Goal: Task Accomplishment & Management: Manage account settings

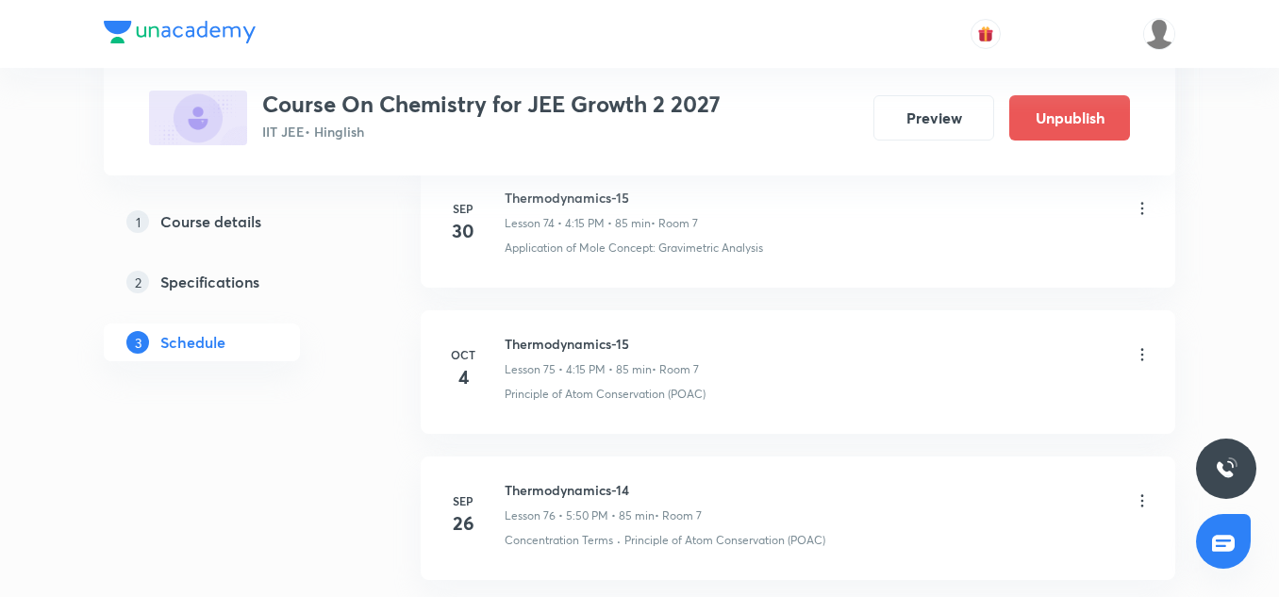
scroll to position [11975, 0]
click at [1135, 365] on icon at bounding box center [1142, 355] width 19 height 19
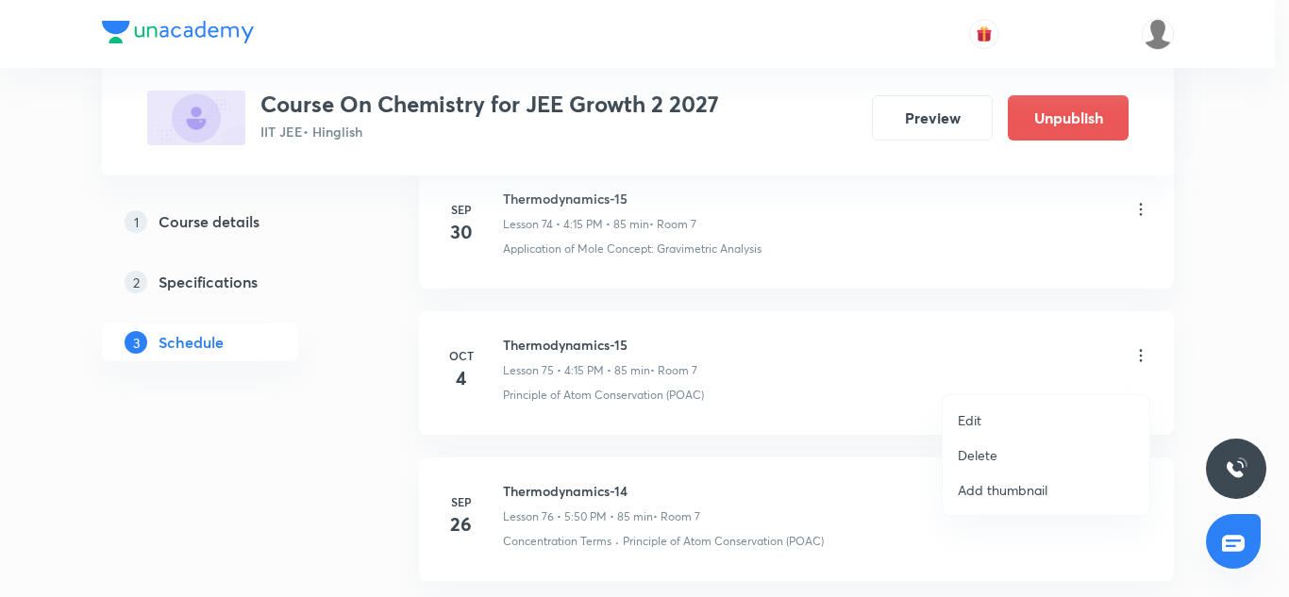
click at [973, 410] on p "Edit" at bounding box center [970, 420] width 24 height 20
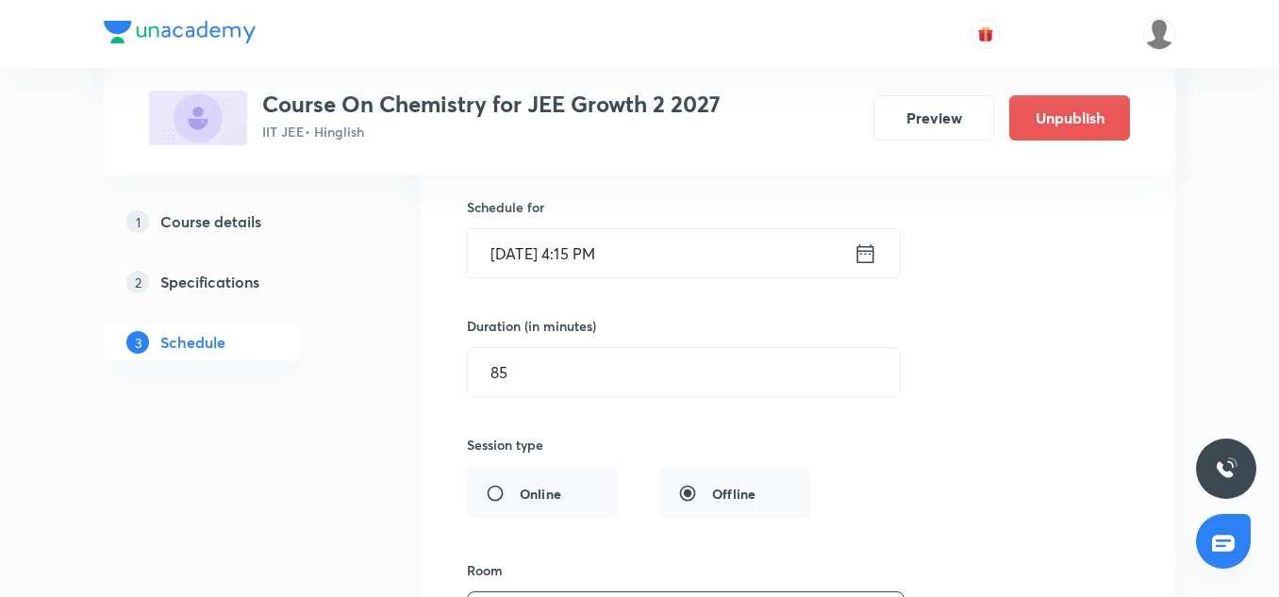
scroll to position [12012, 0]
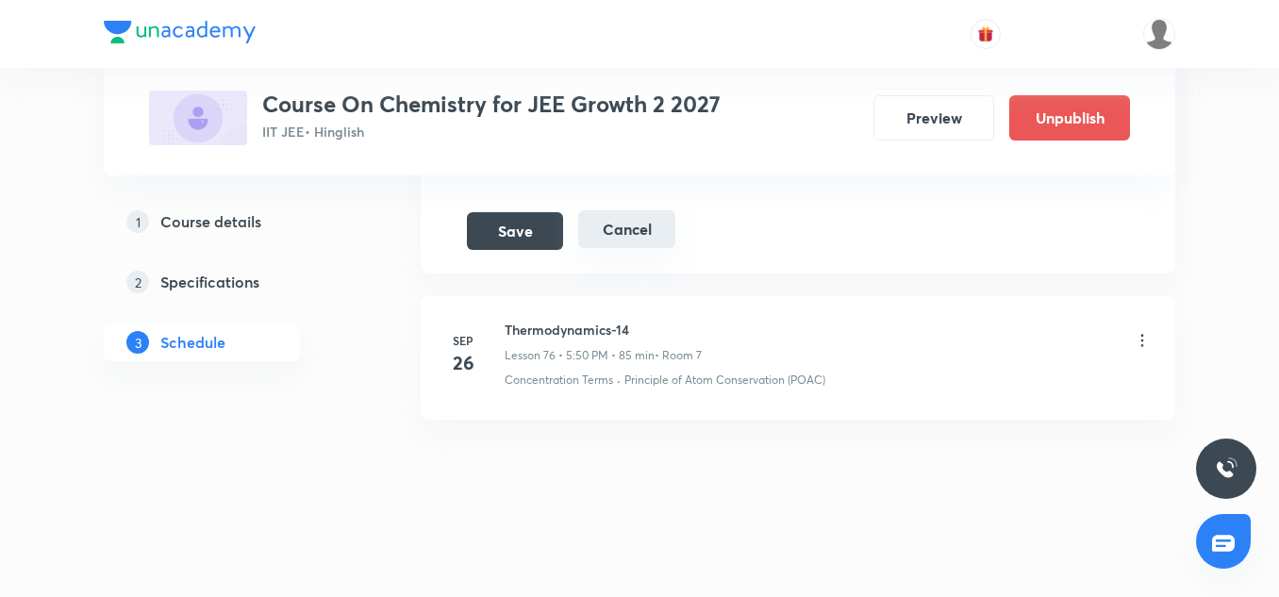
click at [626, 242] on button "Cancel" at bounding box center [626, 229] width 97 height 38
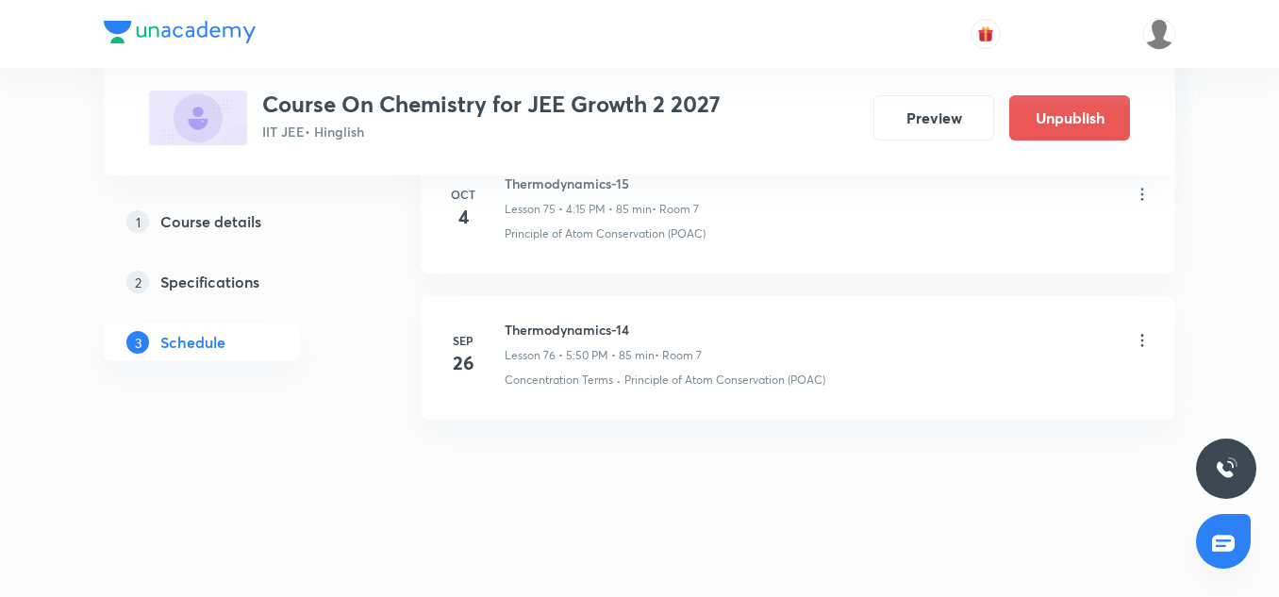
scroll to position [11287, 0]
click at [1145, 341] on icon at bounding box center [1142, 340] width 19 height 19
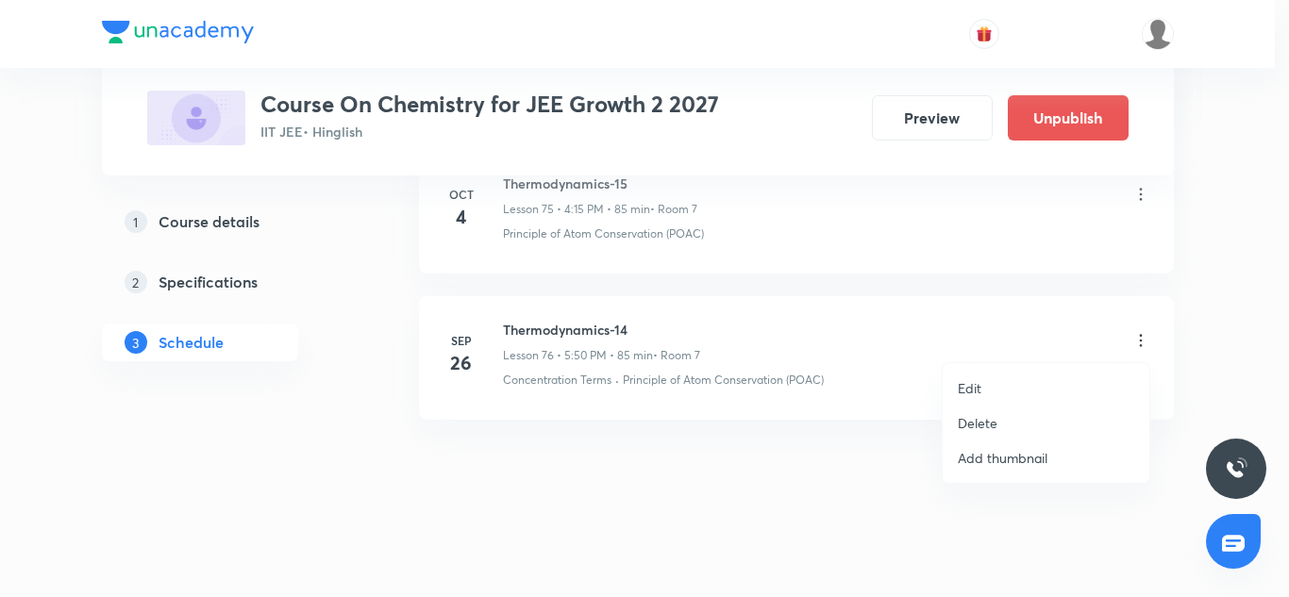
click at [1006, 431] on li "Delete" at bounding box center [1045, 423] width 207 height 35
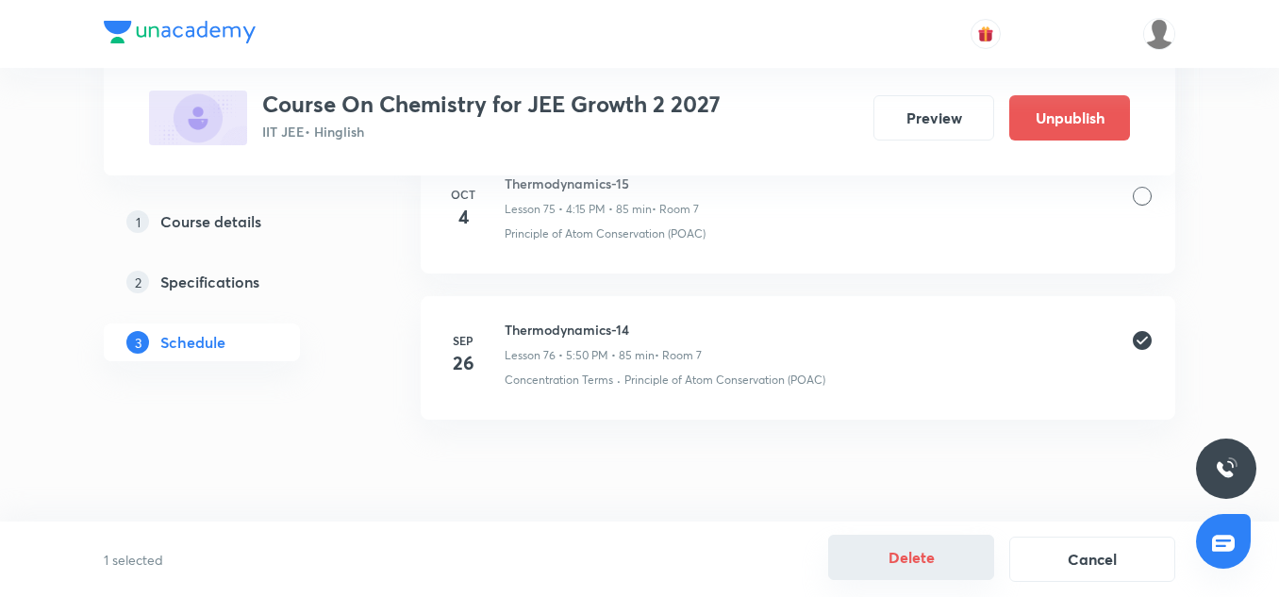
click at [913, 555] on button "Delete" at bounding box center [911, 557] width 166 height 45
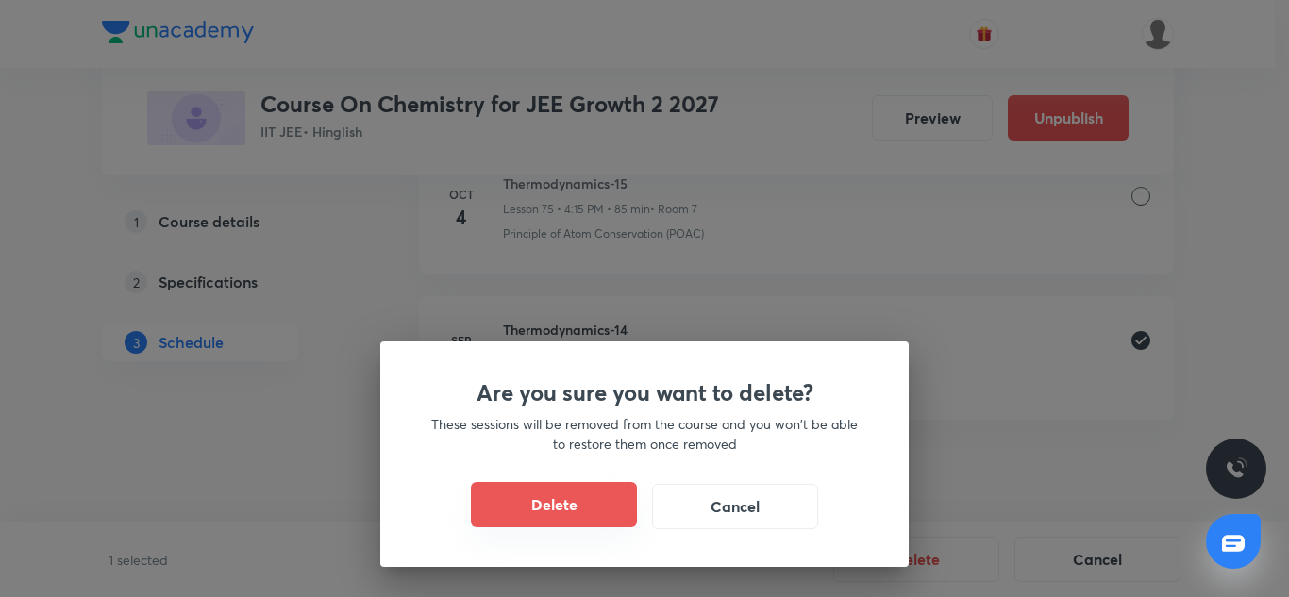
click at [591, 506] on button "Delete" at bounding box center [554, 504] width 166 height 45
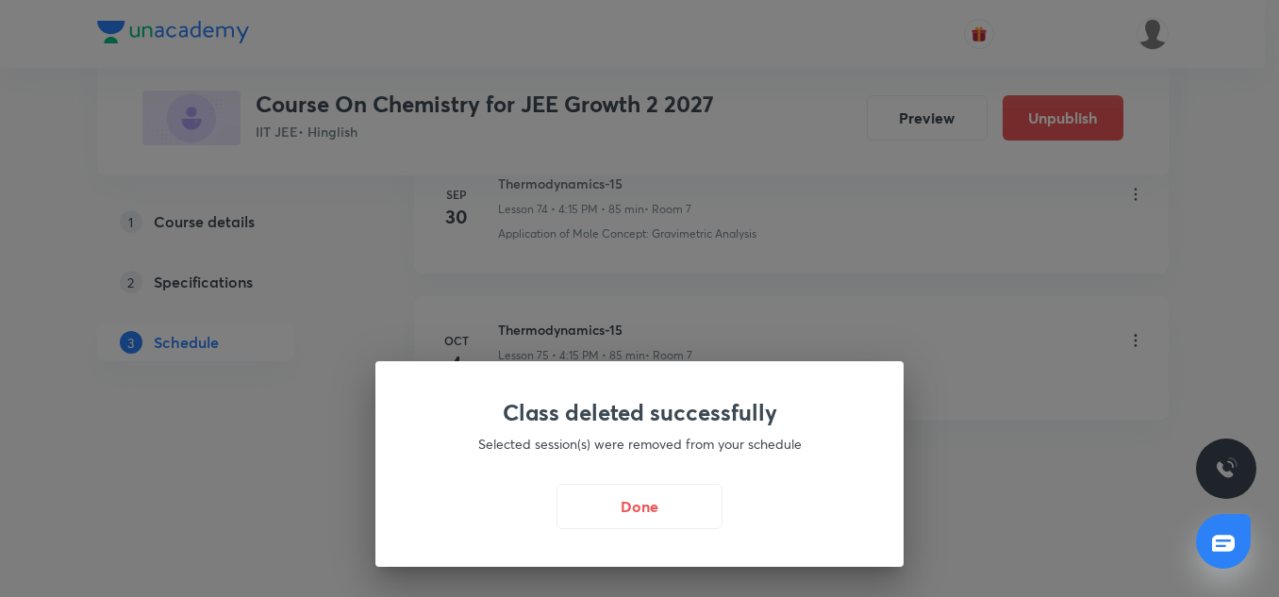
scroll to position [11140, 0]
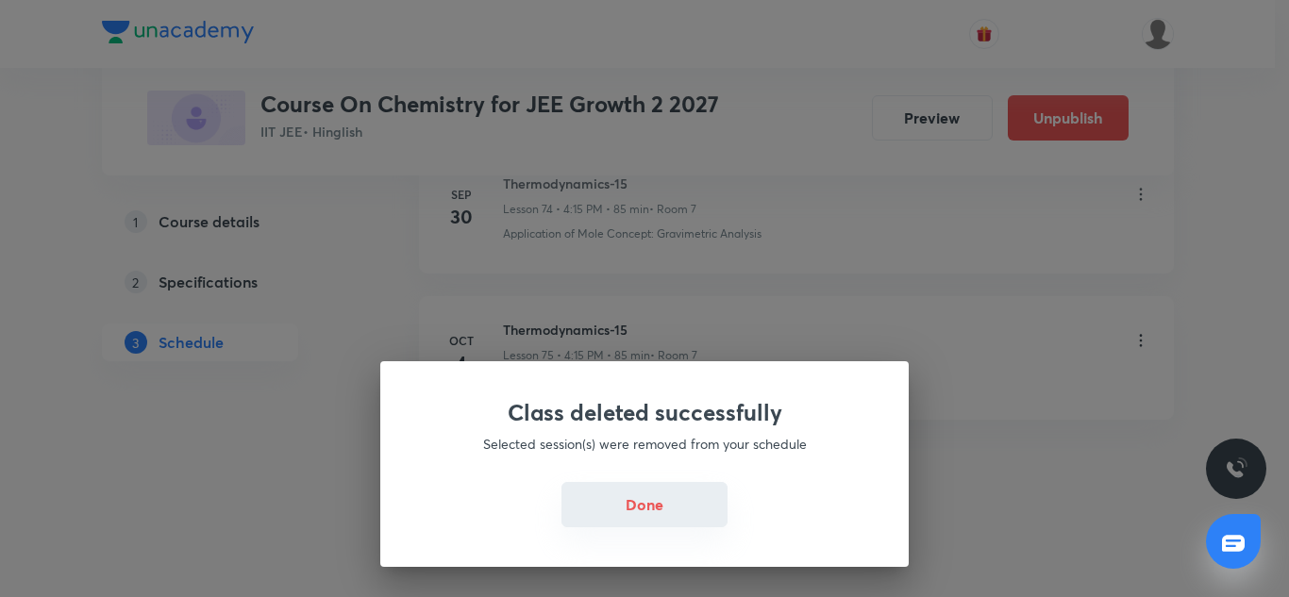
click at [691, 517] on button "Done" at bounding box center [644, 504] width 166 height 45
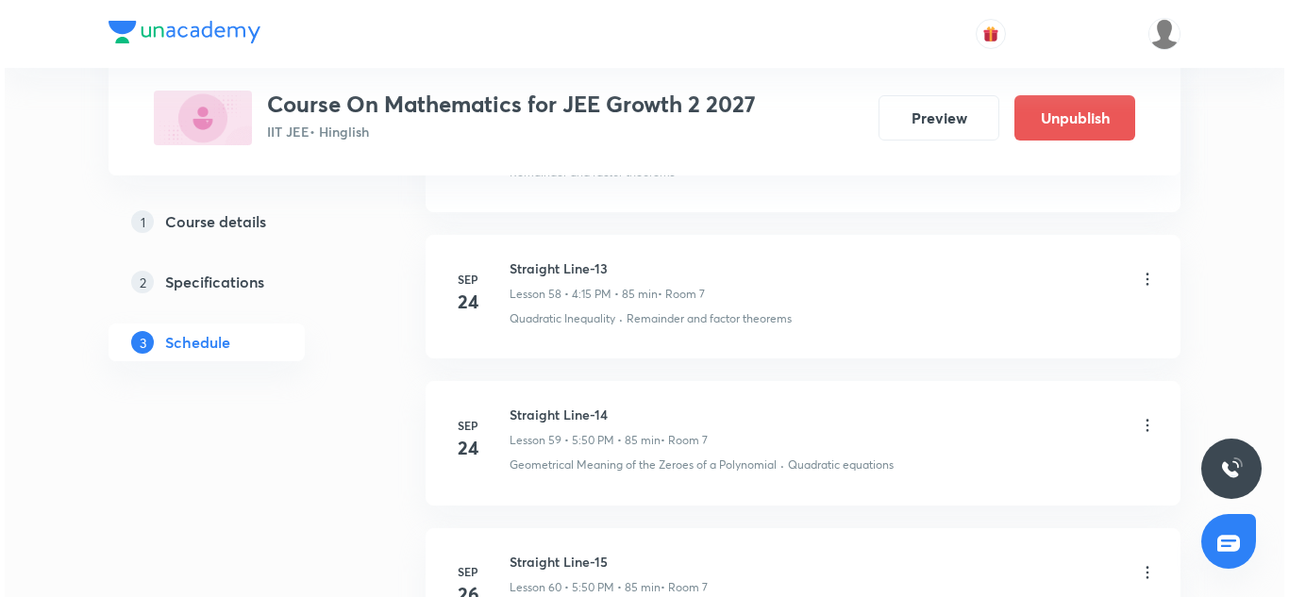
scroll to position [10104, 0]
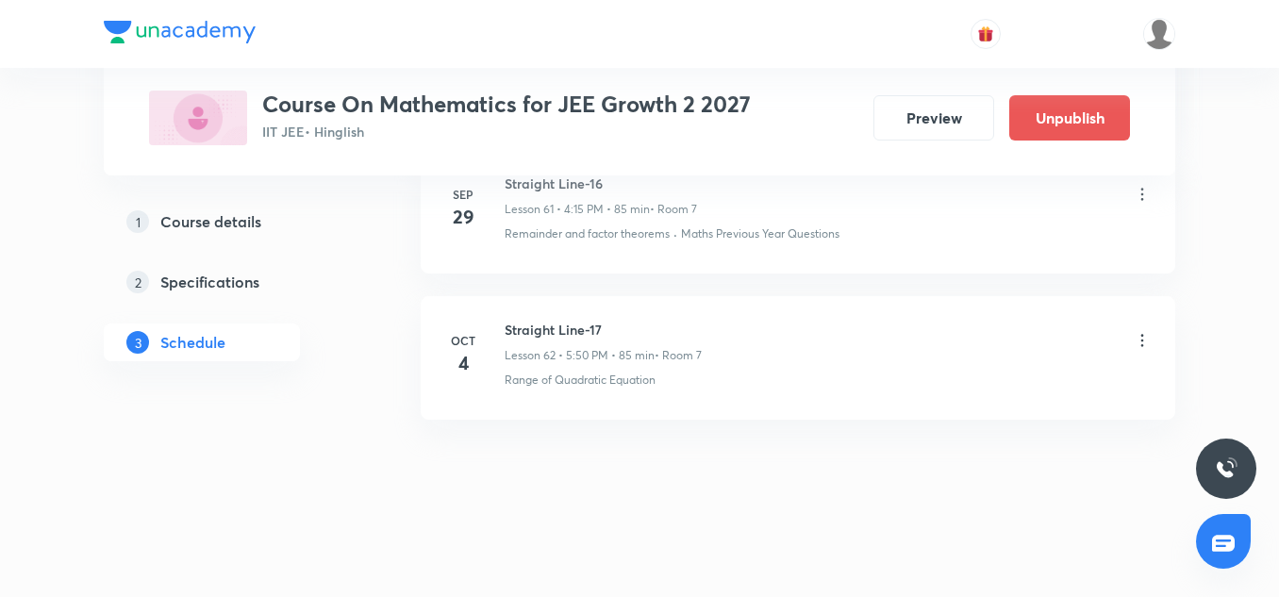
click at [1143, 339] on icon at bounding box center [1142, 340] width 19 height 19
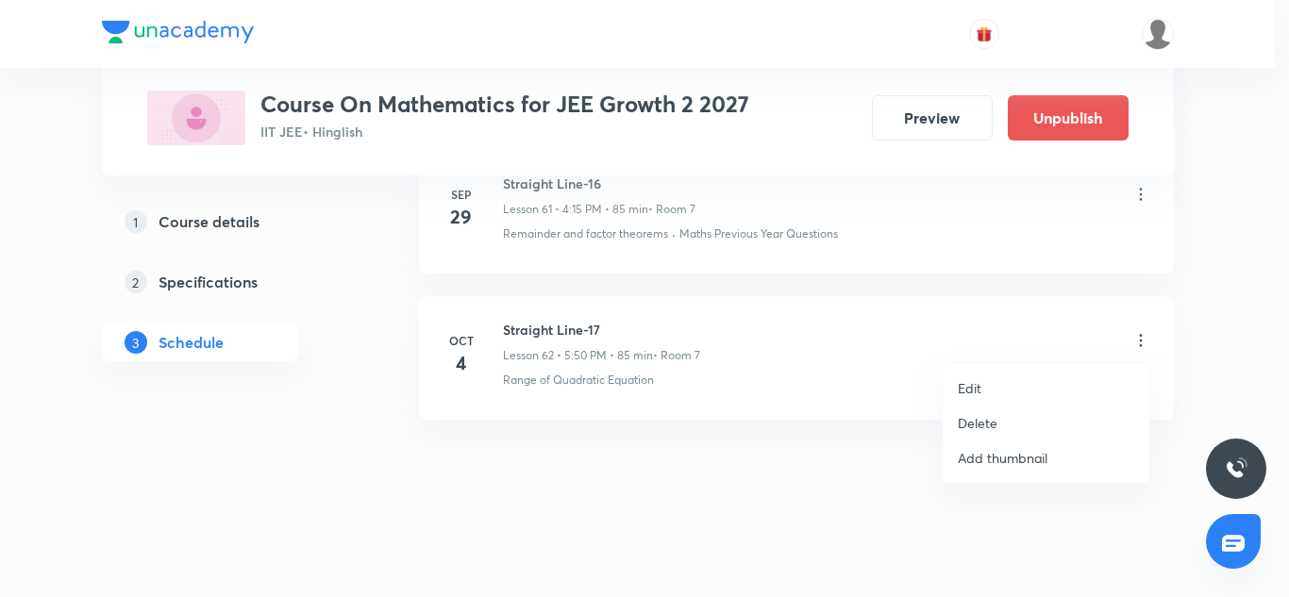
click at [977, 393] on p "Edit" at bounding box center [970, 388] width 24 height 20
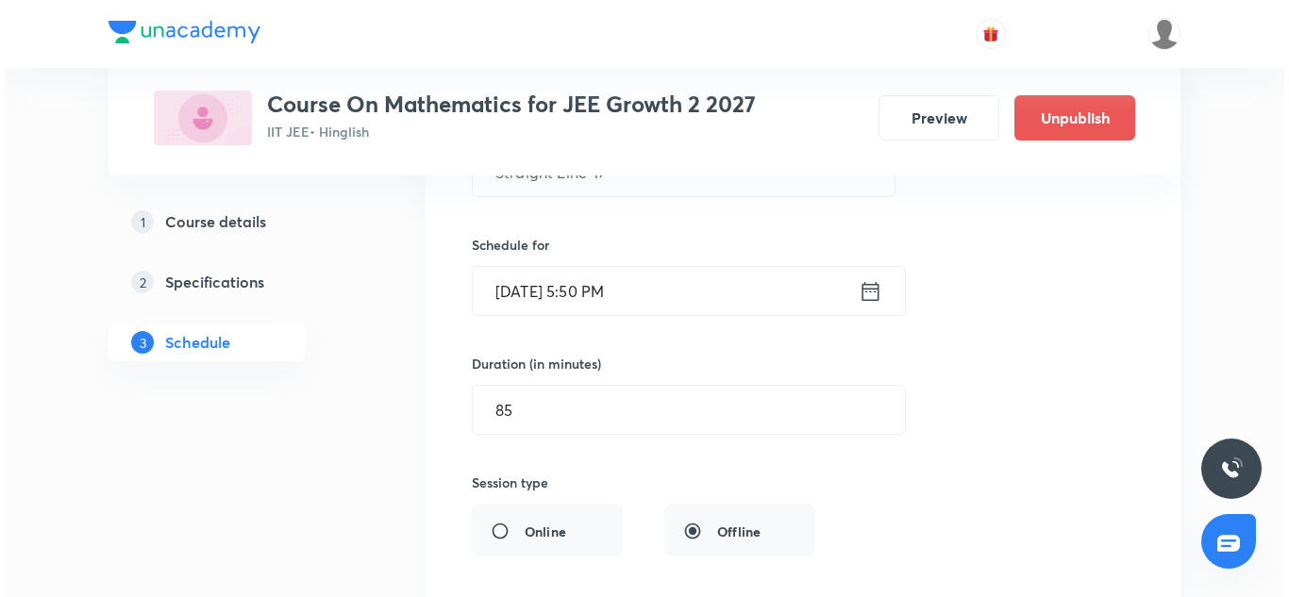
scroll to position [9457, 0]
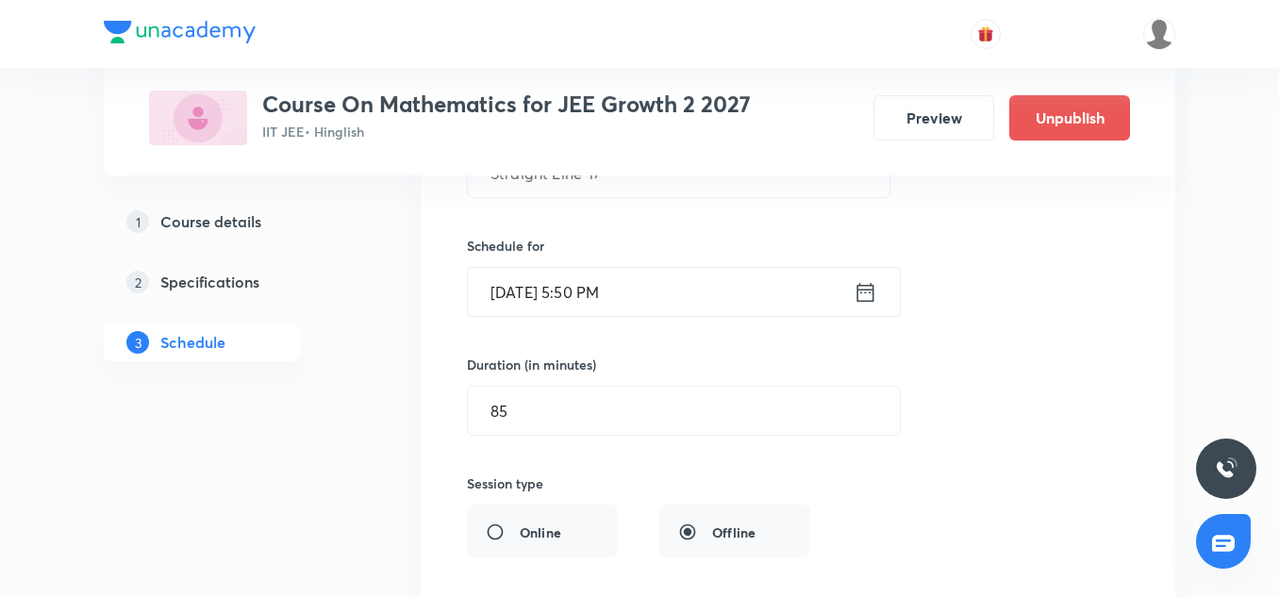
click at [575, 294] on input "Oct 4, 2025, 5:50 PM" at bounding box center [661, 292] width 386 height 48
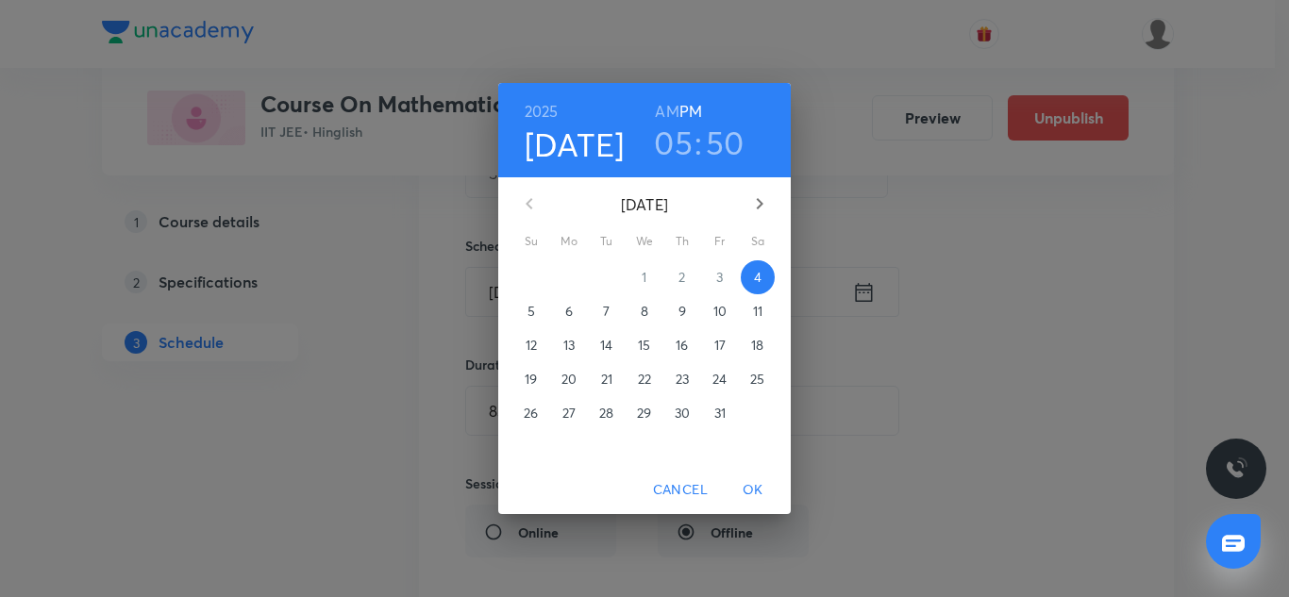
click at [543, 109] on h6 "2025" at bounding box center [542, 111] width 34 height 26
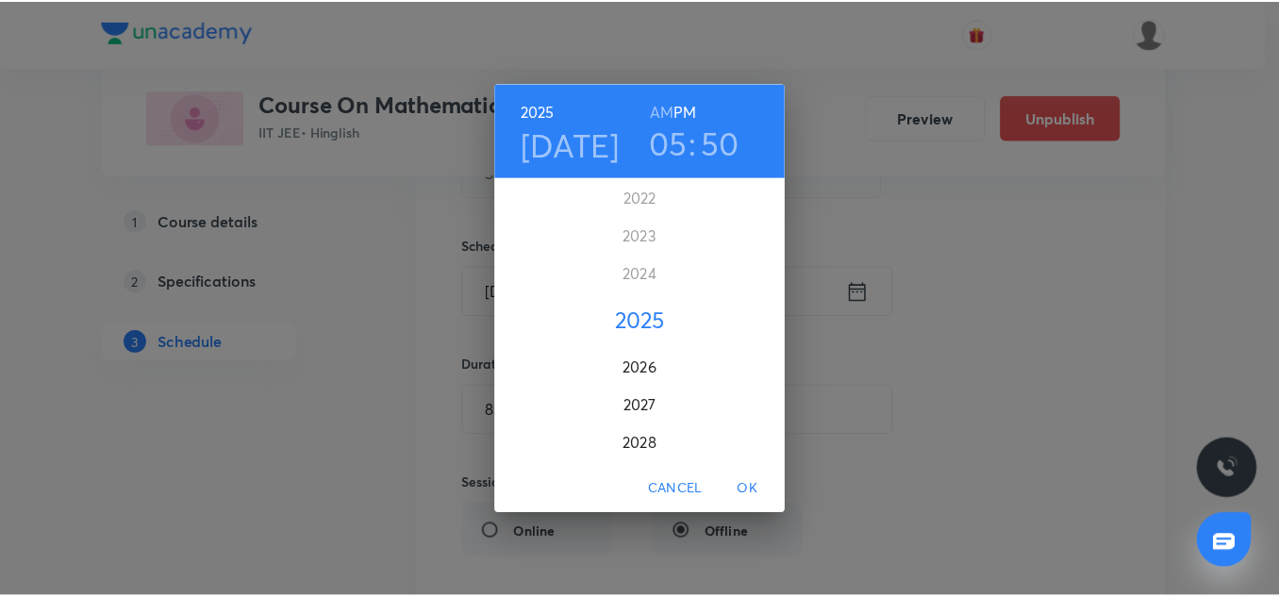
scroll to position [4857, 0]
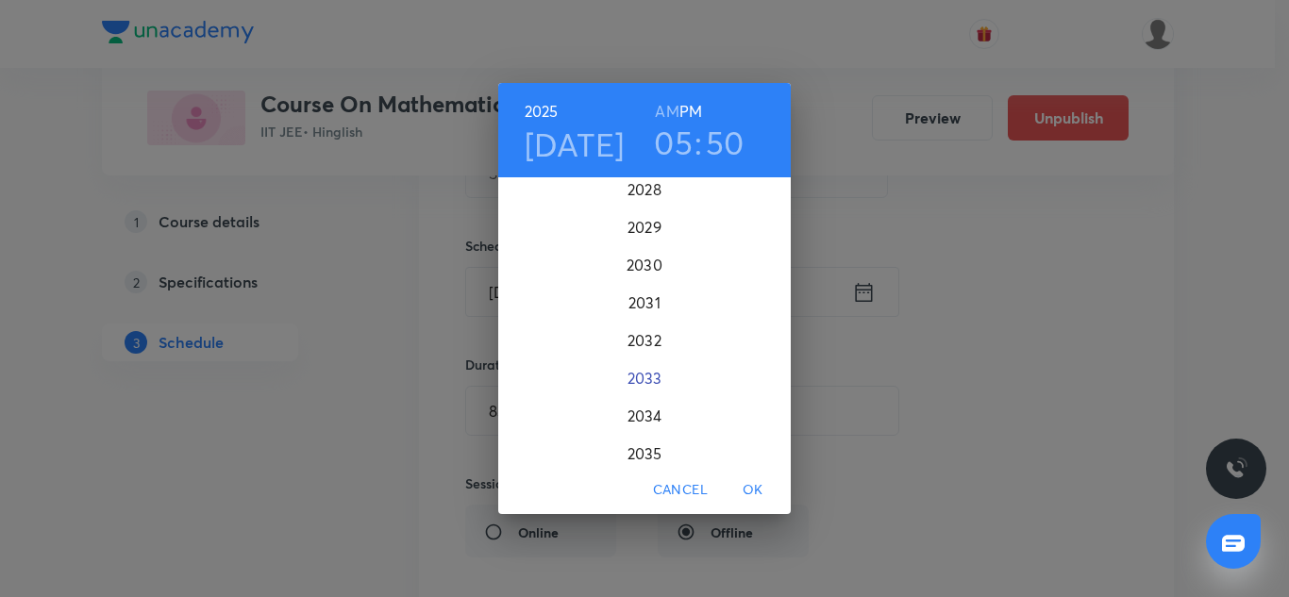
click at [641, 373] on div "2033" at bounding box center [644, 378] width 292 height 38
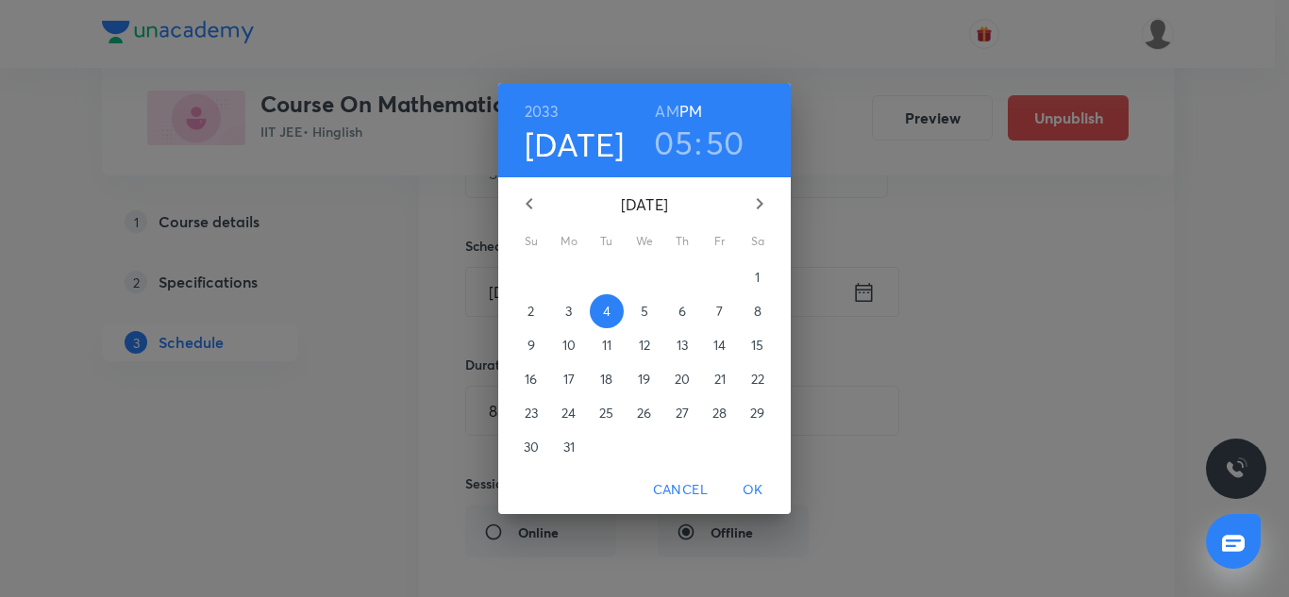
click at [753, 491] on span "OK" at bounding box center [752, 490] width 45 height 24
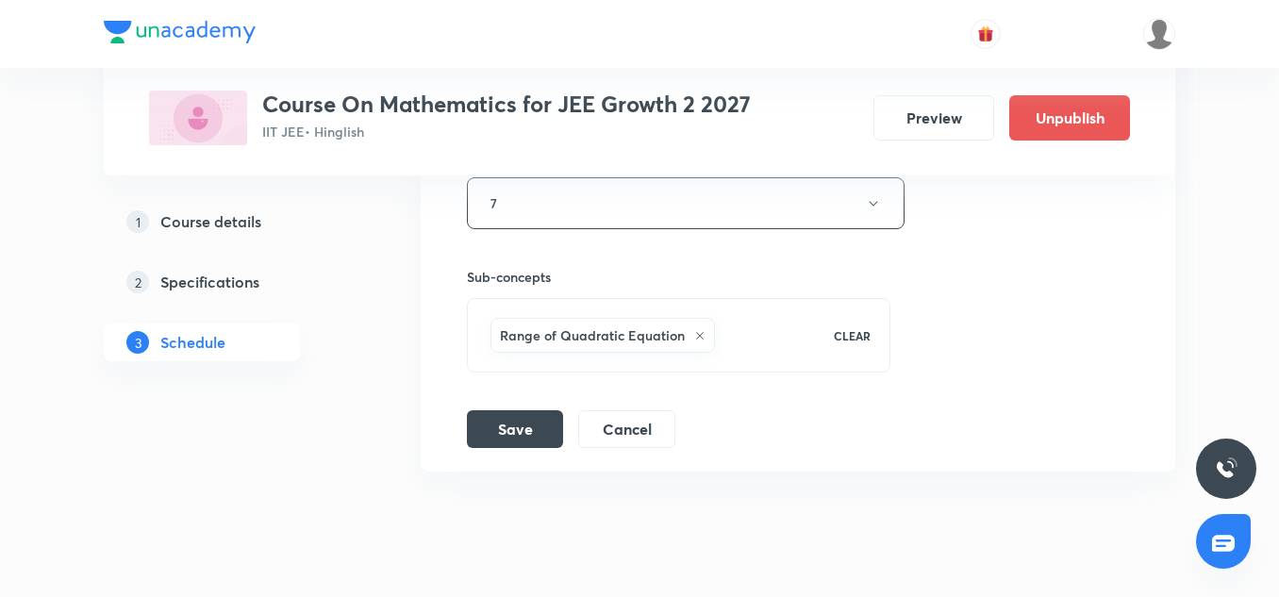
scroll to position [9936, 0]
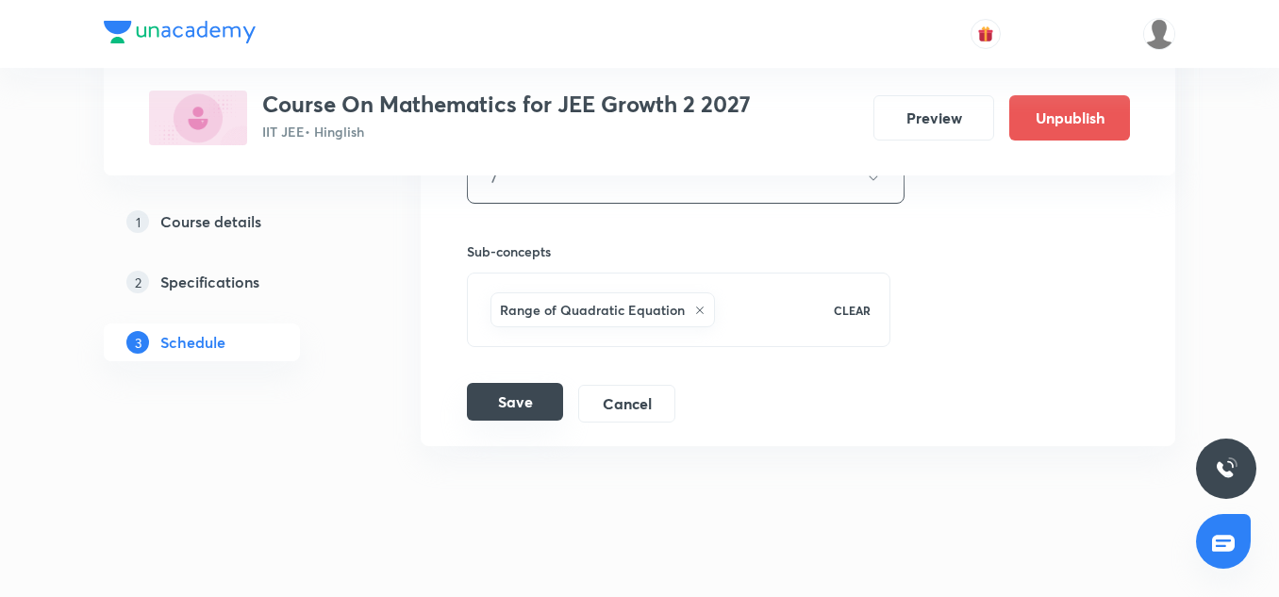
click at [522, 392] on button "Save" at bounding box center [515, 402] width 96 height 38
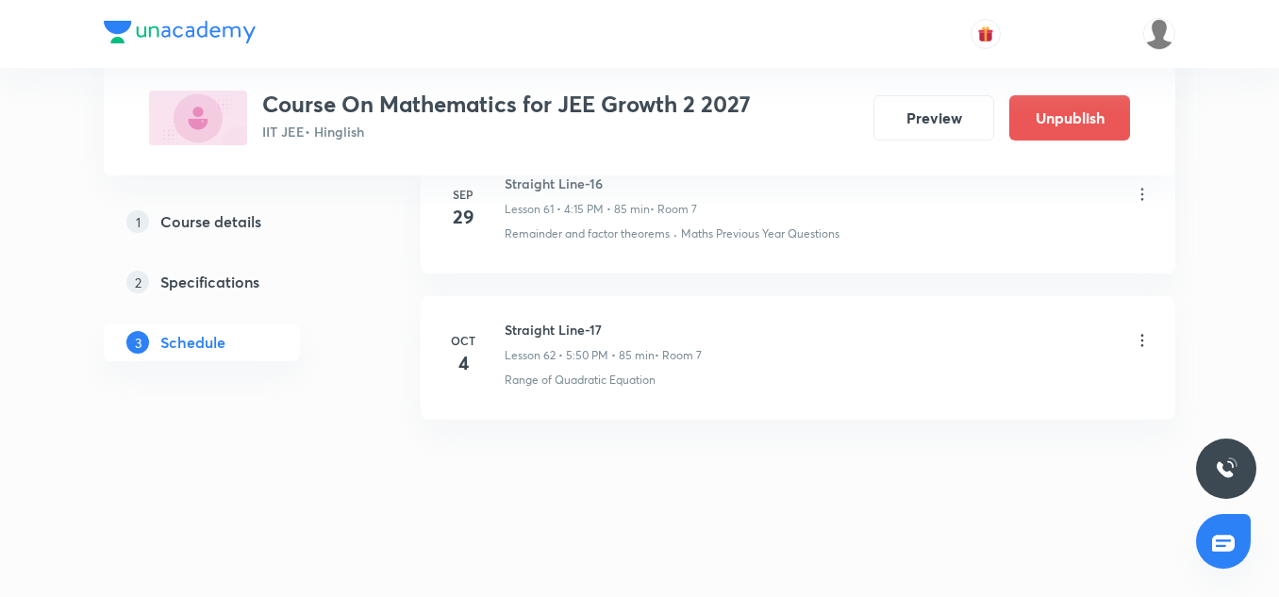
scroll to position [9237, 0]
click at [1138, 343] on icon at bounding box center [1142, 340] width 19 height 19
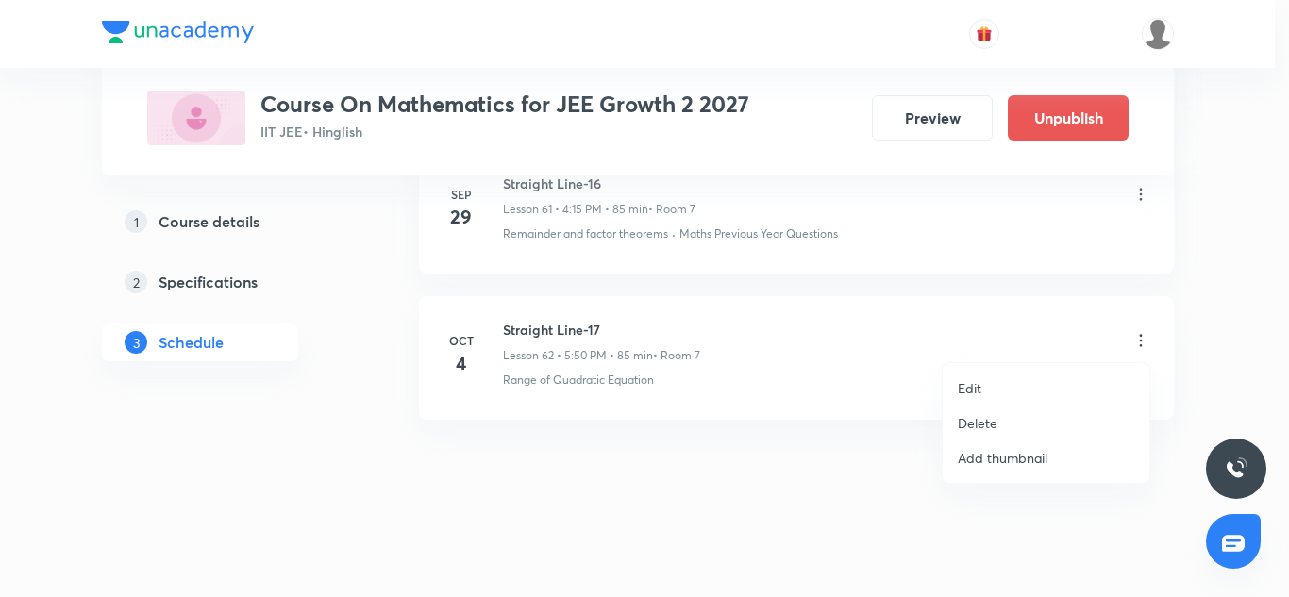
click at [984, 388] on li "Edit" at bounding box center [1045, 388] width 207 height 35
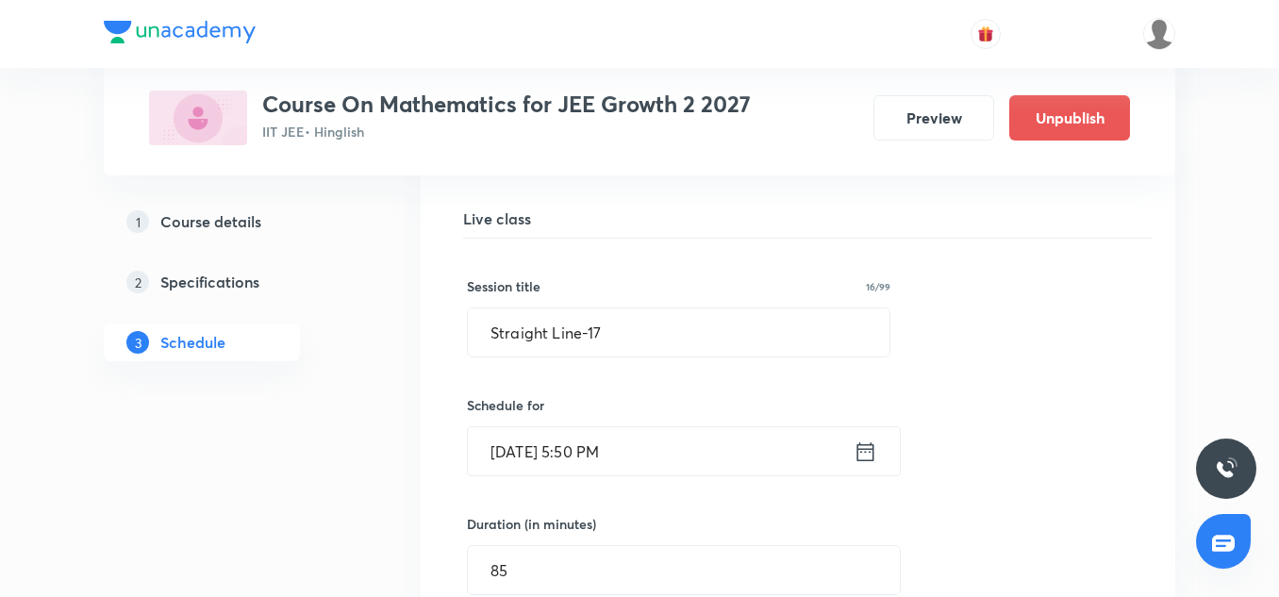
scroll to position [9300, 0]
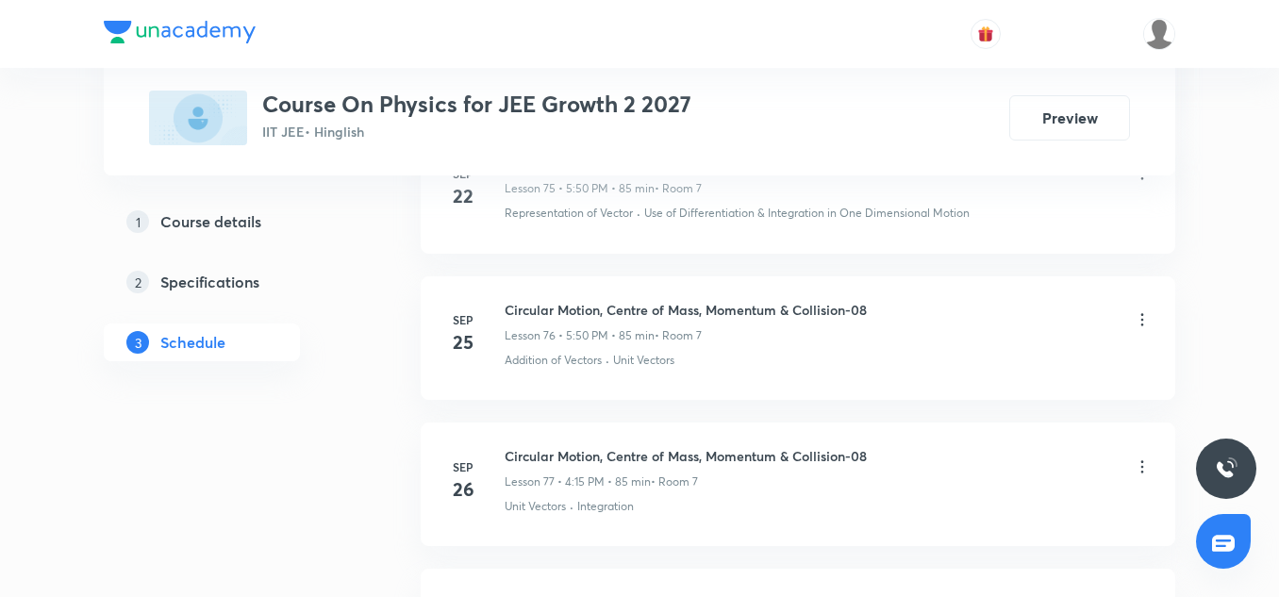
scroll to position [12758, 0]
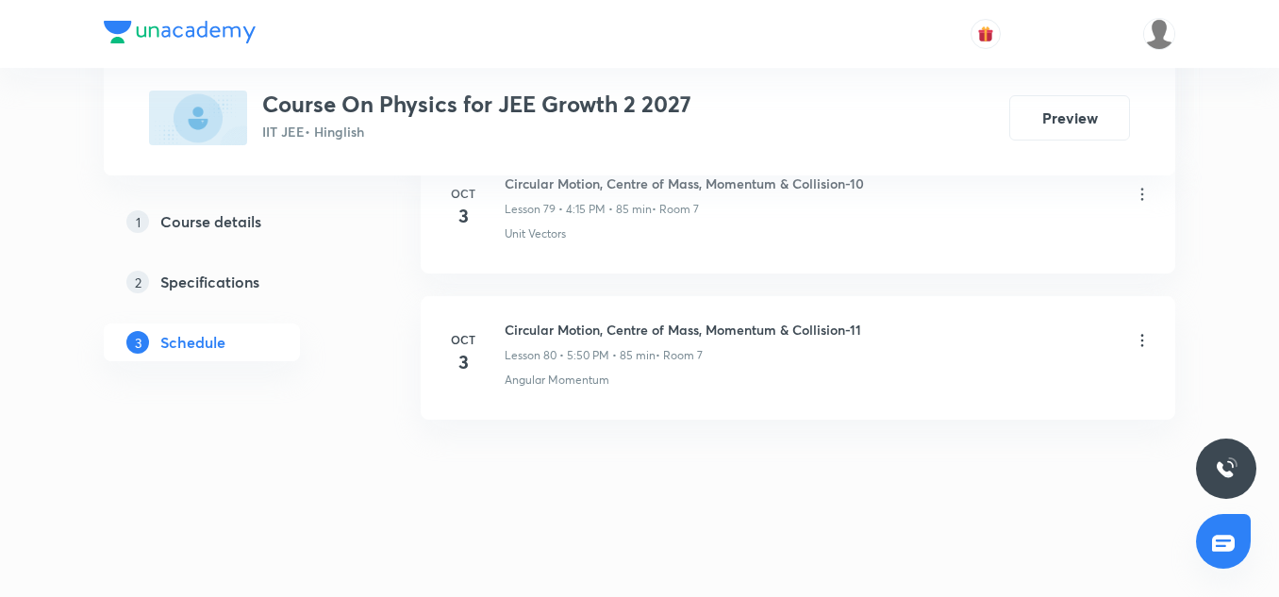
click at [607, 328] on h6 "Circular Motion, Centre of Mass, Momentum & Collision-11" at bounding box center [683, 330] width 357 height 20
copy h6 "Circular Motion, Centre of Mass, Momentum & Collision-11"
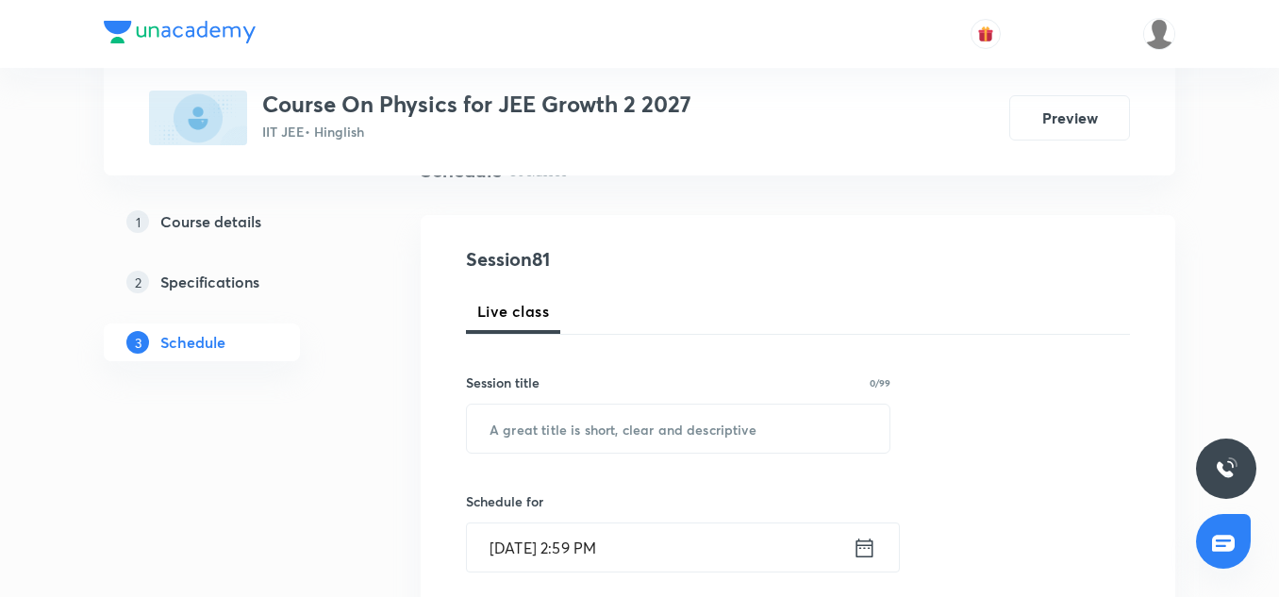
scroll to position [181, 0]
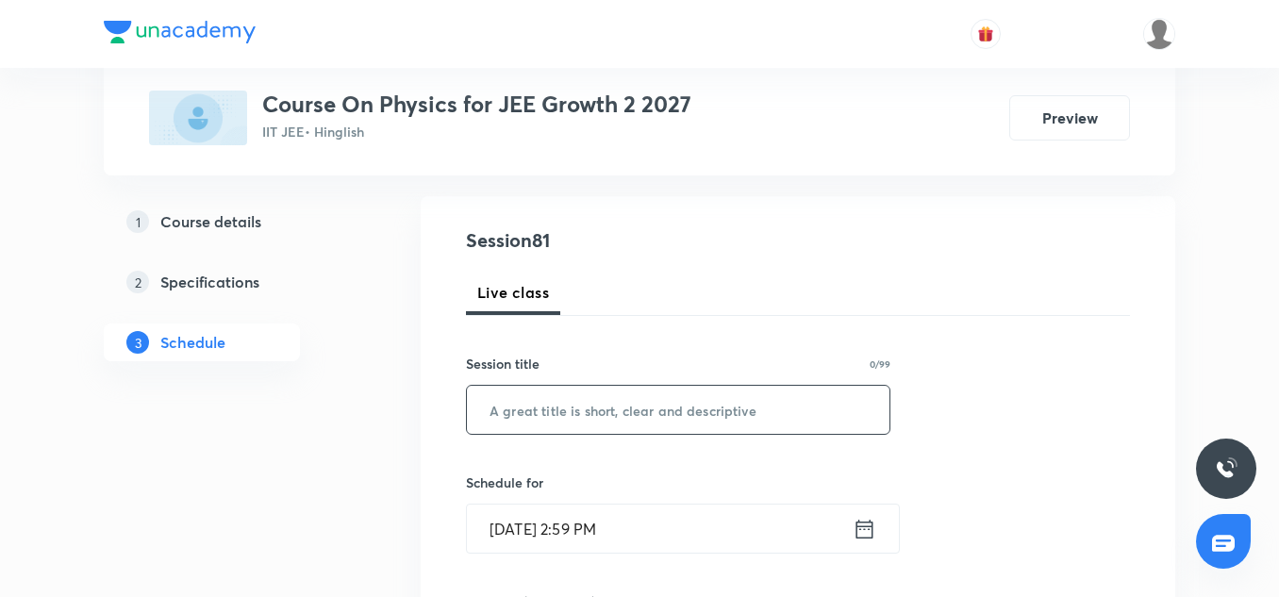
click at [518, 395] on input "text" at bounding box center [678, 410] width 423 height 48
paste input "Circular Motion, Centre of Mass, Momentum & Collision-11"
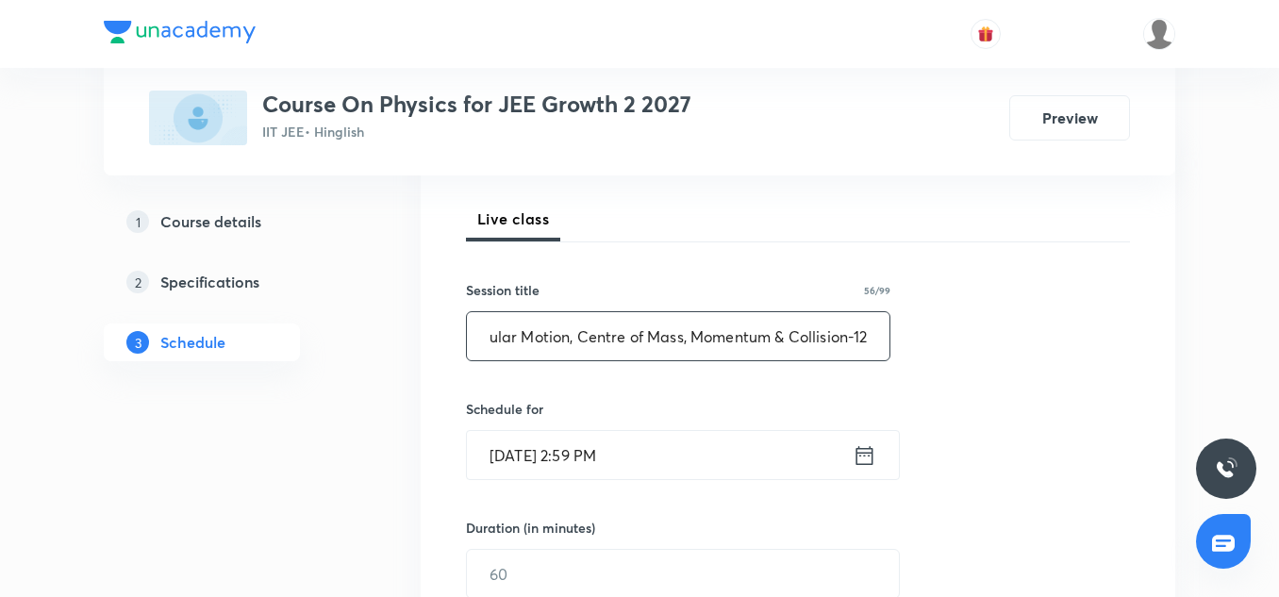
scroll to position [256, 0]
type input "Circular Motion, Centre of Mass, Momentum & Collision-12"
click at [516, 455] on input "[DATE] 2:59 PM" at bounding box center [660, 454] width 386 height 48
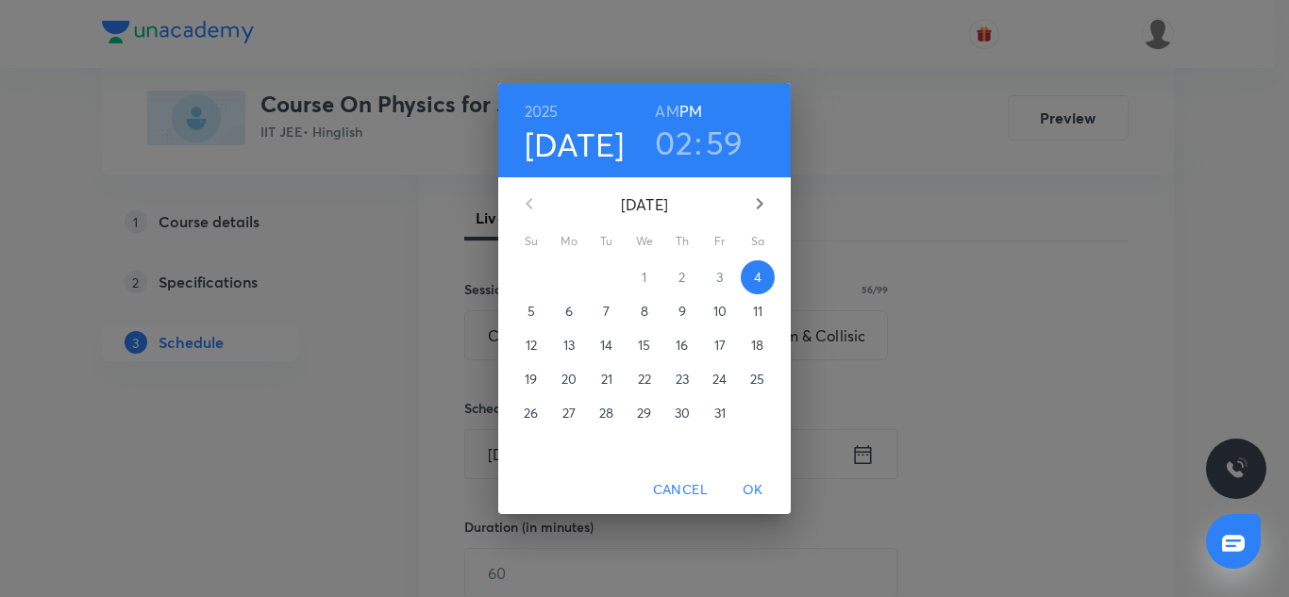
click at [675, 126] on h3 "02" at bounding box center [674, 143] width 38 height 40
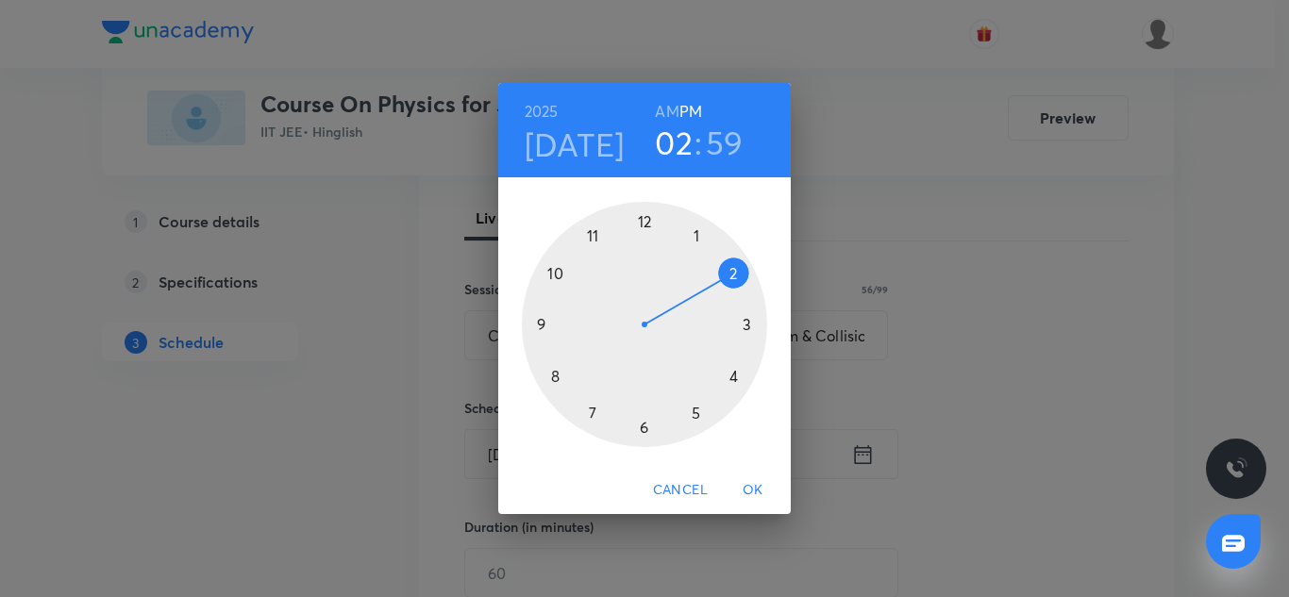
click at [695, 414] on div at bounding box center [644, 324] width 245 height 245
click at [557, 275] on div at bounding box center [644, 324] width 245 height 245
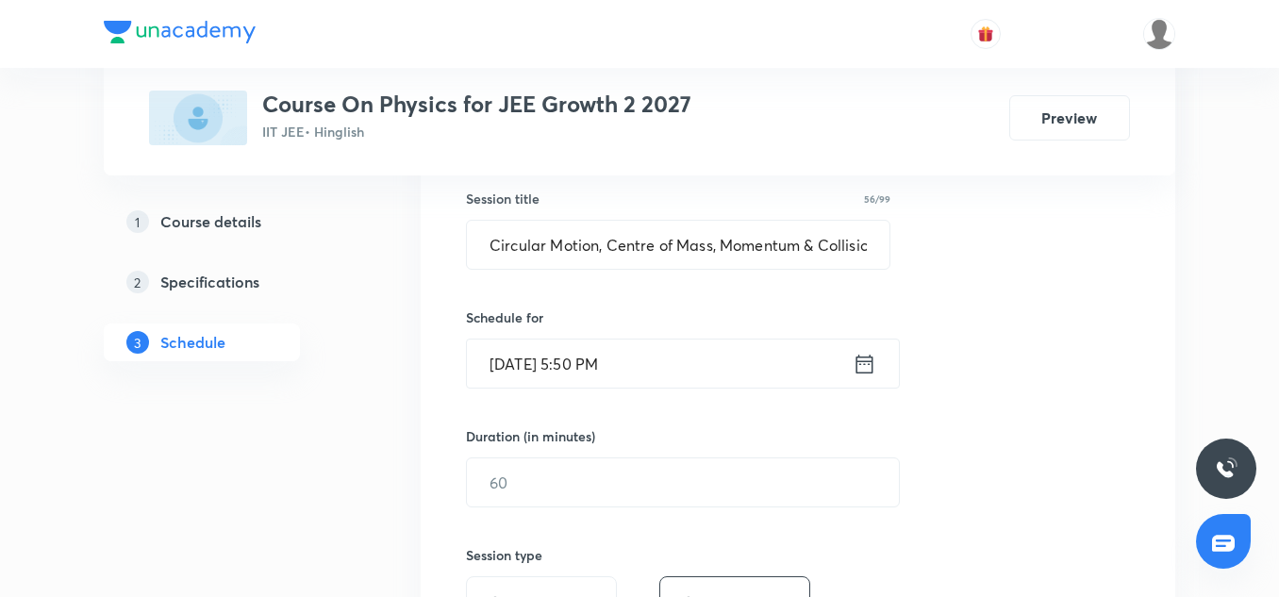
scroll to position [348, 0]
click at [525, 456] on div "​" at bounding box center [683, 481] width 434 height 50
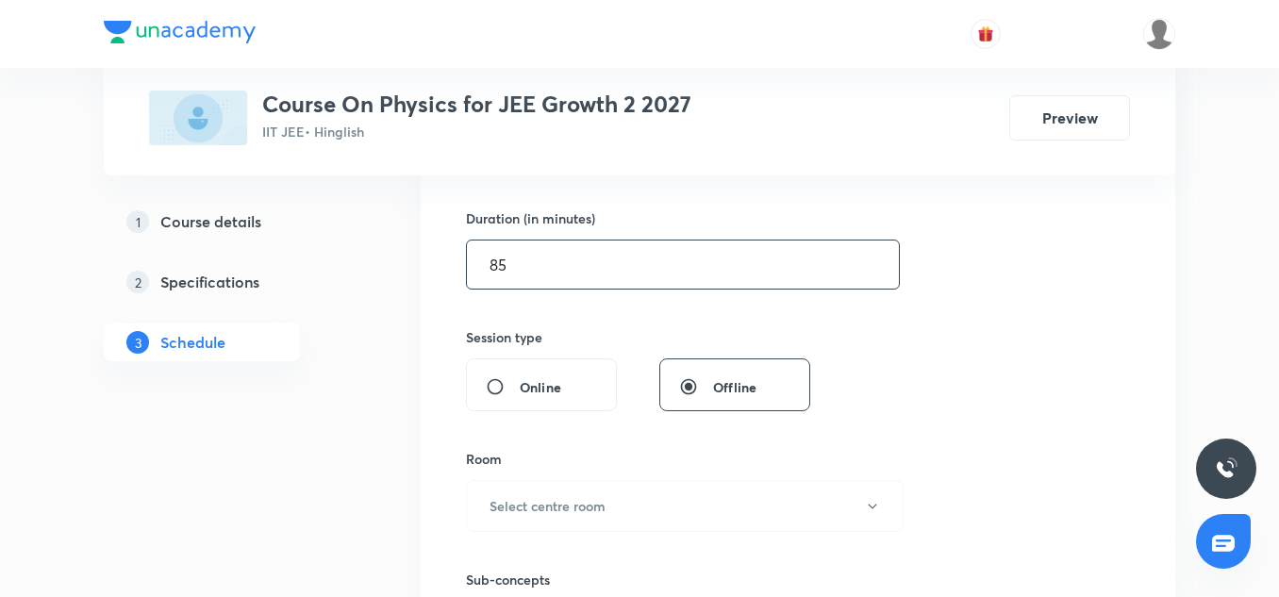
scroll to position [599, 0]
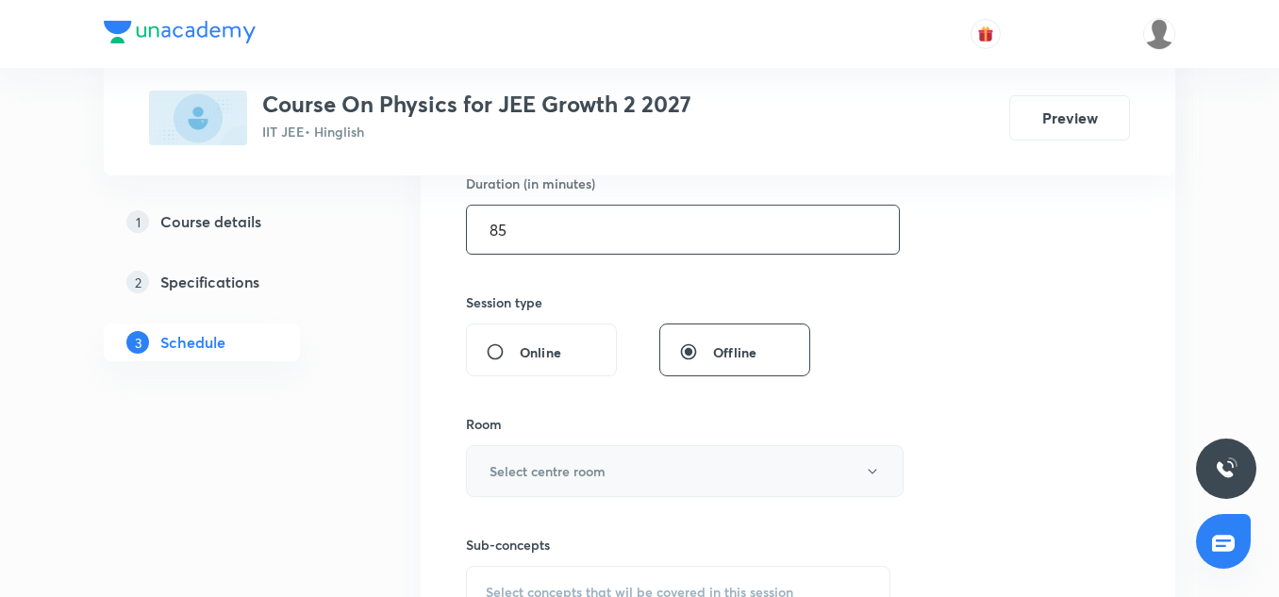
type input "85"
click at [568, 460] on button "Select centre room" at bounding box center [685, 471] width 438 height 52
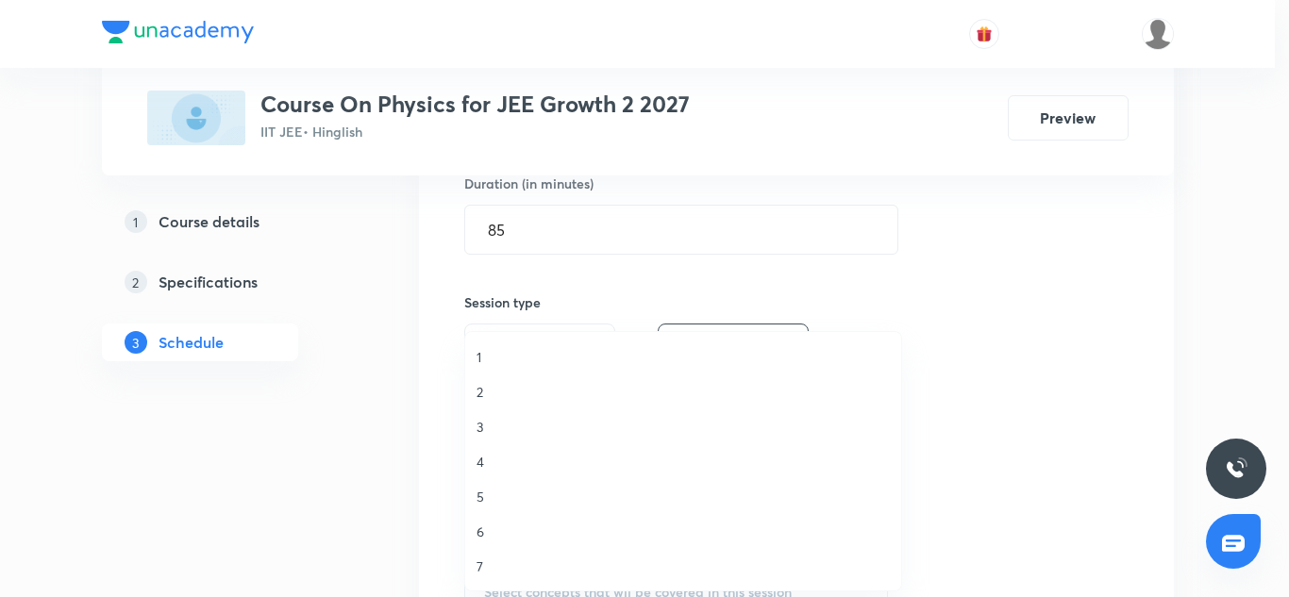
click at [480, 398] on span "2" at bounding box center [682, 392] width 413 height 20
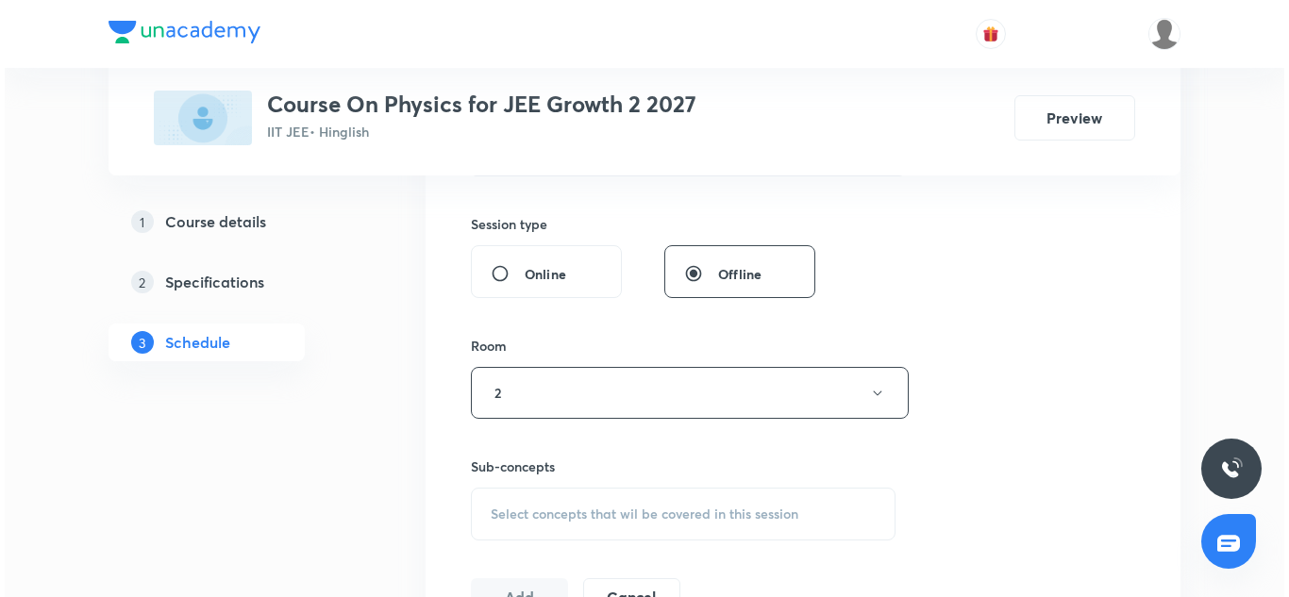
scroll to position [680, 0]
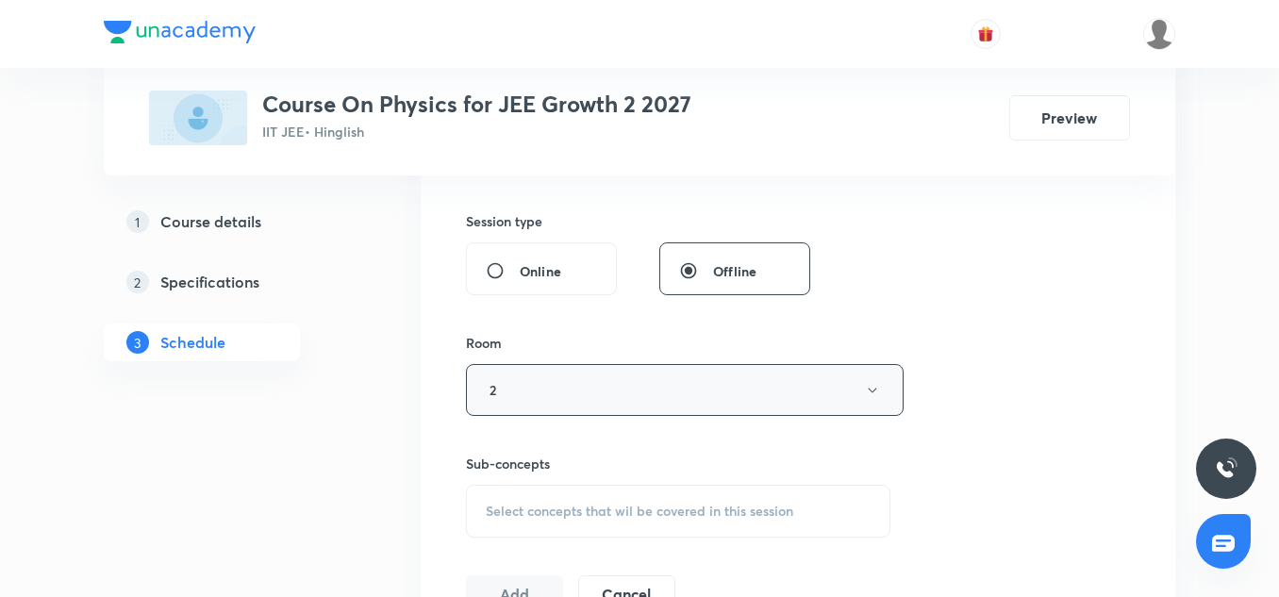
click at [547, 393] on button "2" at bounding box center [685, 390] width 438 height 52
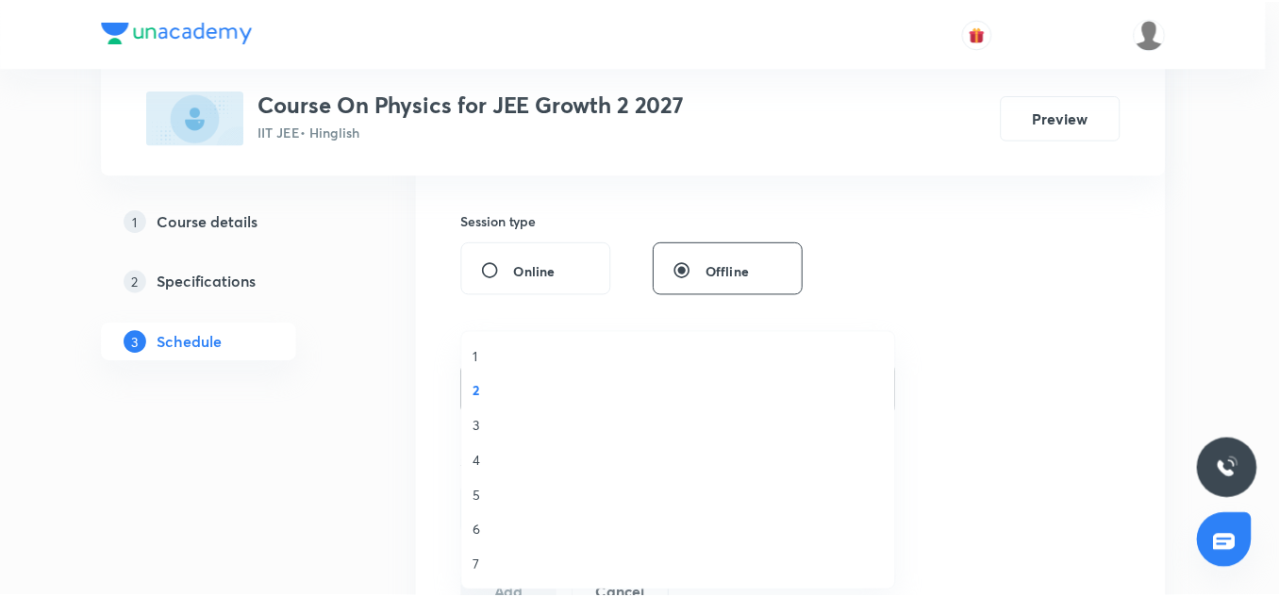
scroll to position [1, 0]
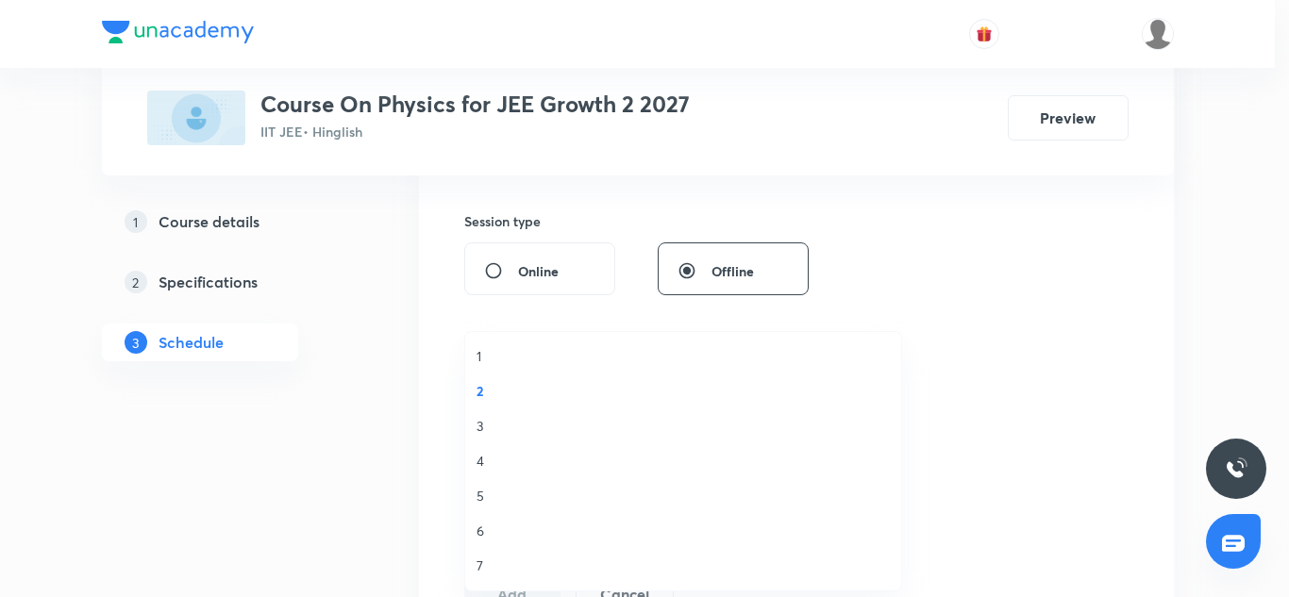
click at [481, 566] on span "7" at bounding box center [682, 566] width 413 height 20
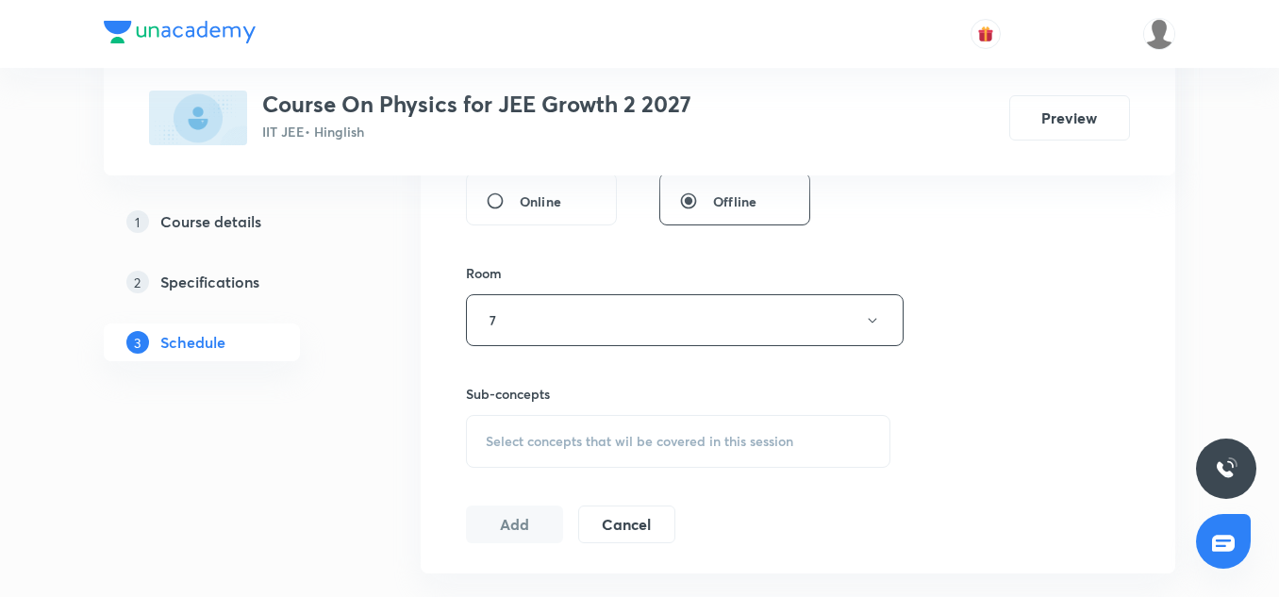
scroll to position [751, 0]
click at [543, 450] on div "Select concepts that wil be covered in this session" at bounding box center [678, 440] width 425 height 53
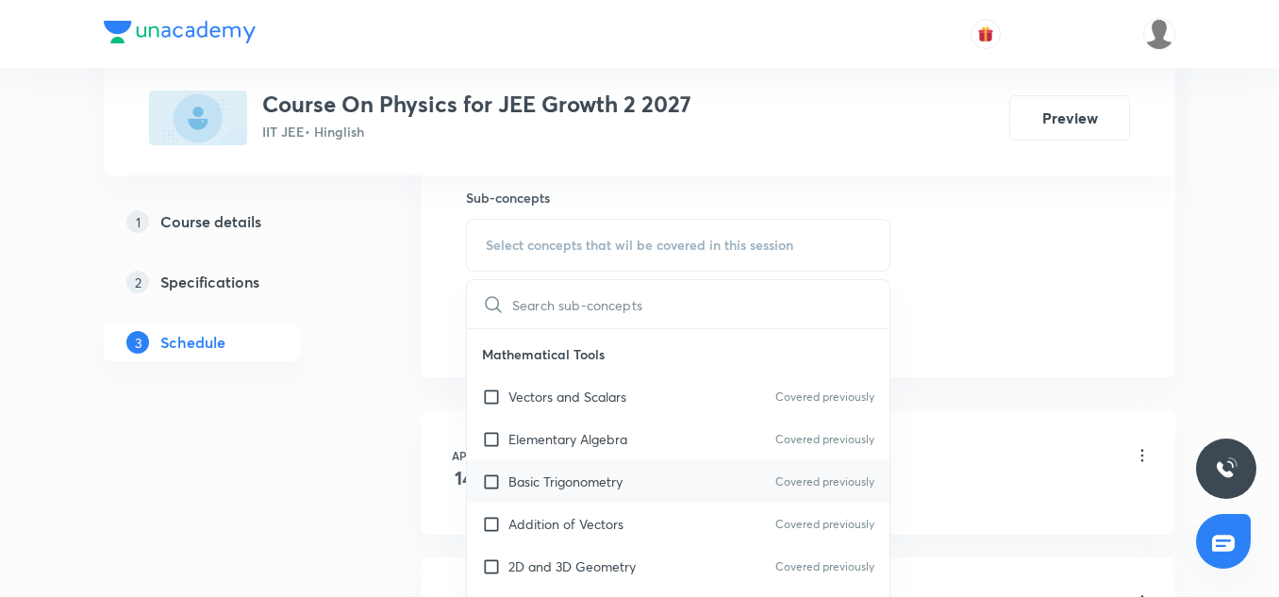
scroll to position [125, 0]
click at [585, 505] on div "Addition of Vectors Covered previously" at bounding box center [678, 523] width 423 height 42
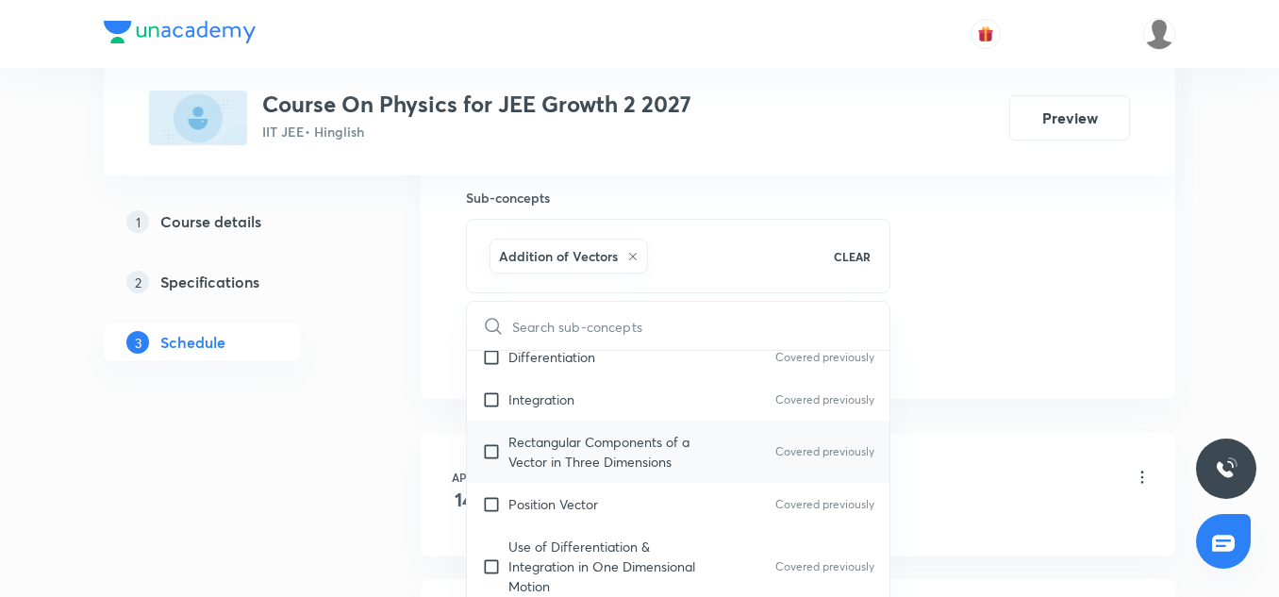
scroll to position [568, 0]
click at [558, 472] on div "Rectangular Components of a Vector in Three Dimensions Covered previously" at bounding box center [678, 451] width 423 height 62
checkbox input "true"
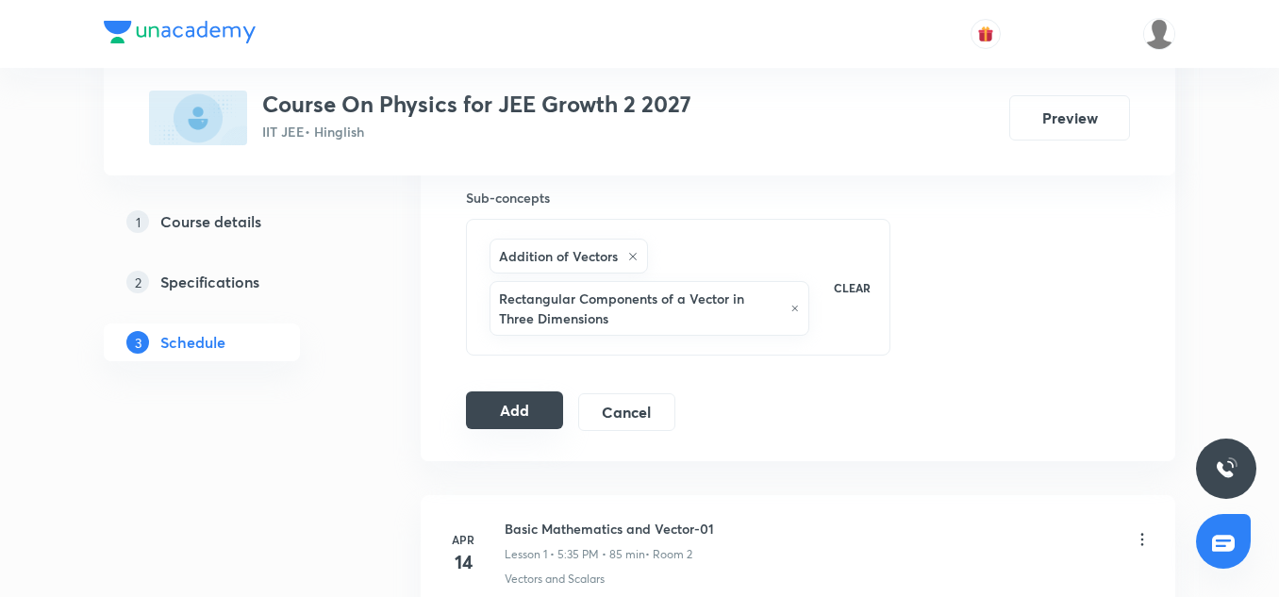
click at [517, 412] on button "Add" at bounding box center [514, 411] width 97 height 38
click at [508, 402] on button "Add" at bounding box center [514, 411] width 97 height 38
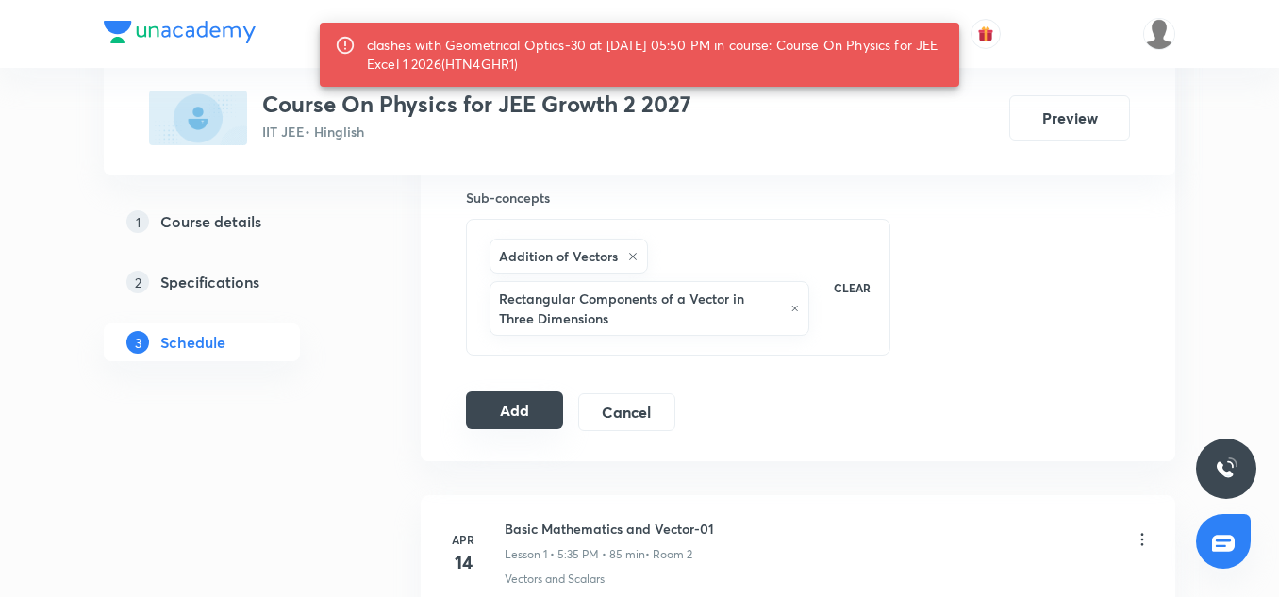
click at [501, 414] on button "Add" at bounding box center [514, 411] width 97 height 38
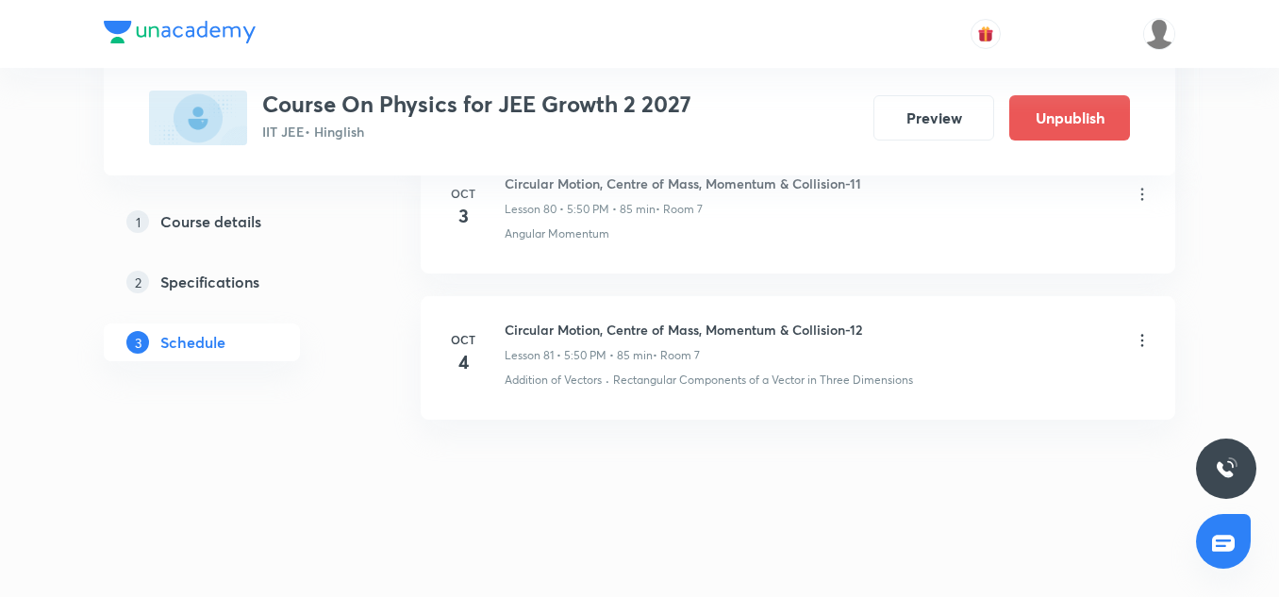
scroll to position [12021, 0]
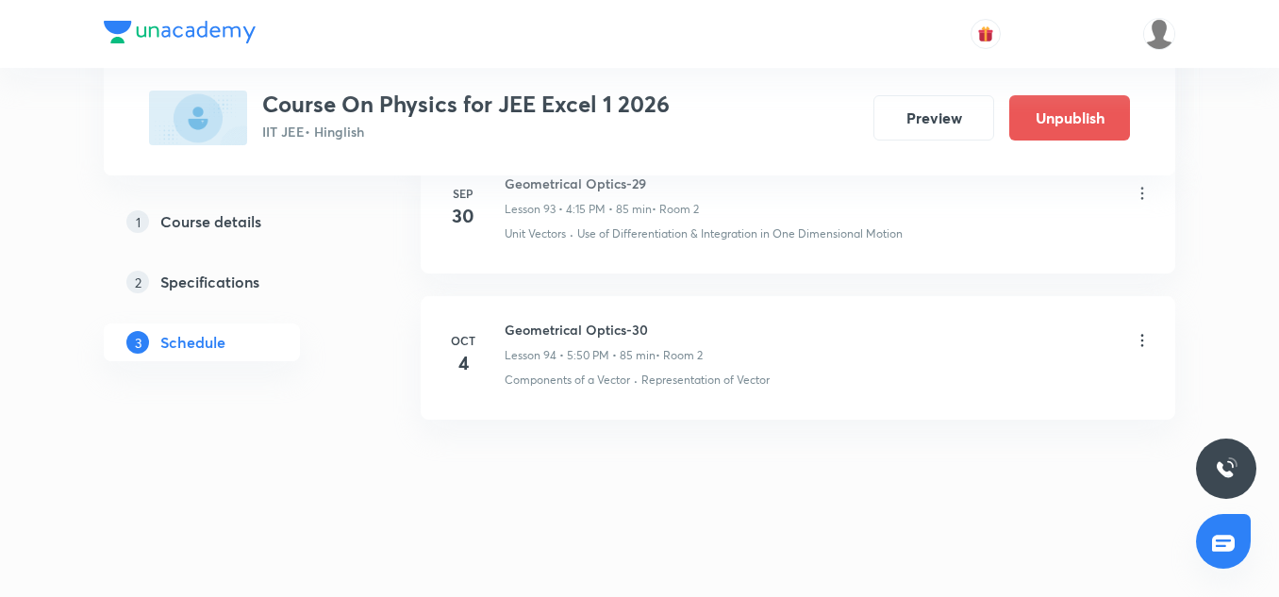
click at [782, 364] on div "Geometrical Optics-30 Lesson 94 • 5:50 PM • 85 min • Room 2" at bounding box center [828, 342] width 647 height 44
click at [1141, 346] on icon at bounding box center [1142, 340] width 3 height 12
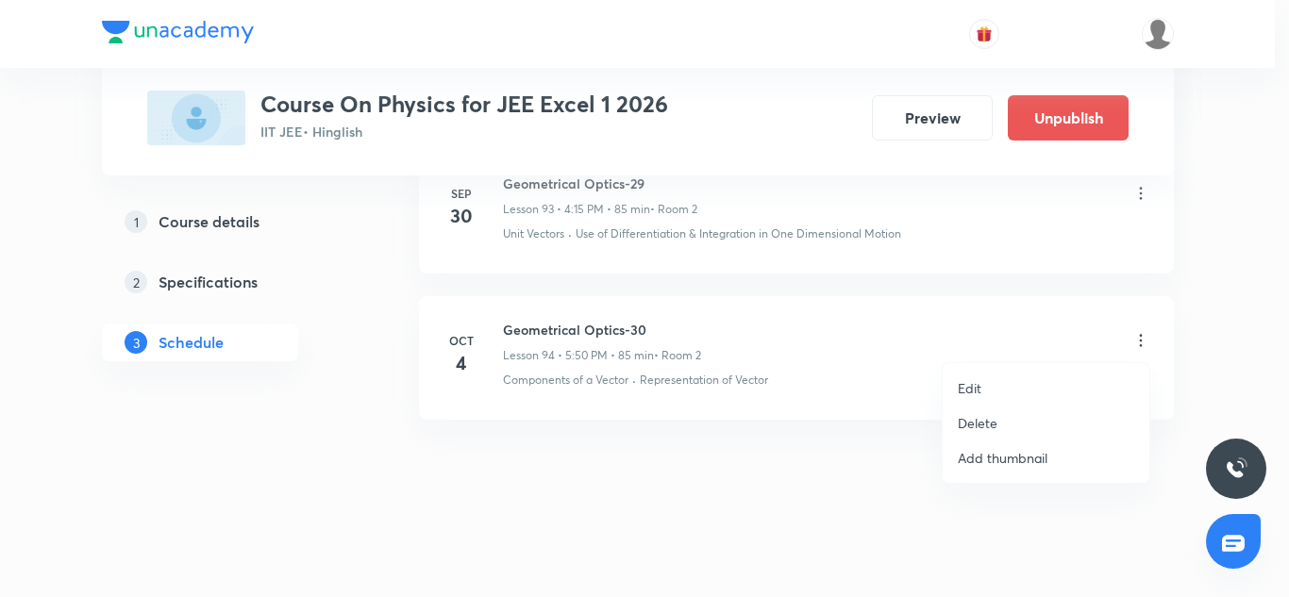
click at [988, 386] on li "Edit" at bounding box center [1045, 388] width 207 height 35
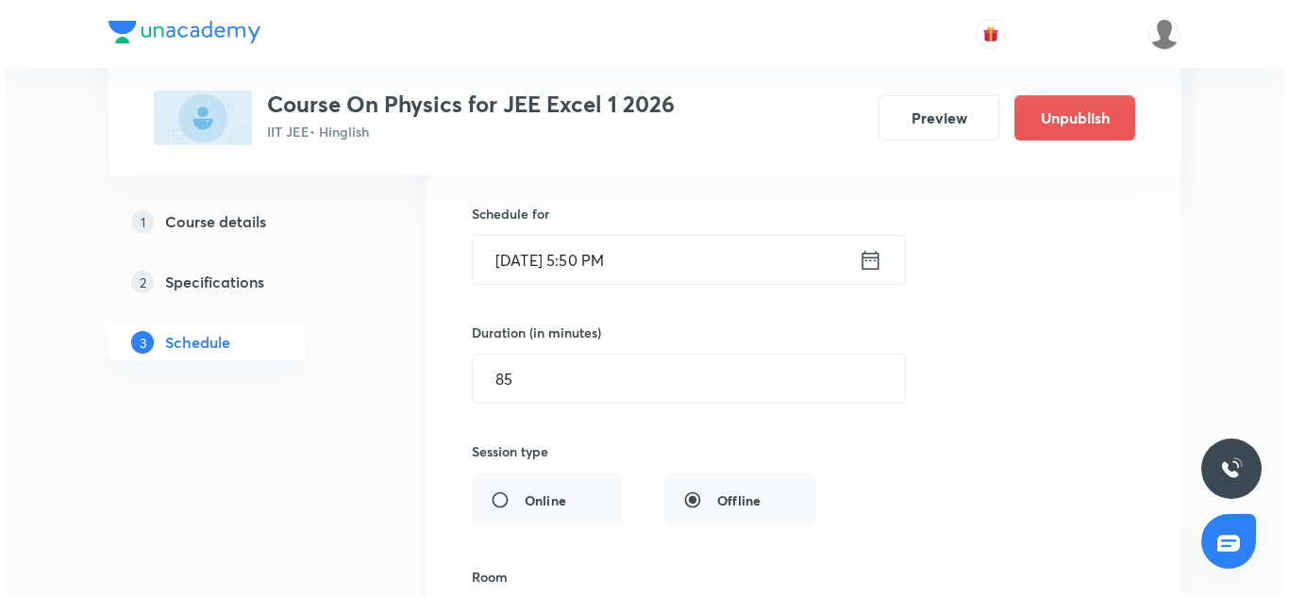
scroll to position [14175, 0]
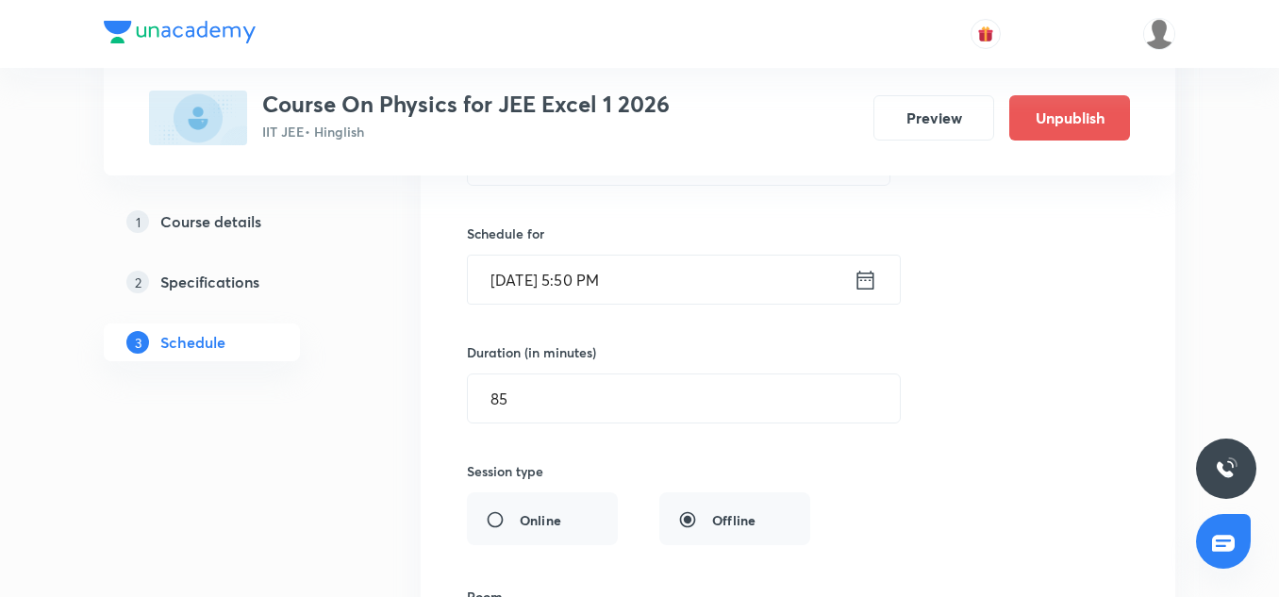
click at [582, 300] on input "Oct 4, 2025, 5:50 PM" at bounding box center [661, 280] width 386 height 48
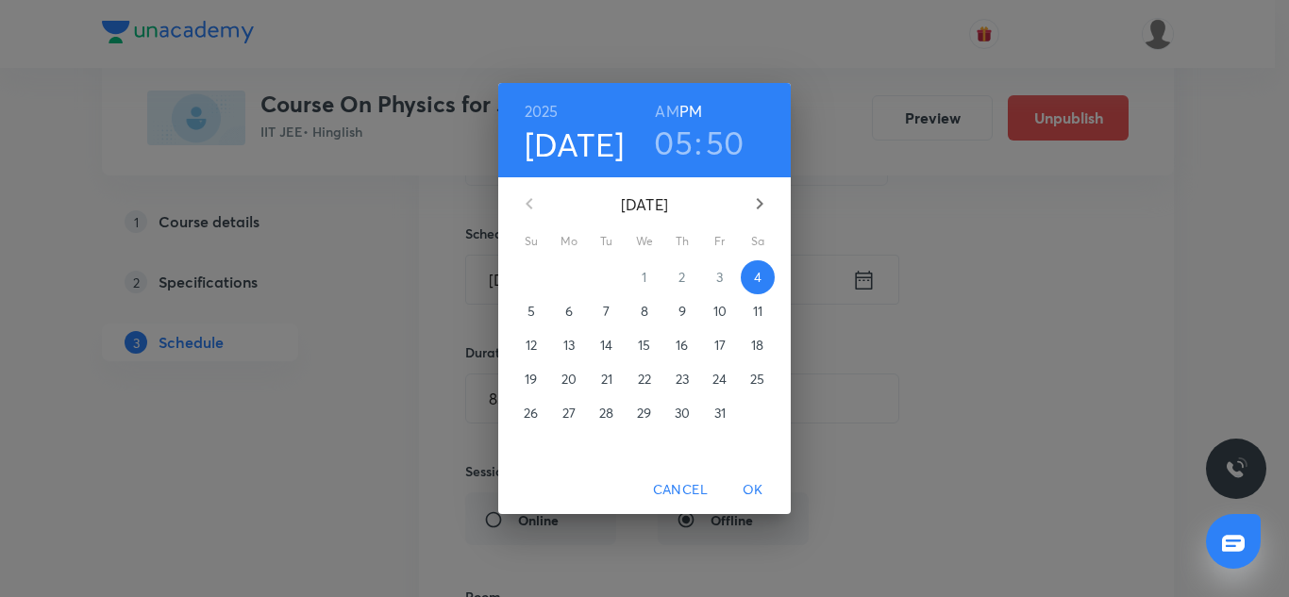
click at [542, 101] on h6 "2025" at bounding box center [542, 111] width 34 height 26
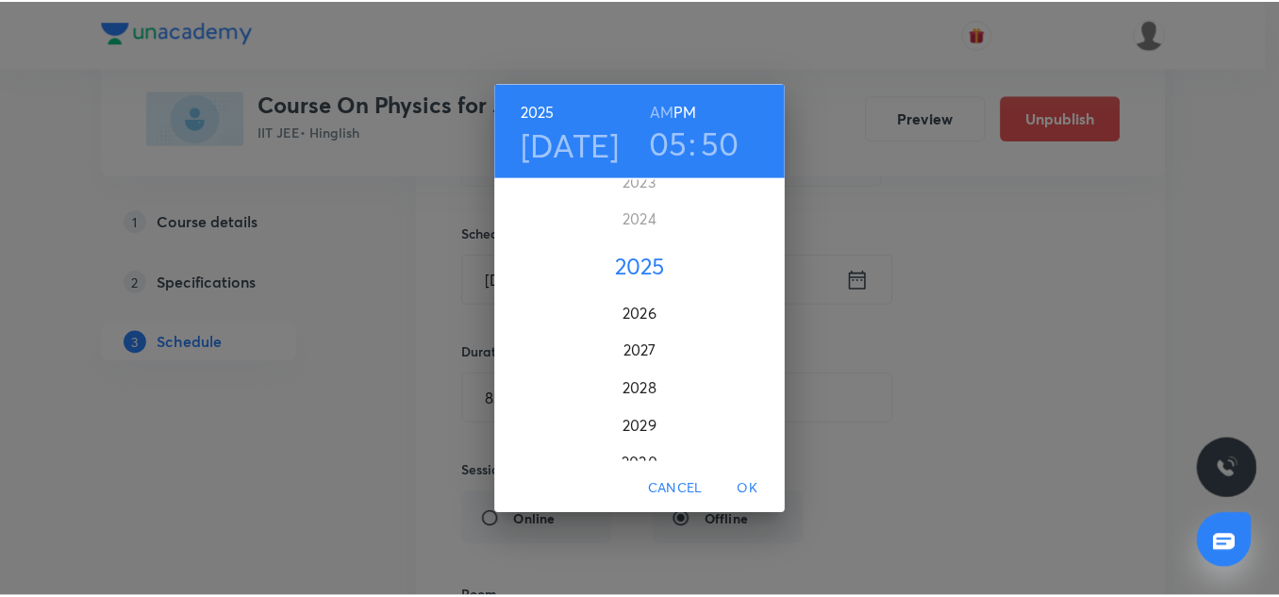
scroll to position [4659, 0]
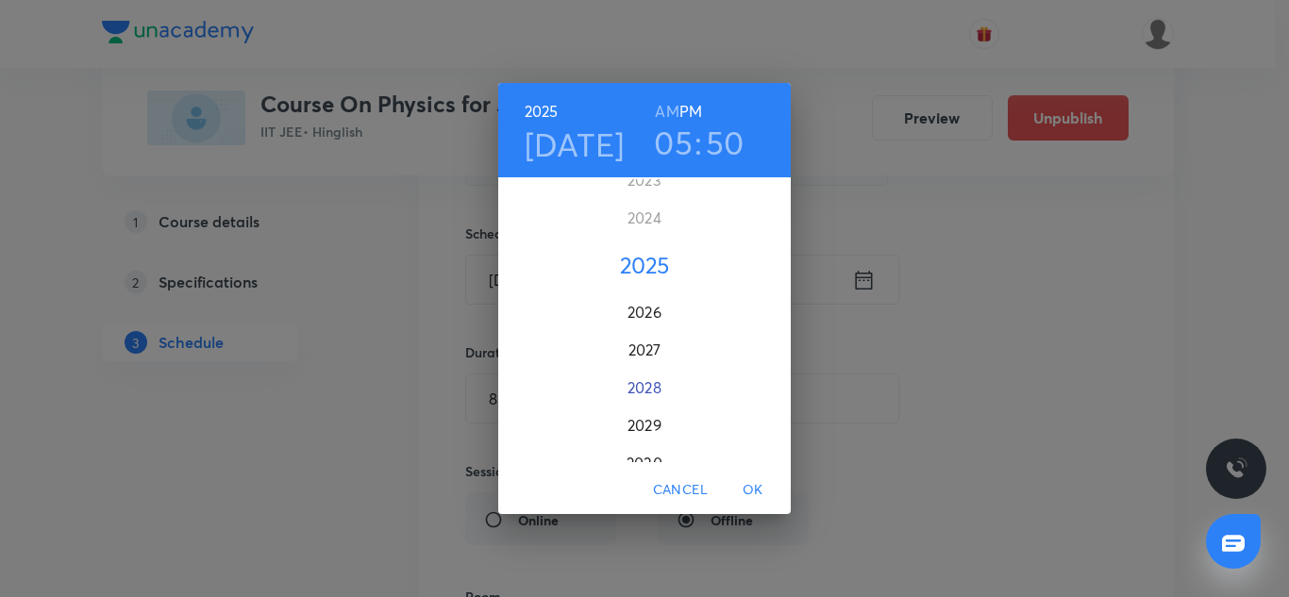
click at [650, 402] on div "2028" at bounding box center [644, 388] width 292 height 38
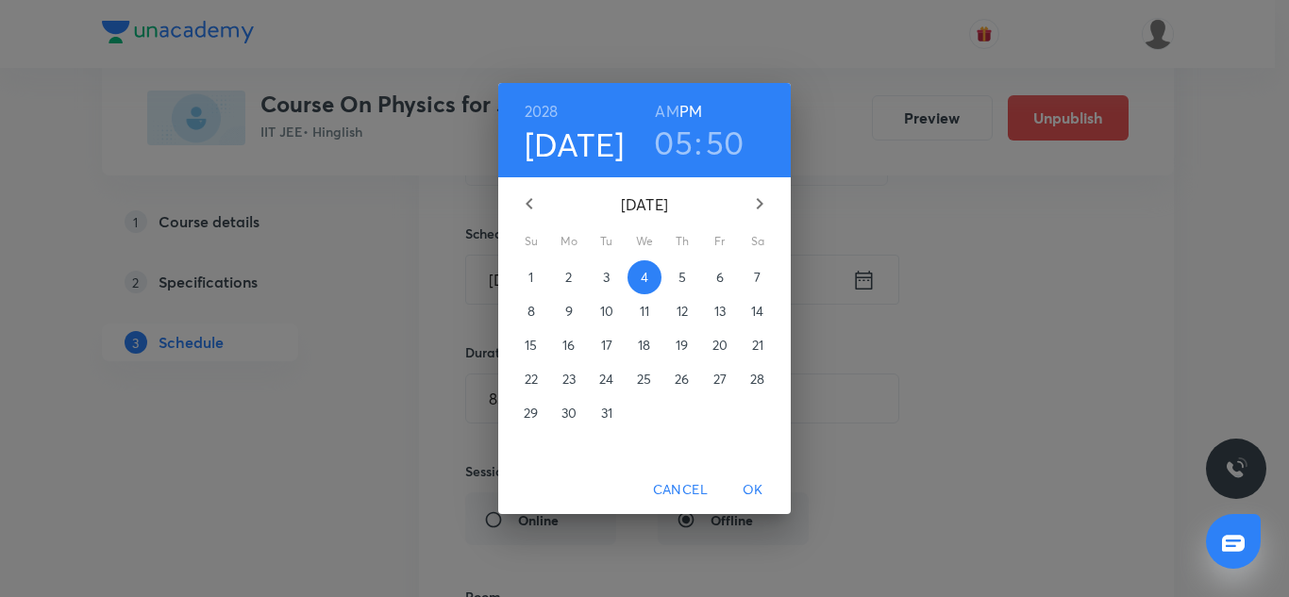
click at [756, 487] on span "OK" at bounding box center [752, 490] width 45 height 24
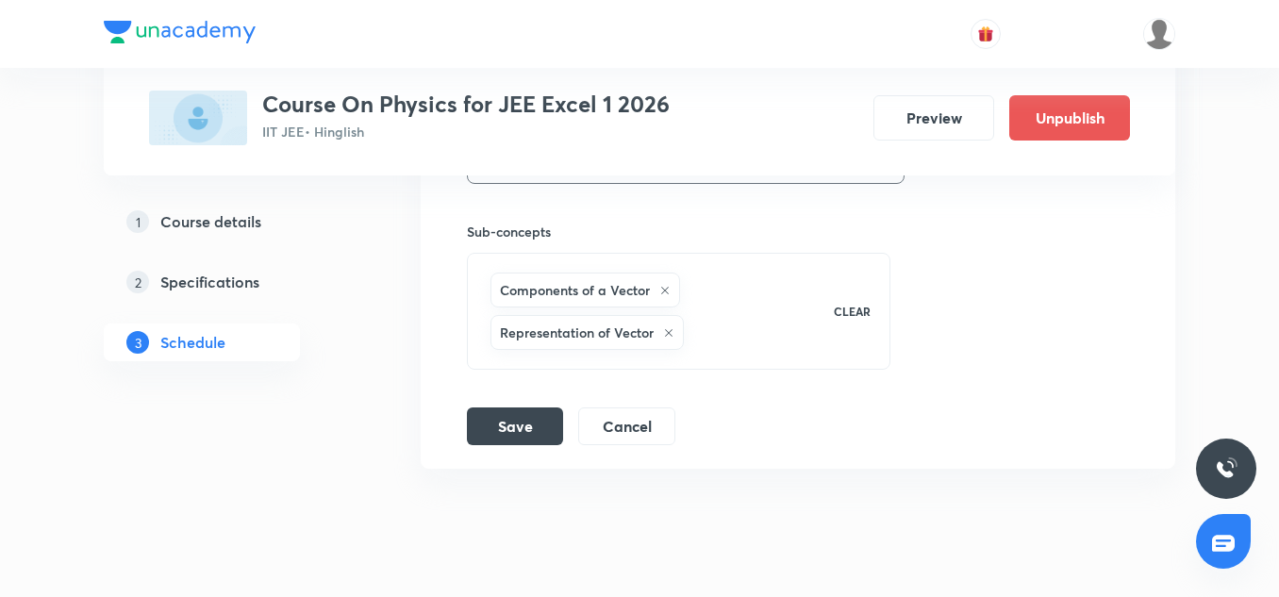
scroll to position [14663, 0]
click at [531, 411] on button "Save" at bounding box center [515, 423] width 96 height 38
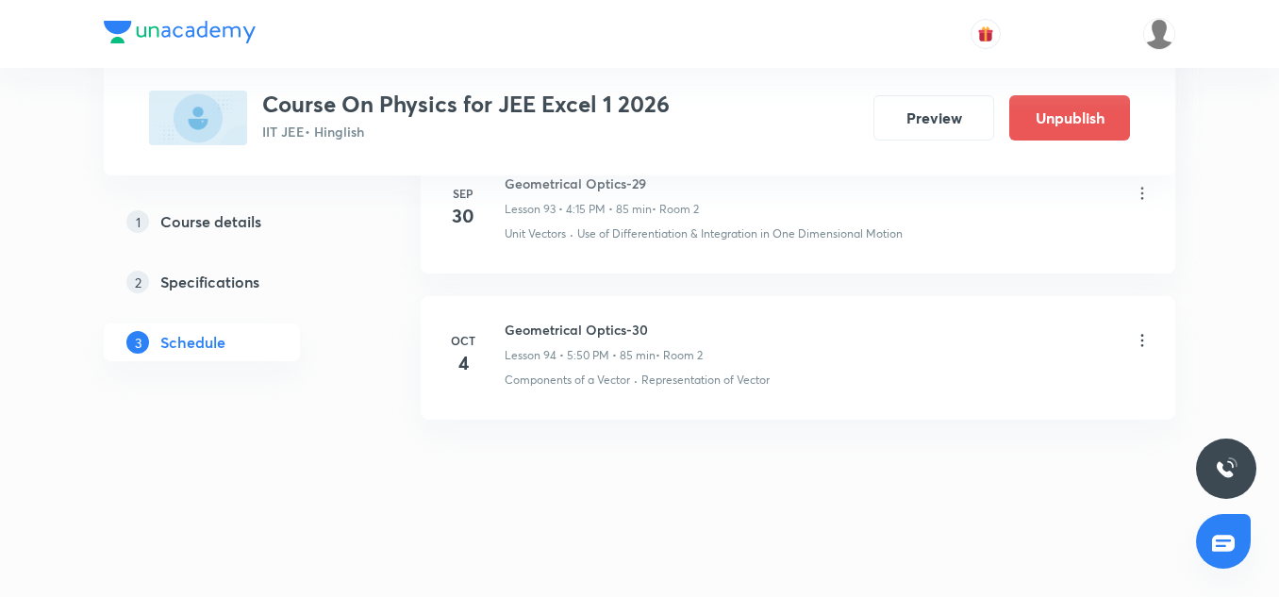
scroll to position [13942, 0]
click at [1139, 347] on icon at bounding box center [1142, 340] width 19 height 19
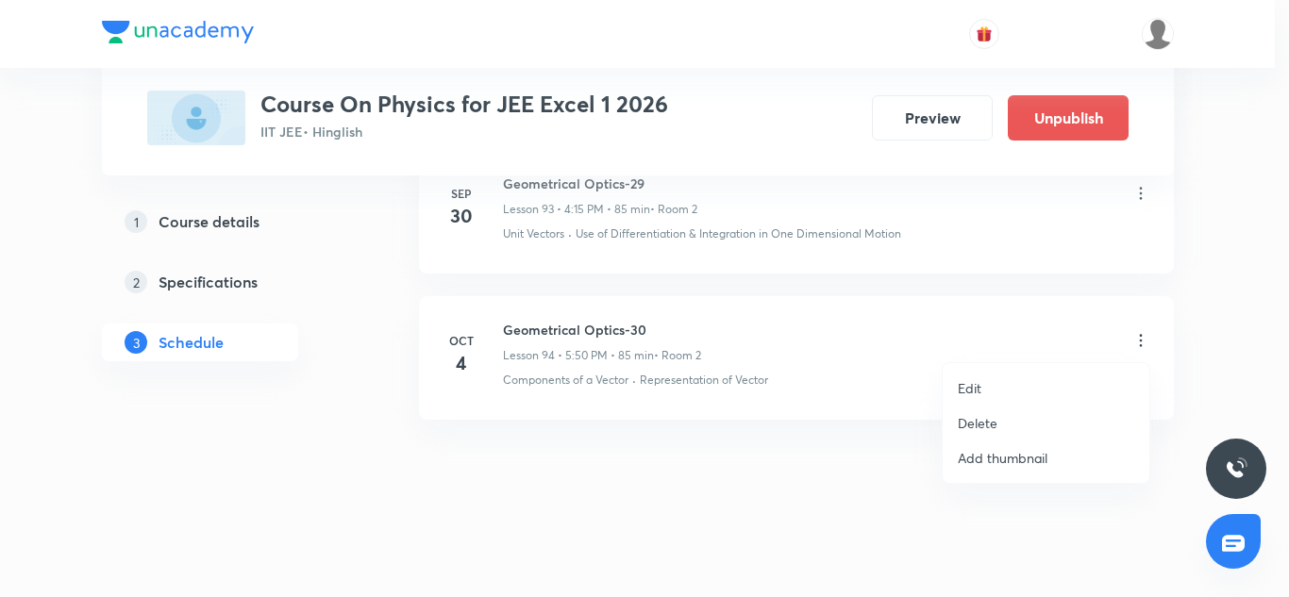
click at [1000, 387] on li "Edit" at bounding box center [1045, 388] width 207 height 35
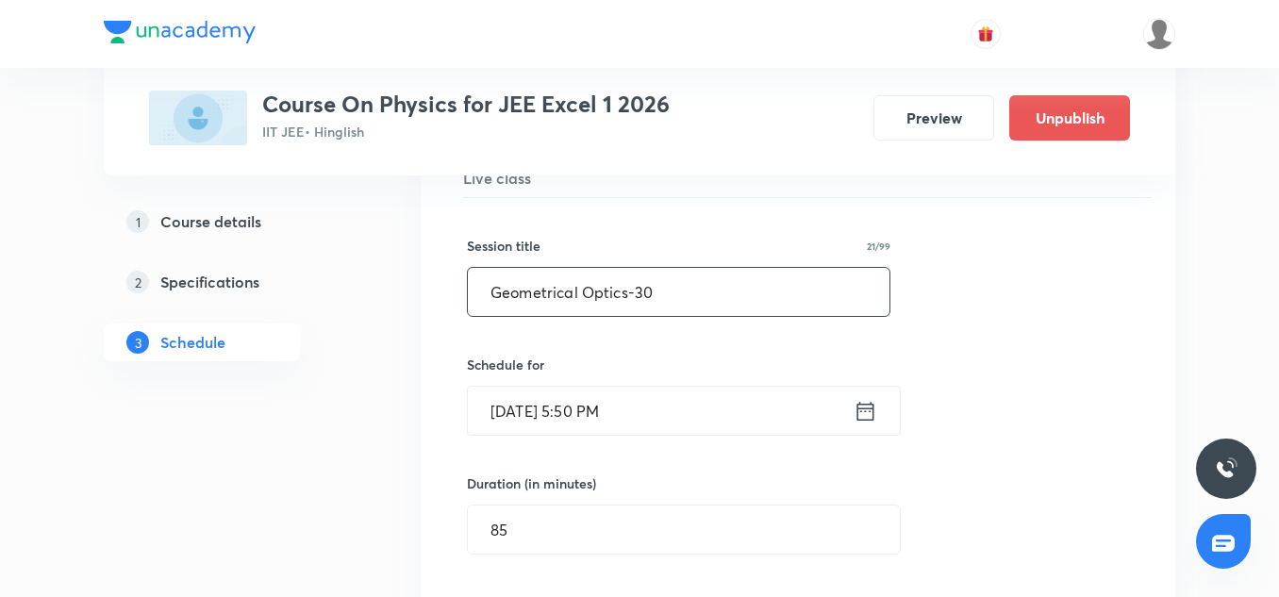
scroll to position [14045, 0]
click at [544, 389] on input "Oct 4, 2028, 5:50 PM" at bounding box center [661, 410] width 386 height 48
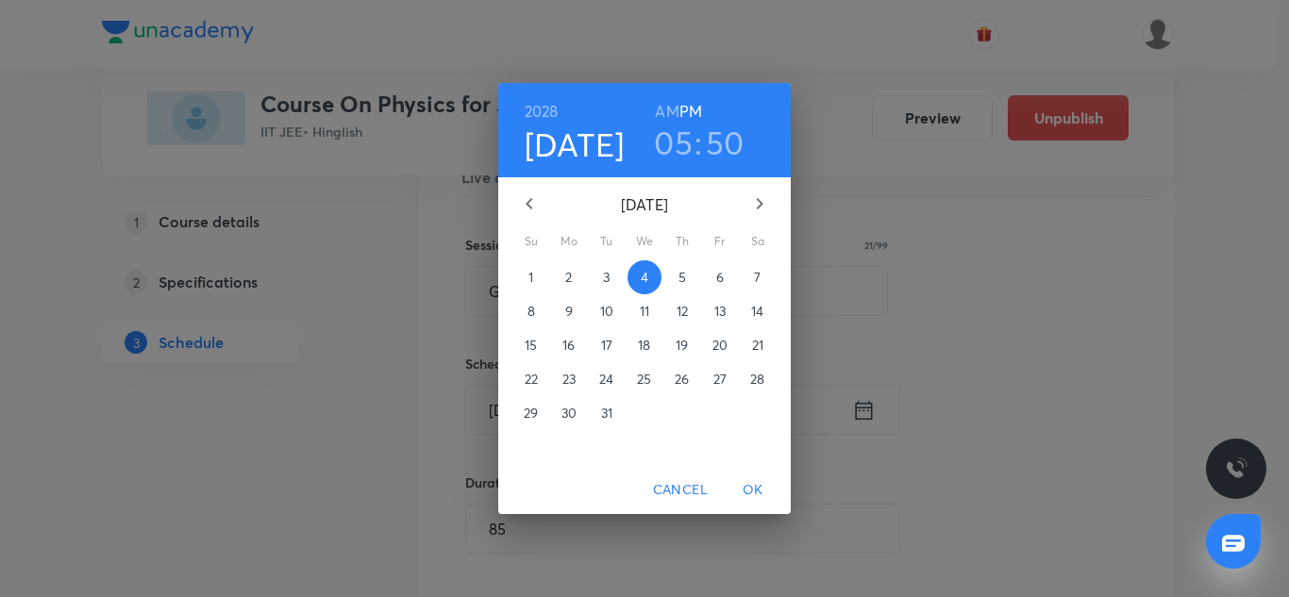
click at [670, 142] on h3 "05" at bounding box center [673, 143] width 39 height 40
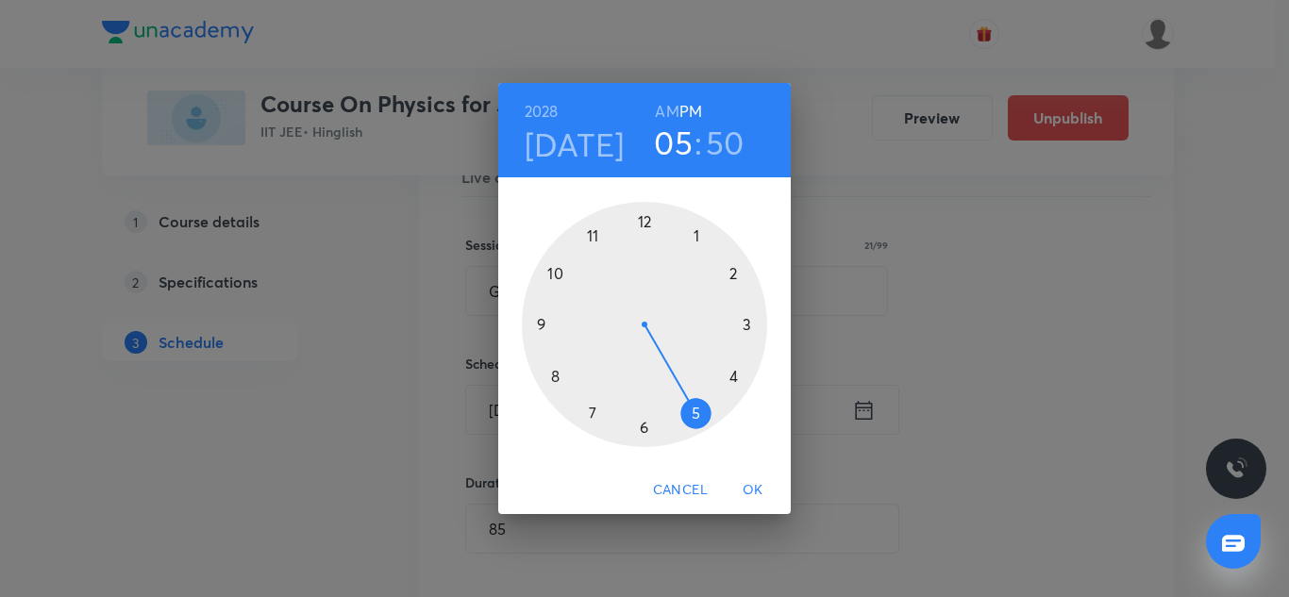
click at [730, 379] on div at bounding box center [644, 324] width 245 height 245
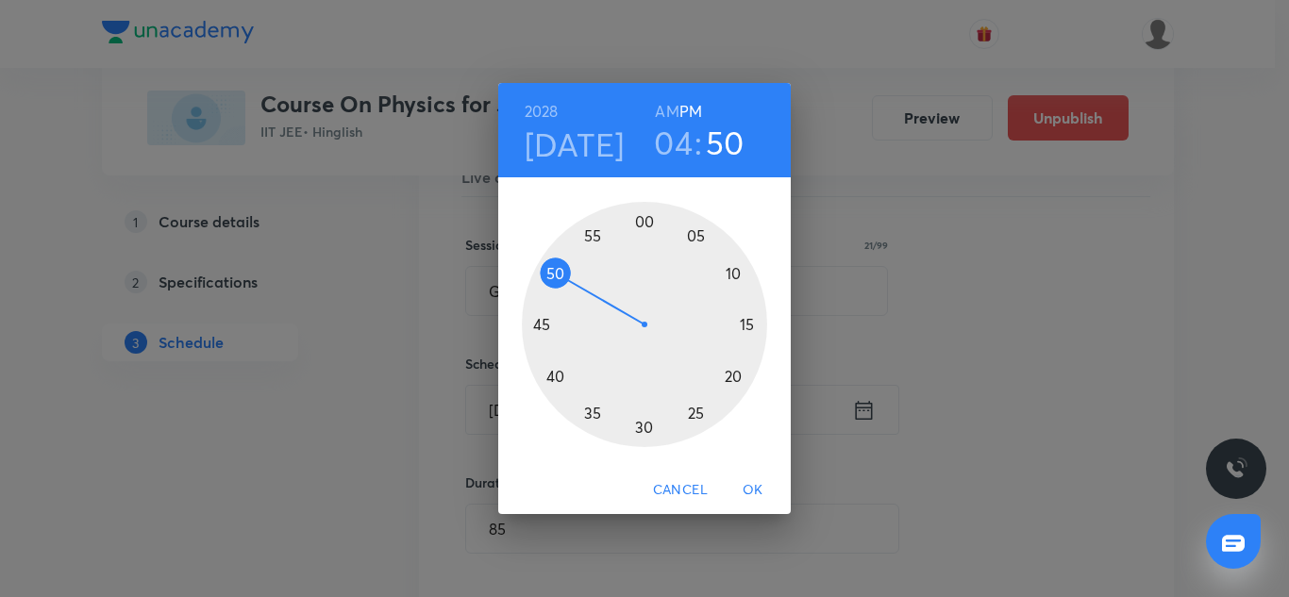
click at [745, 323] on div at bounding box center [644, 324] width 245 height 245
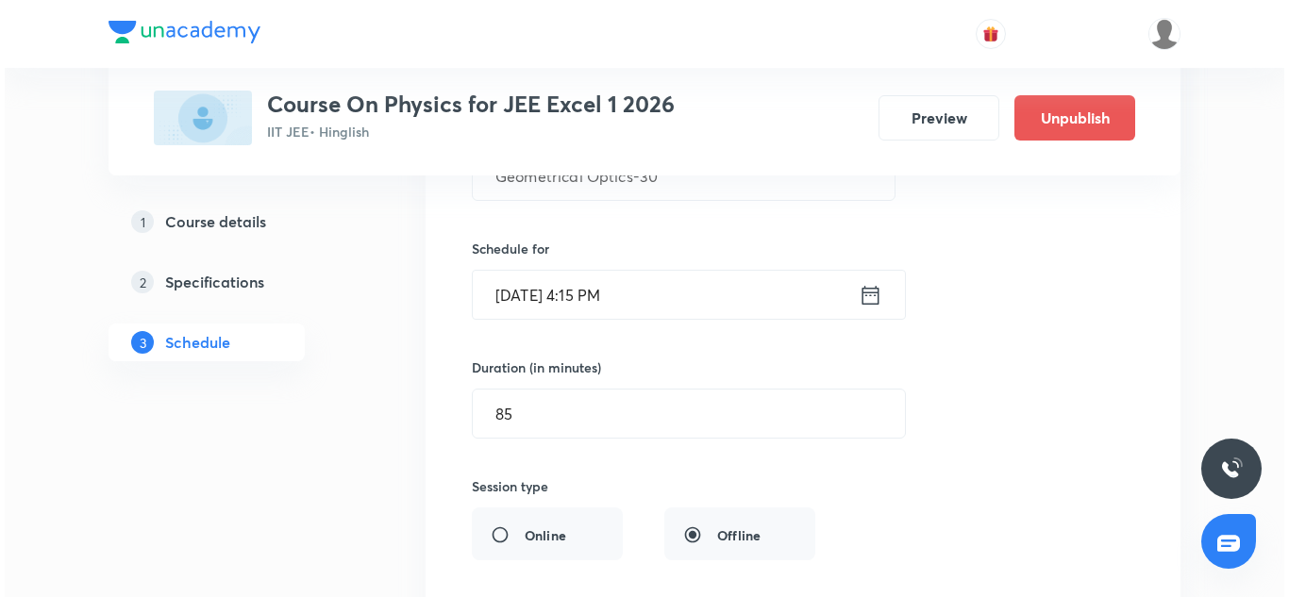
scroll to position [14178, 0]
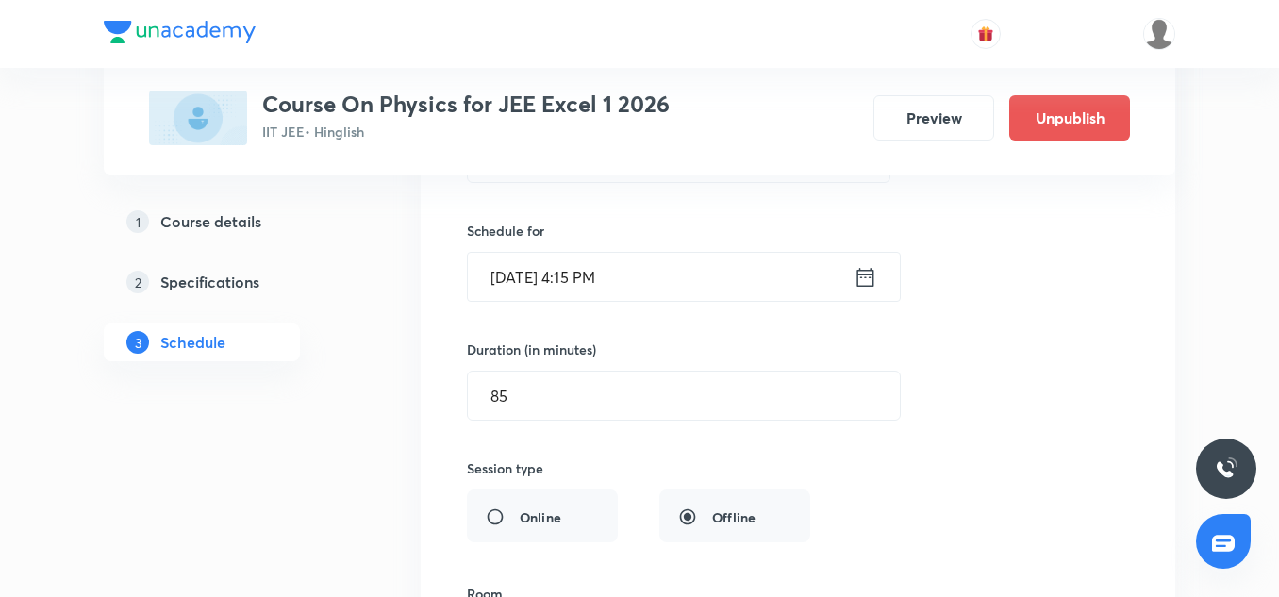
click at [558, 273] on input "Oct 4, 2028, 4:15 PM" at bounding box center [661, 277] width 386 height 48
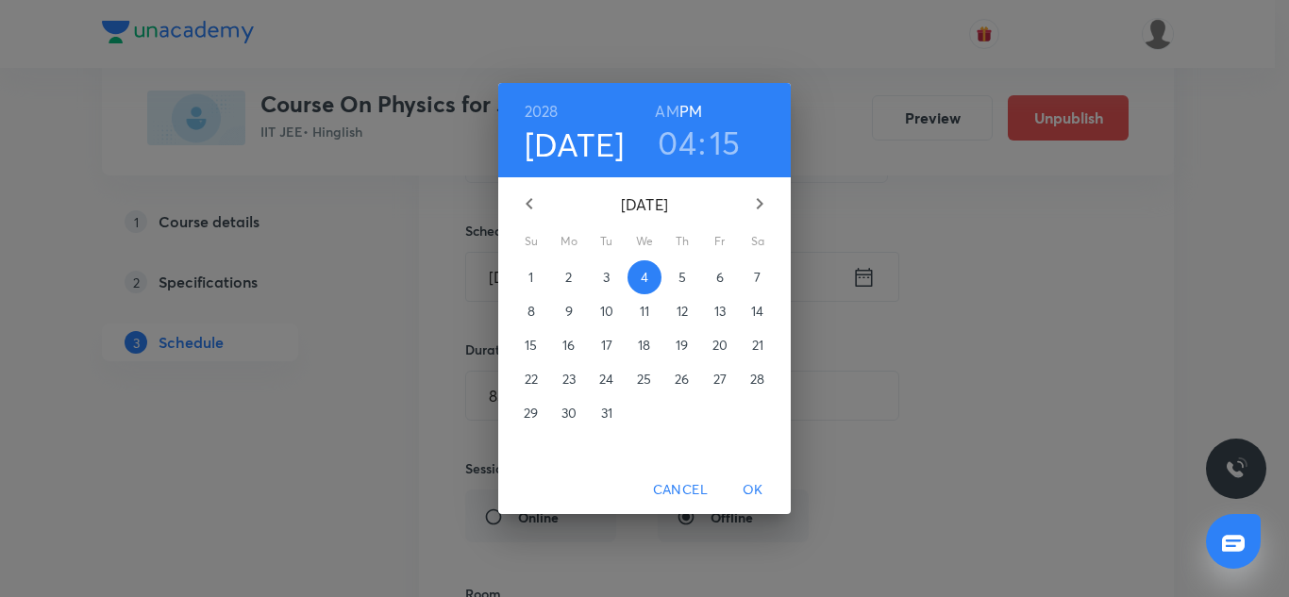
click at [544, 99] on h6 "2028" at bounding box center [542, 111] width 34 height 26
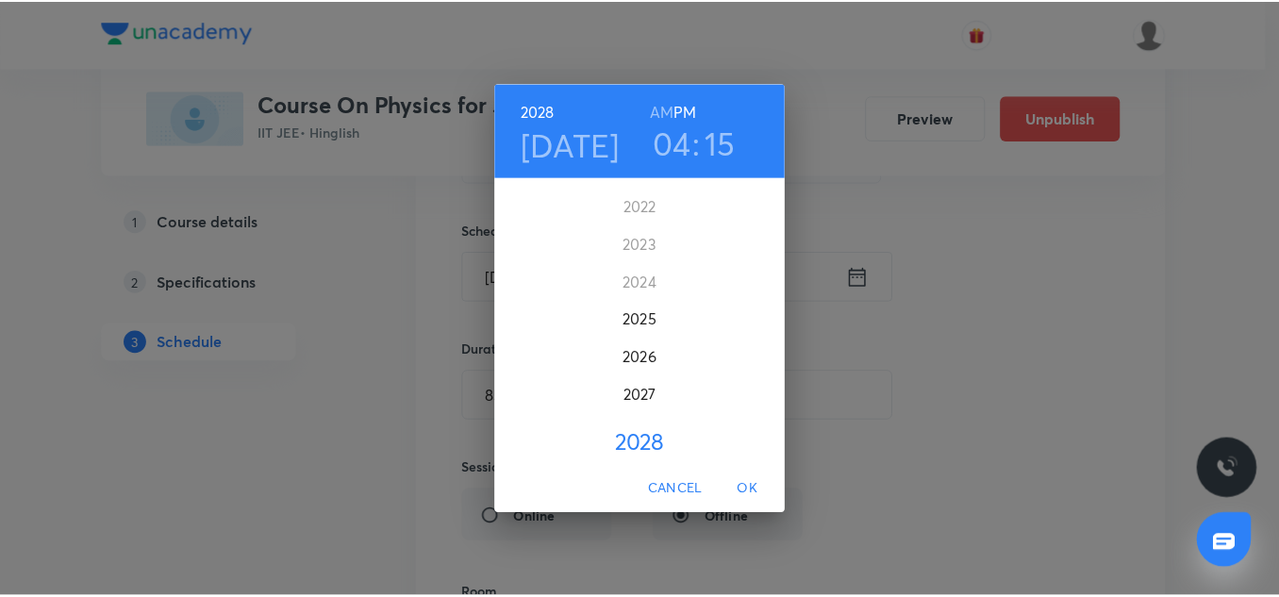
scroll to position [4576, 0]
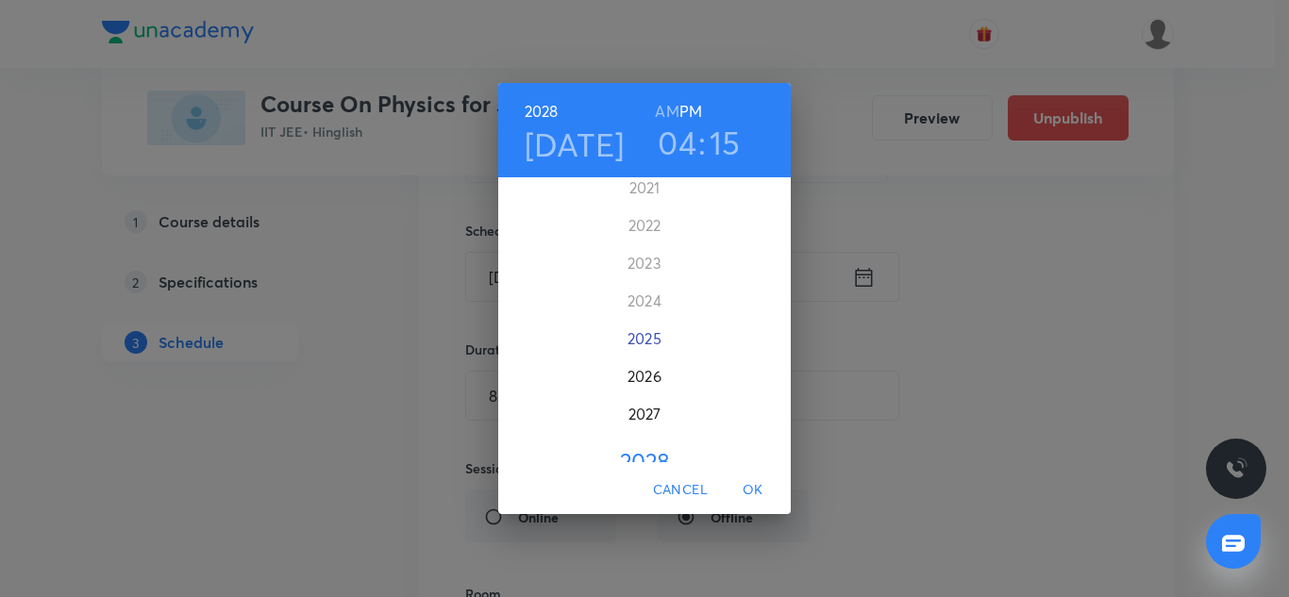
click at [637, 338] on div "2025" at bounding box center [644, 339] width 292 height 38
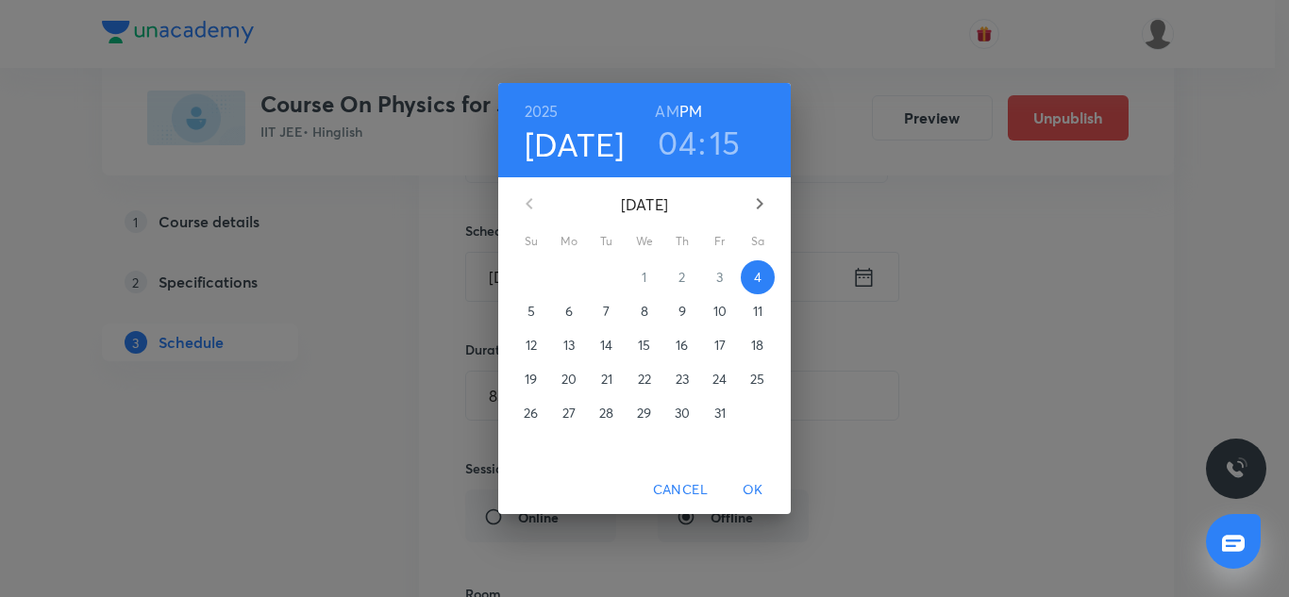
click at [755, 492] on span "OK" at bounding box center [752, 490] width 45 height 24
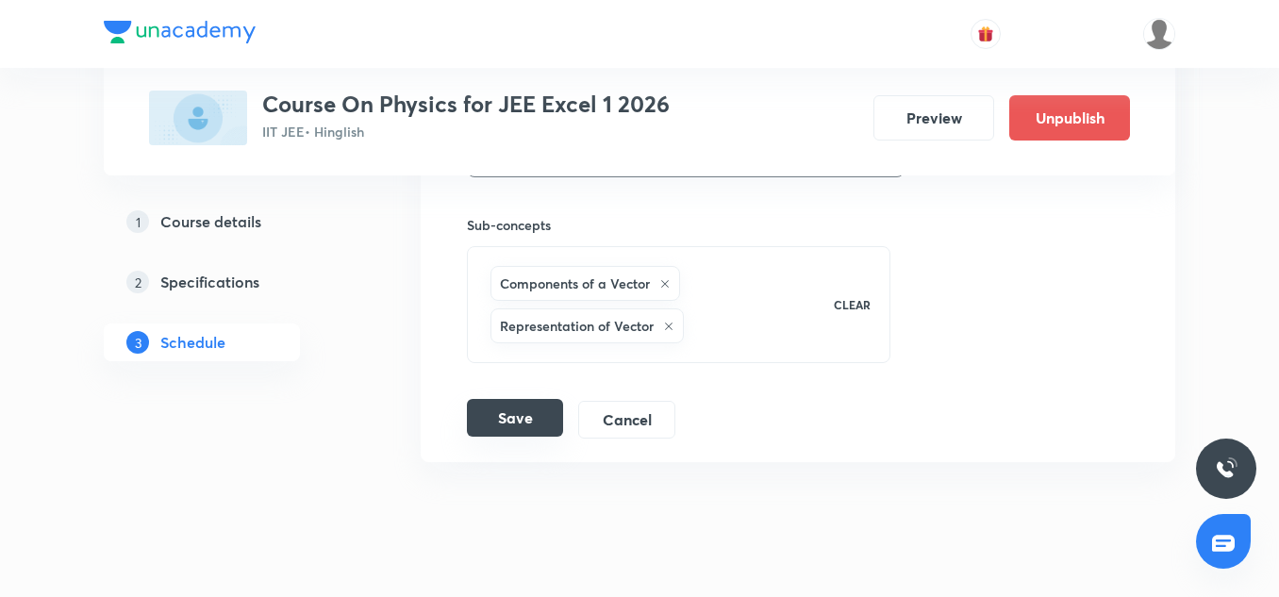
scroll to position [14669, 0]
click at [544, 400] on button "Save" at bounding box center [515, 417] width 96 height 38
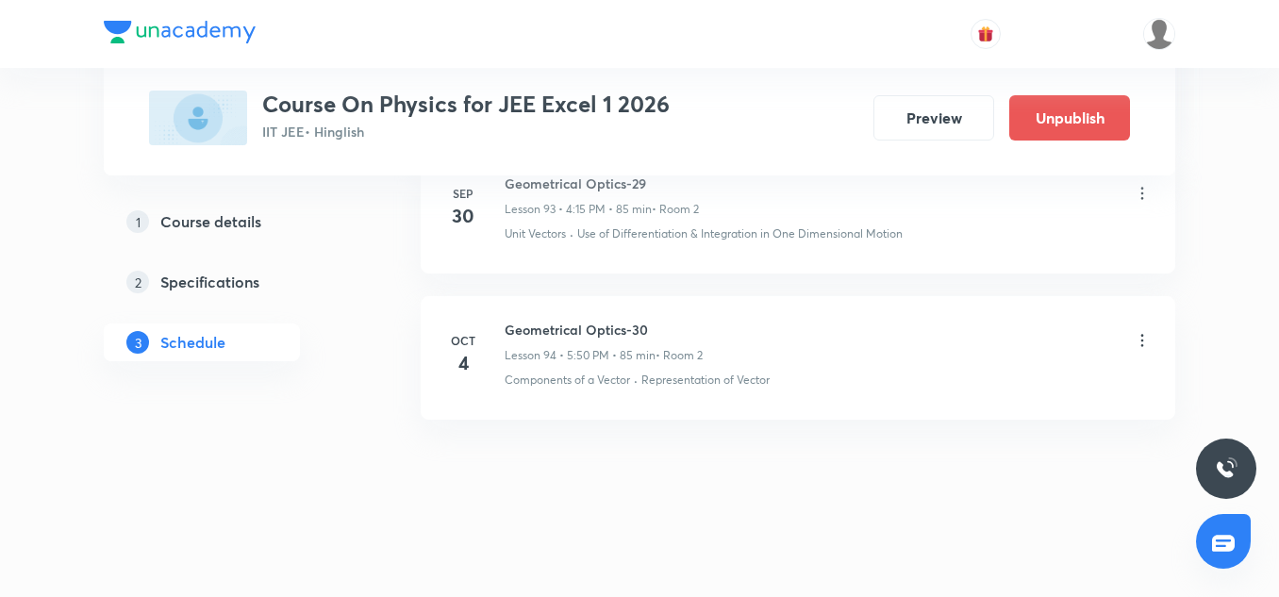
scroll to position [13942, 0]
click at [1136, 344] on icon at bounding box center [1142, 340] width 19 height 19
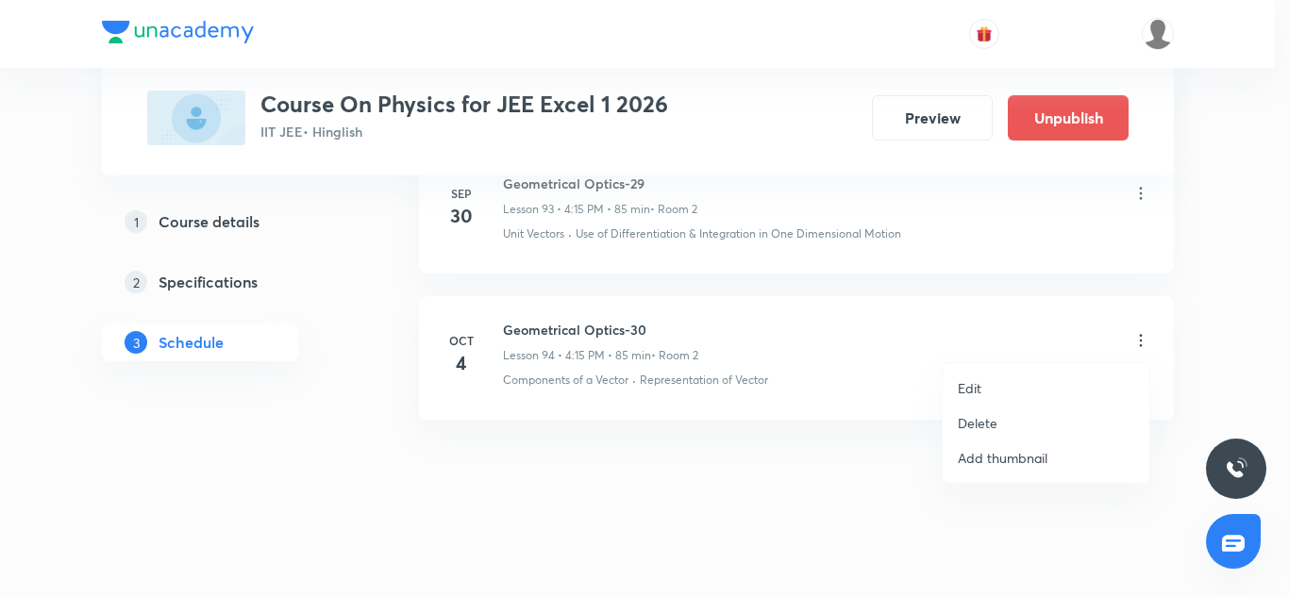
click at [964, 384] on p "Edit" at bounding box center [970, 388] width 24 height 20
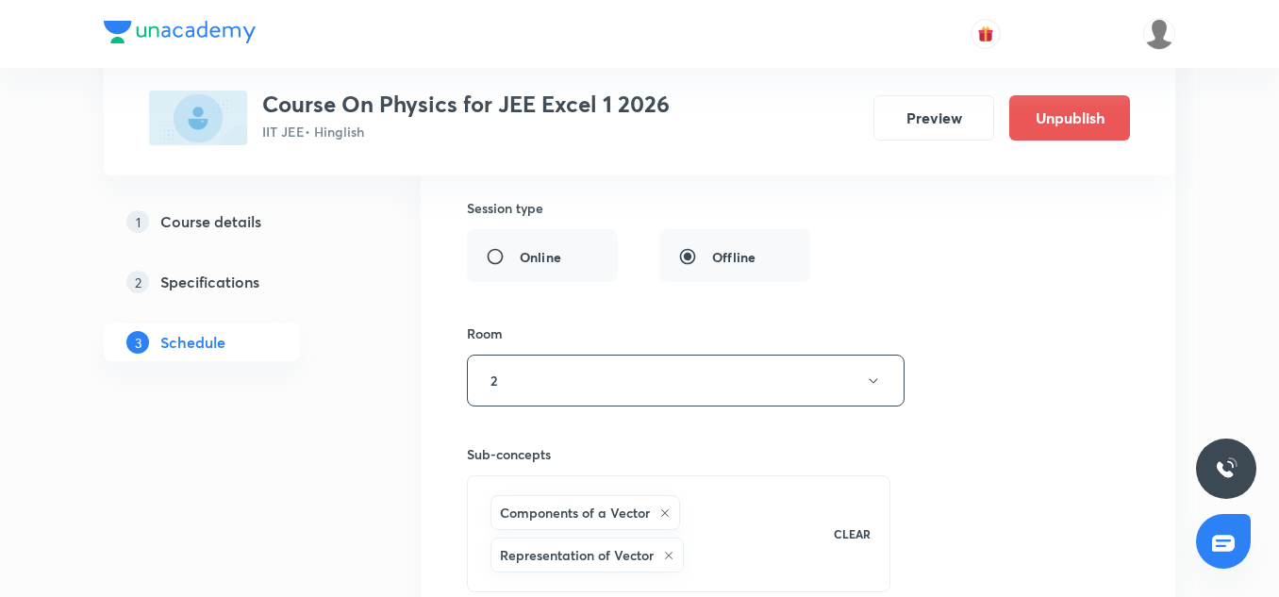
scroll to position [14710, 0]
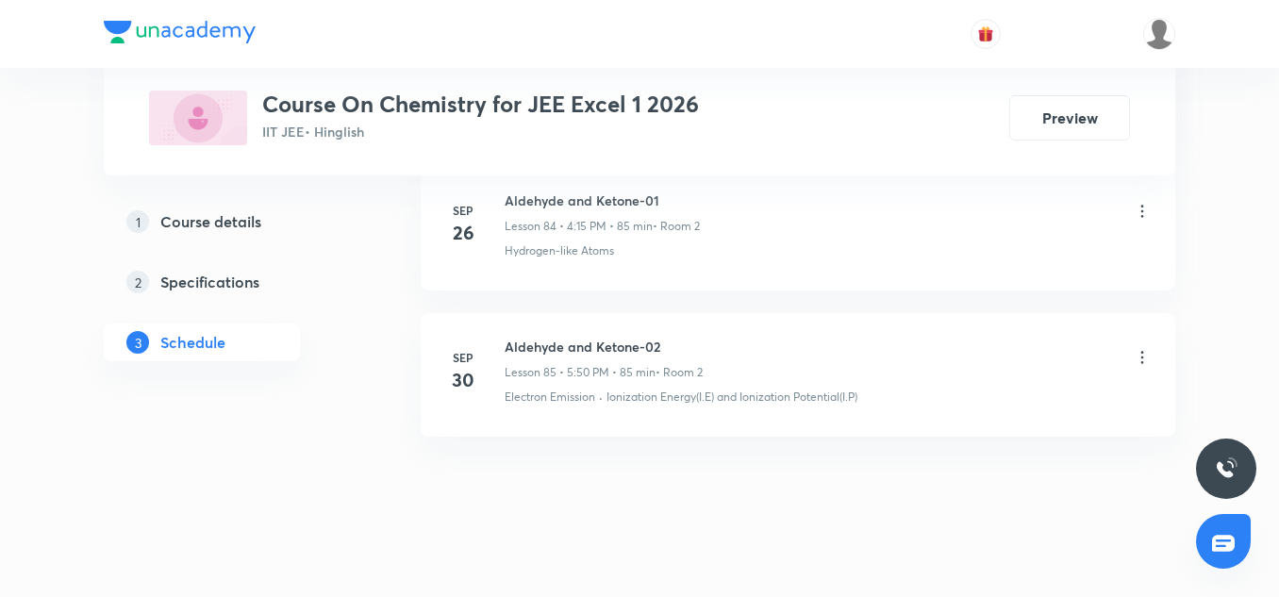
click at [610, 337] on h6 "Aldehyde and Ketone-02" at bounding box center [604, 347] width 198 height 20
copy h6 "Aldehyde and Ketone-02"
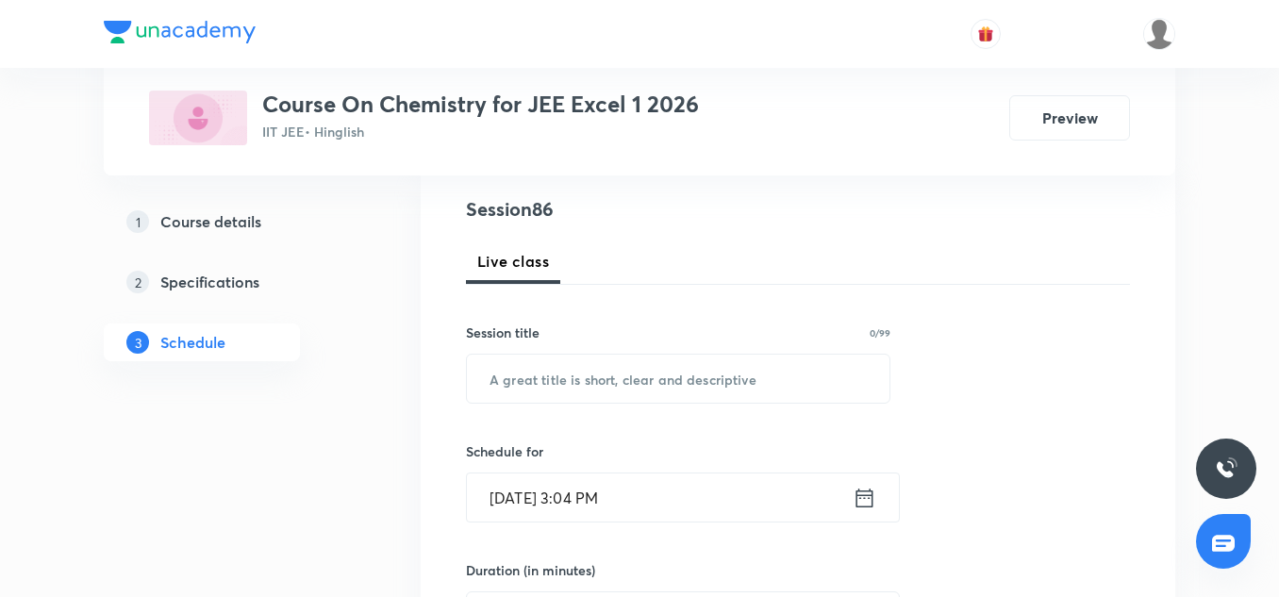
scroll to position [214, 0]
click at [538, 395] on input "text" at bounding box center [678, 377] width 423 height 48
paste input "Aldehyde and Ketone-02"
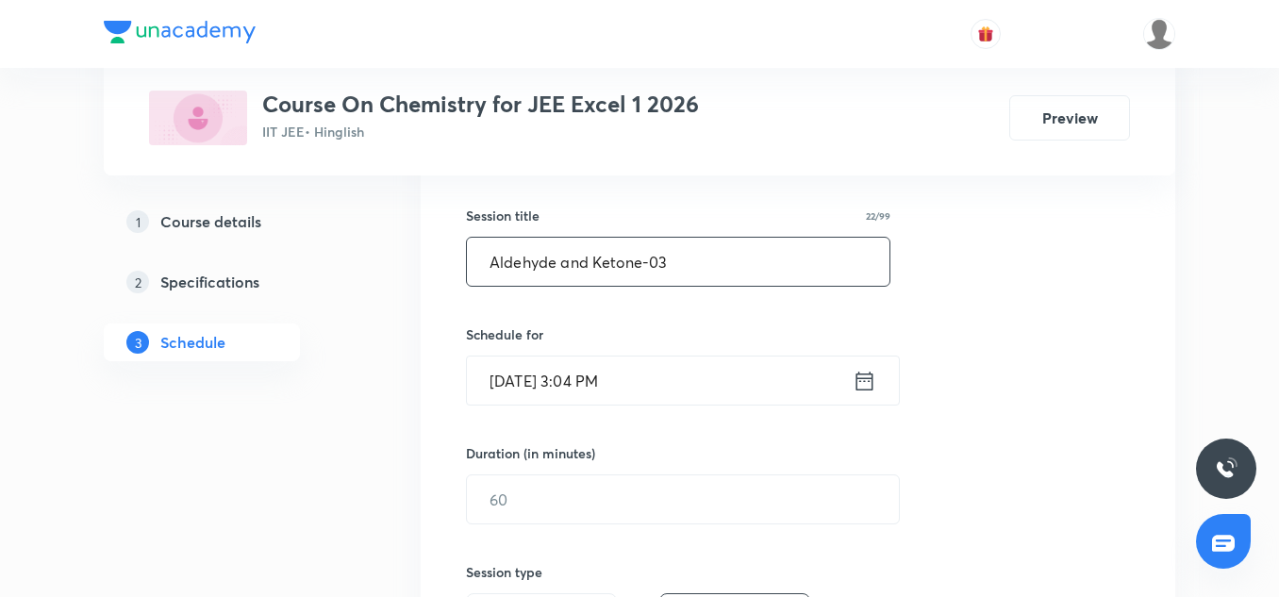
scroll to position [332, 0]
type input "Aldehyde and Ketone-03"
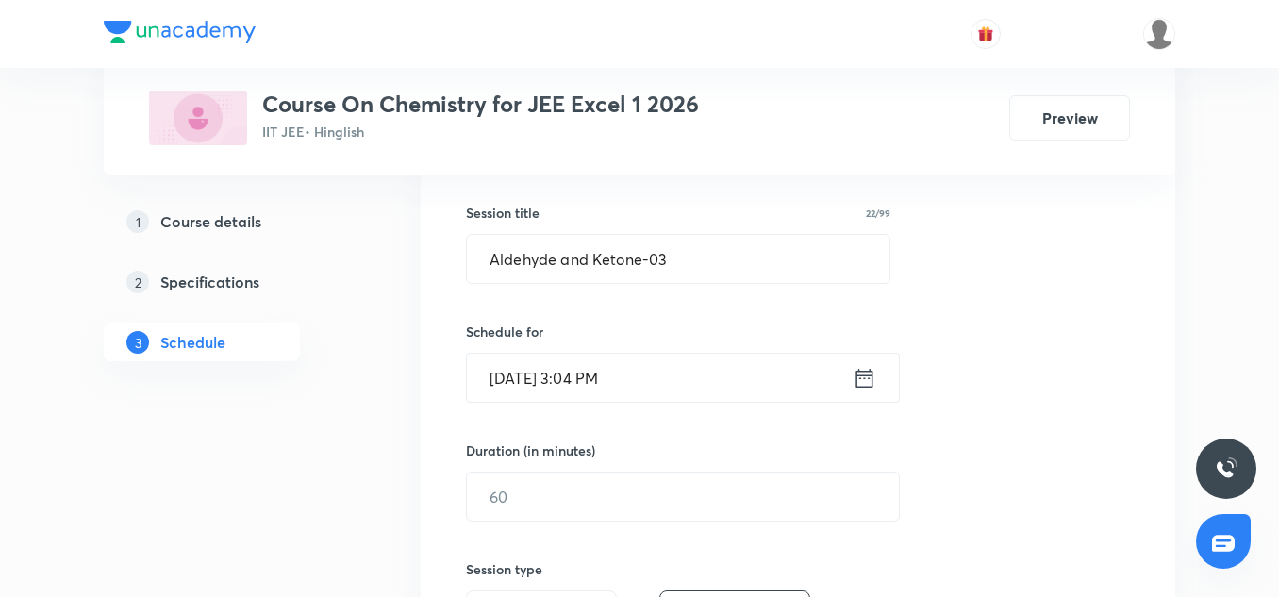
click at [509, 384] on input "Oct 4, 2025, 3:04 PM" at bounding box center [660, 378] width 386 height 48
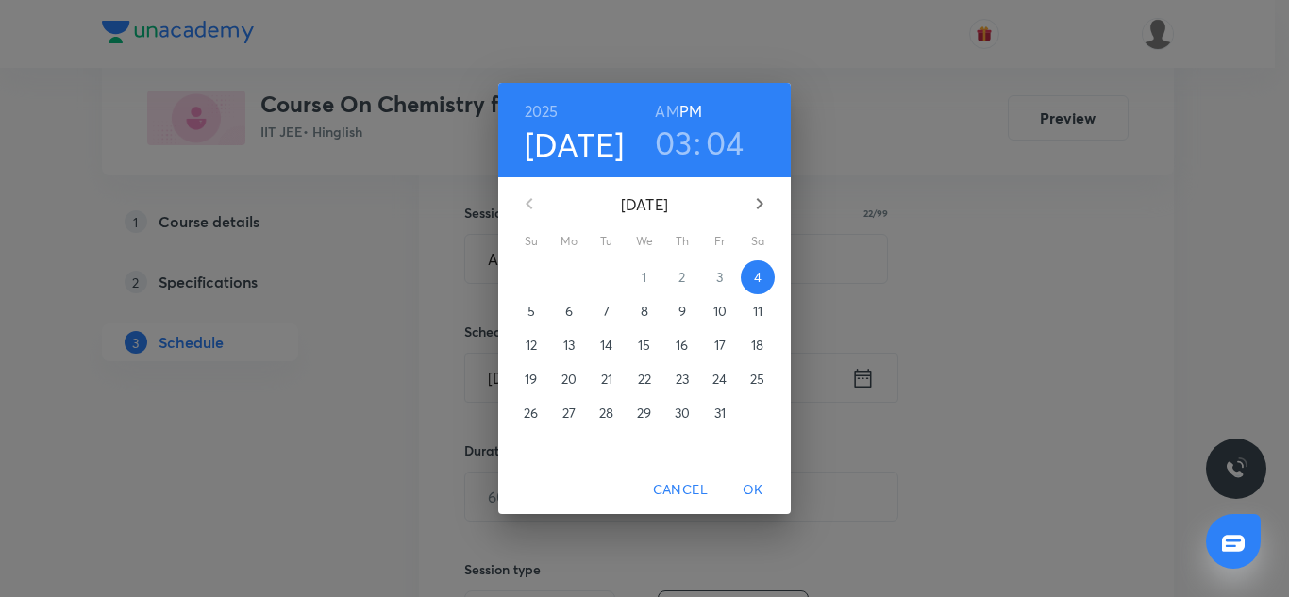
click at [675, 141] on h3 "03" at bounding box center [674, 143] width 38 height 40
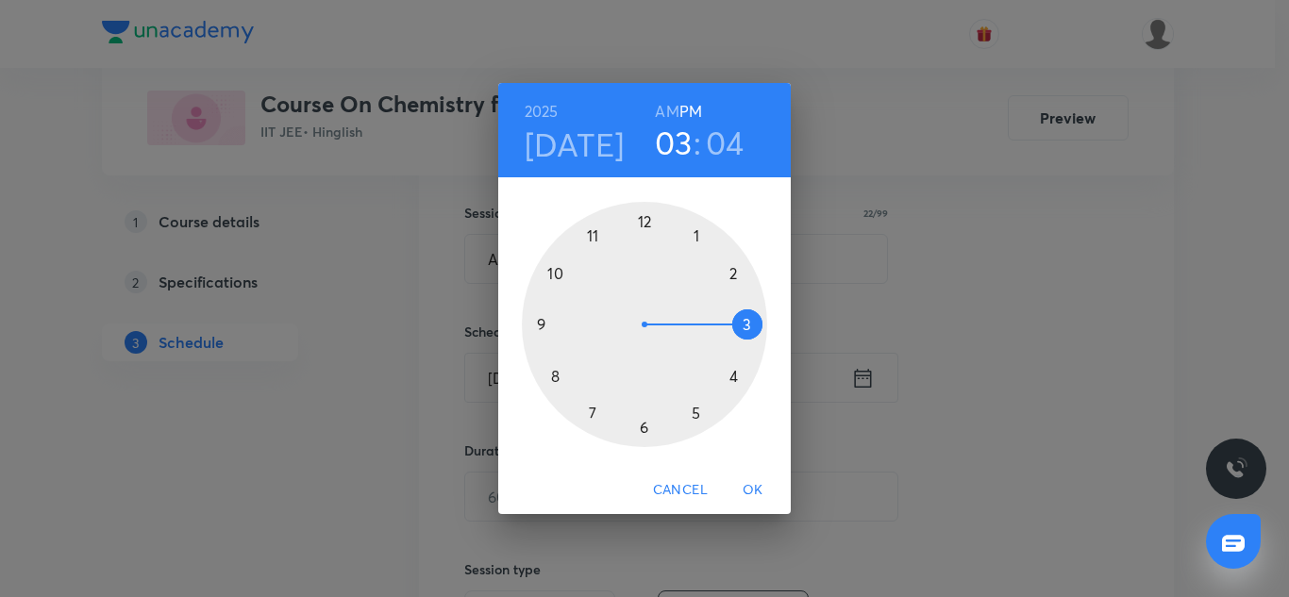
click at [696, 416] on div at bounding box center [644, 324] width 245 height 245
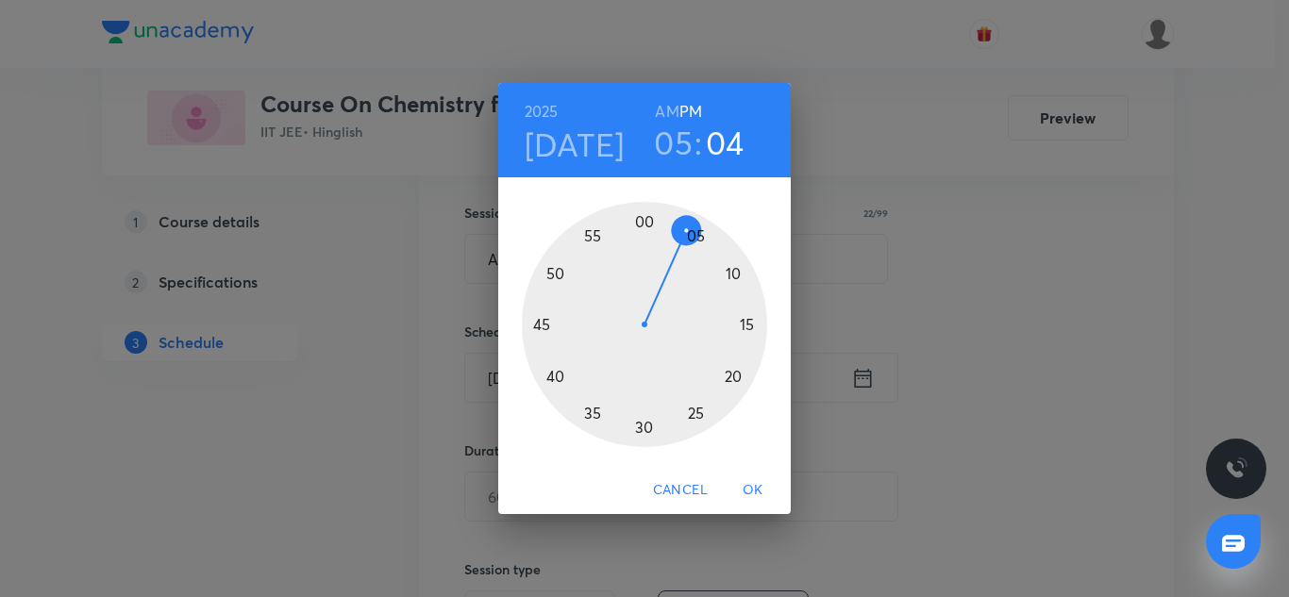
click at [556, 277] on div at bounding box center [644, 324] width 245 height 245
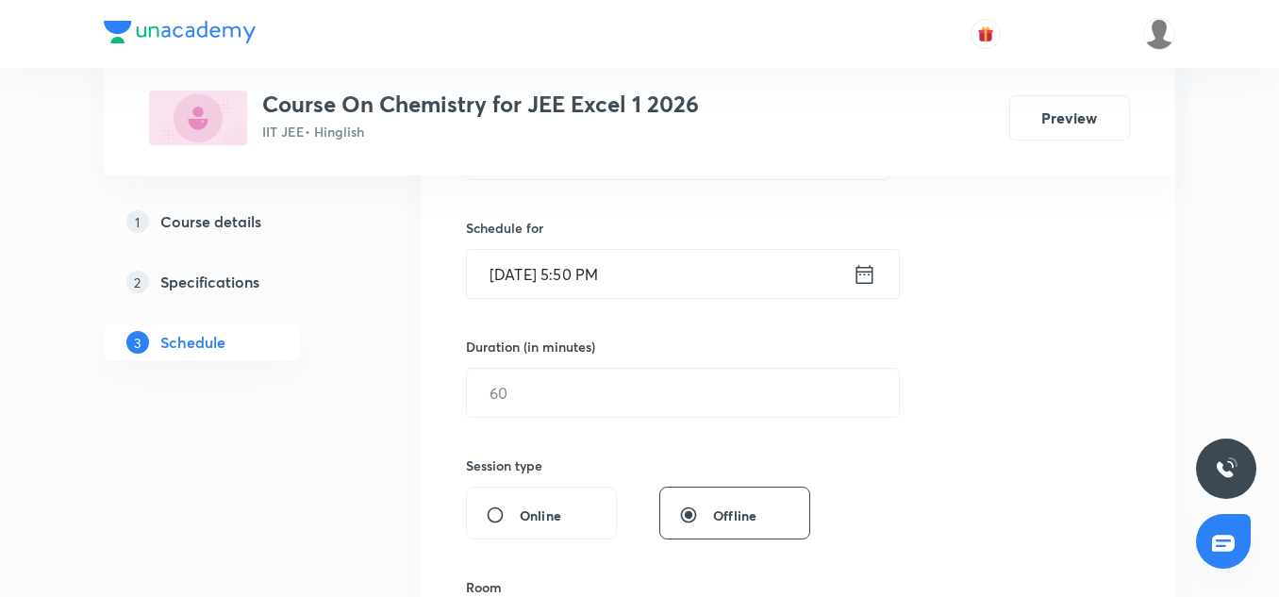
scroll to position [437, 0]
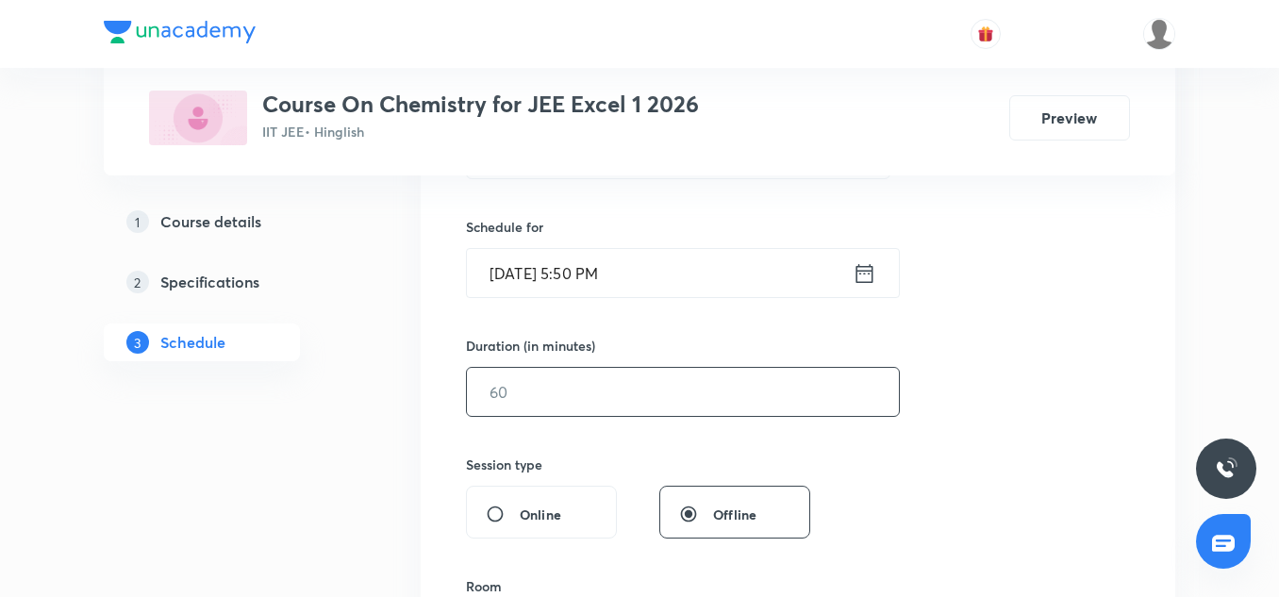
click at [561, 384] on input "text" at bounding box center [683, 392] width 432 height 48
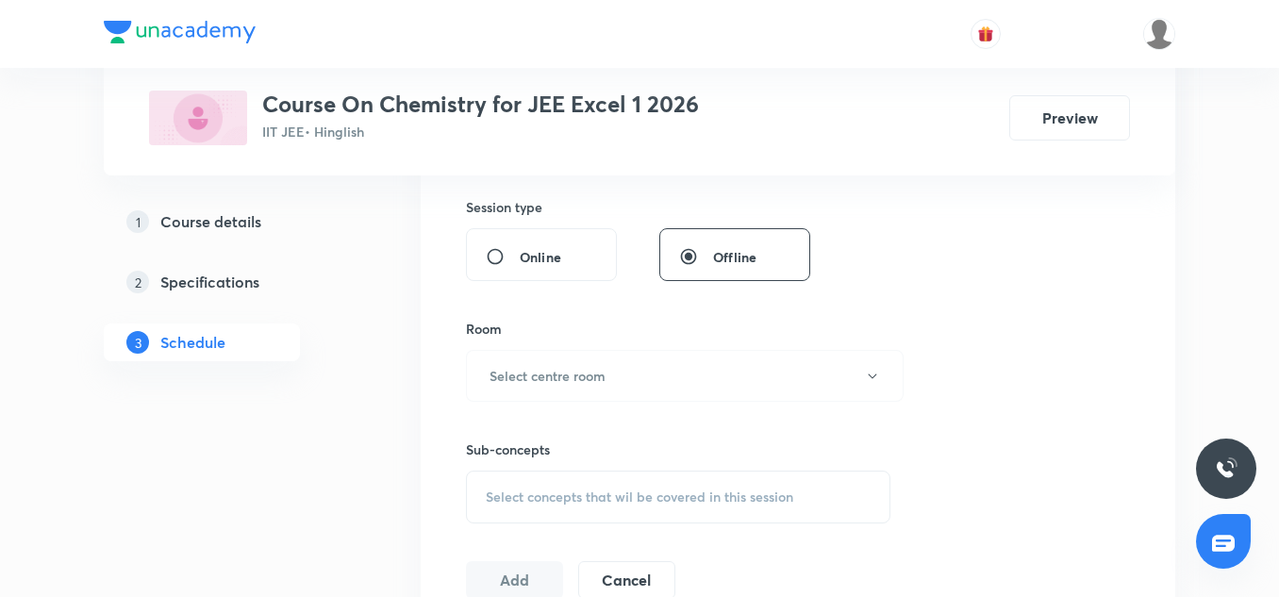
scroll to position [703, 0]
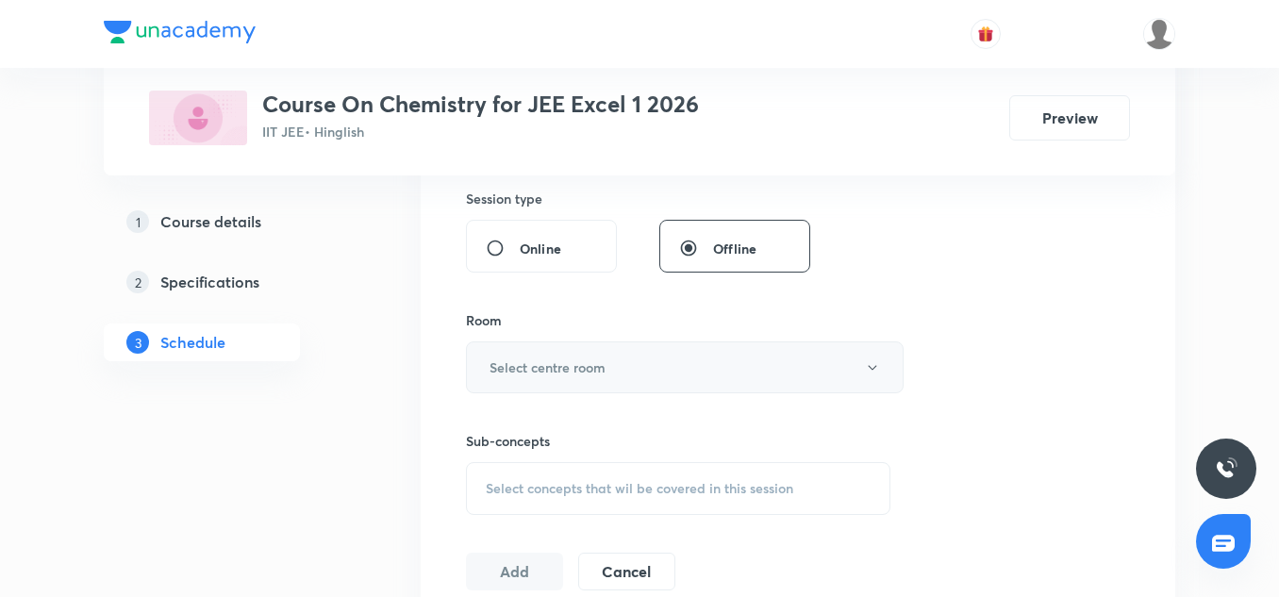
type input "85"
click at [575, 368] on h6 "Select centre room" at bounding box center [548, 368] width 116 height 20
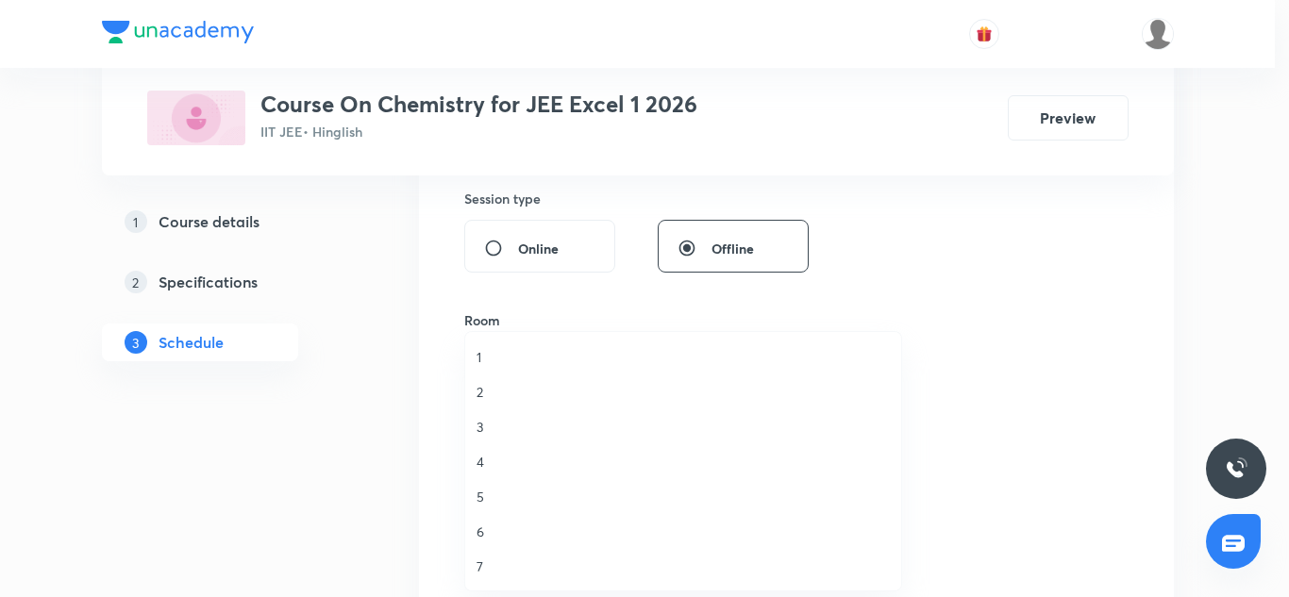
click at [492, 399] on span "2" at bounding box center [682, 392] width 413 height 20
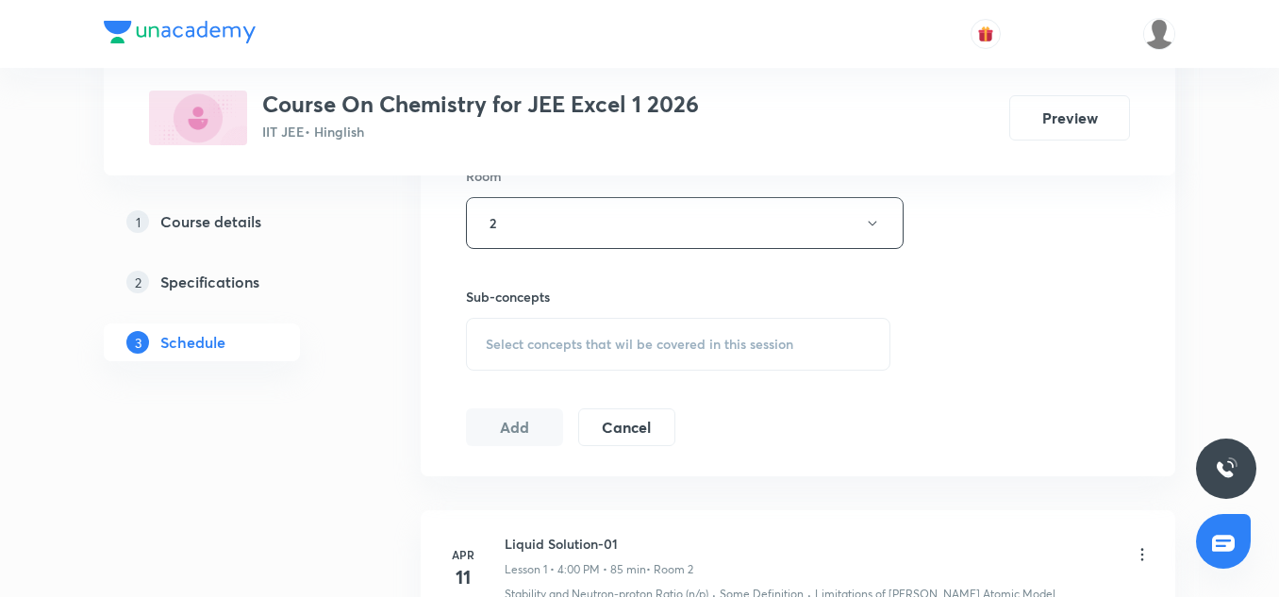
click at [538, 357] on div "Select concepts that wil be covered in this session" at bounding box center [678, 344] width 425 height 53
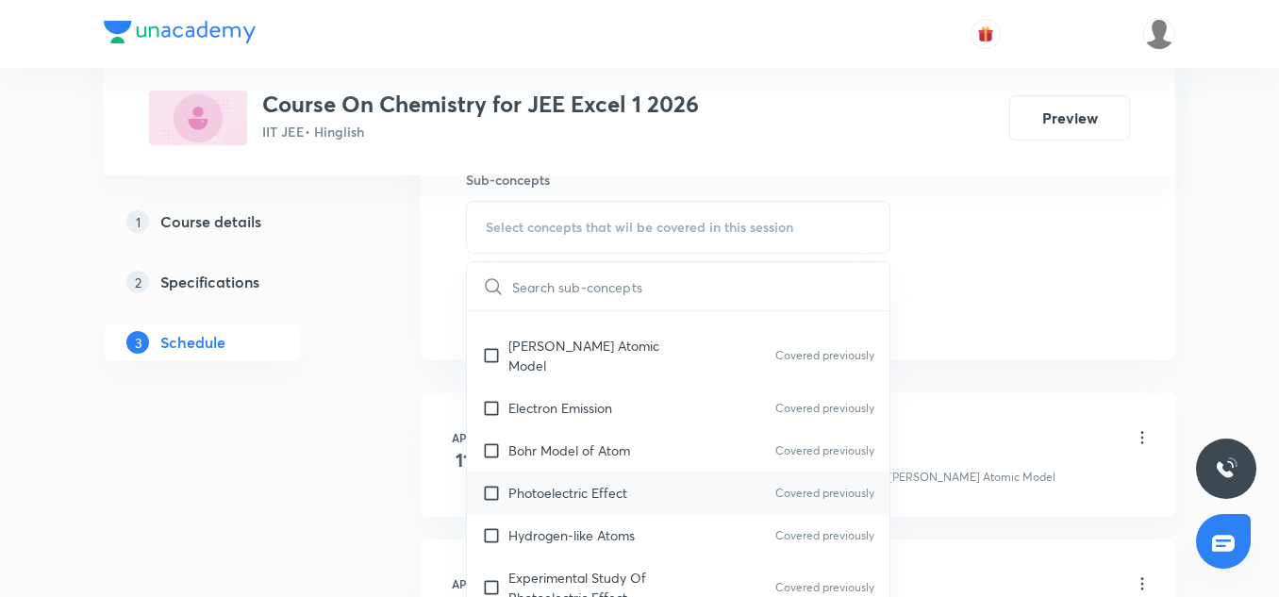
scroll to position [285, 0]
click at [591, 471] on div "Photoelectric Effect Covered previously" at bounding box center [678, 492] width 423 height 42
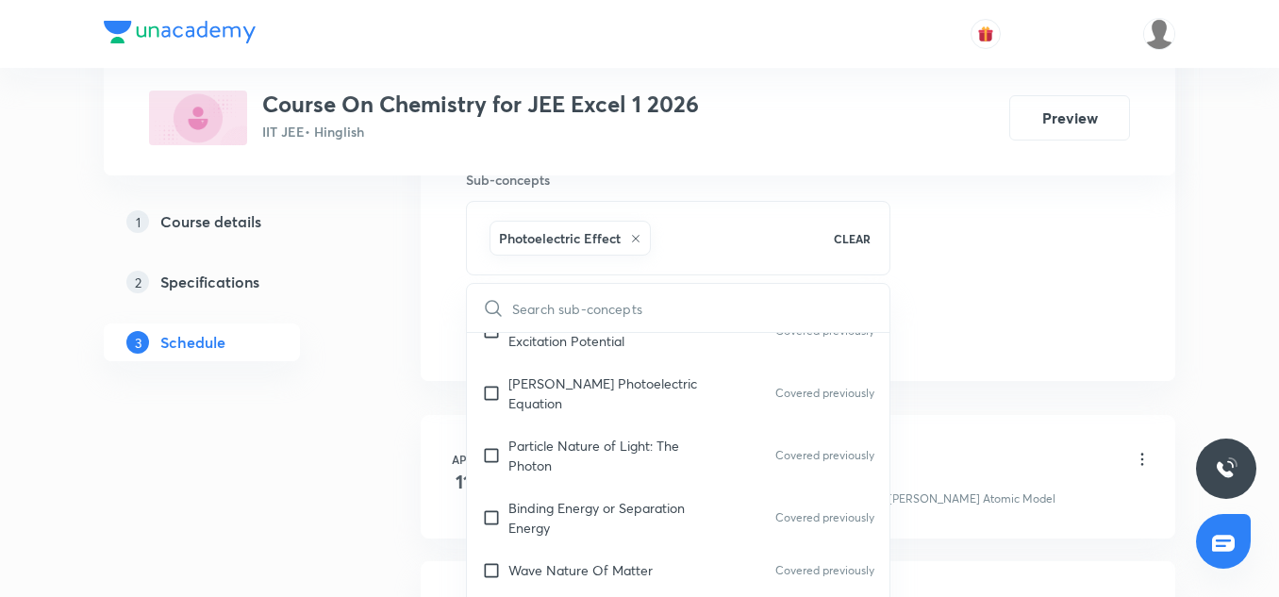
scroll to position [812, 0]
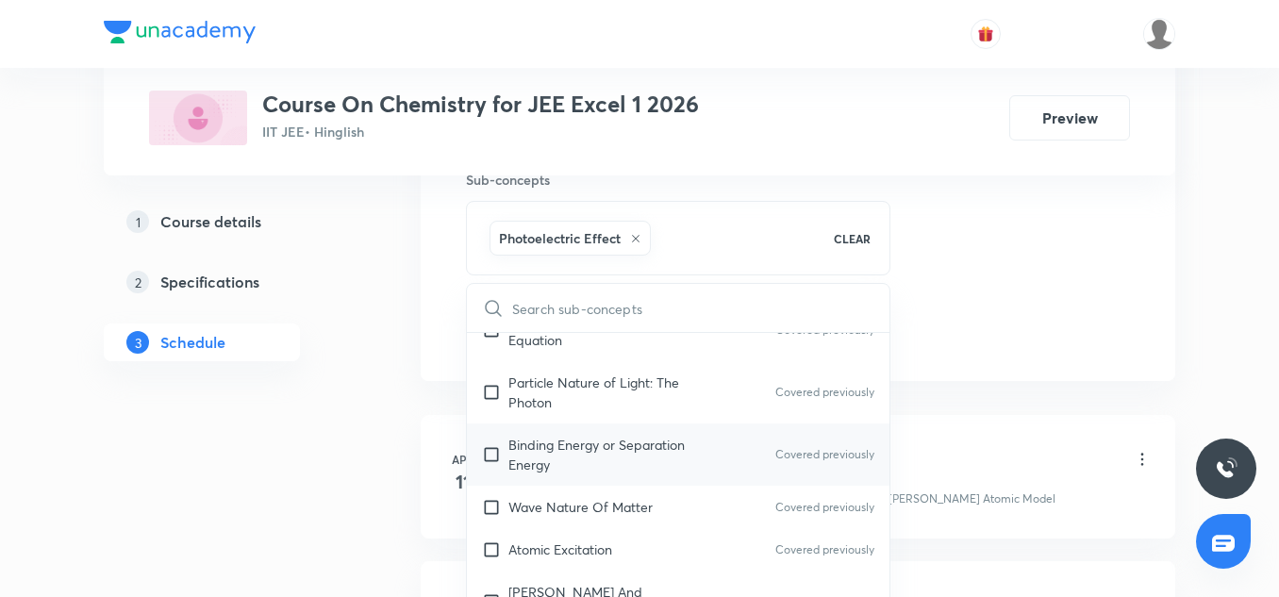
click at [542, 449] on p "Binding Energy or Separation Energy" at bounding box center [603, 455] width 191 height 40
checkbox input "true"
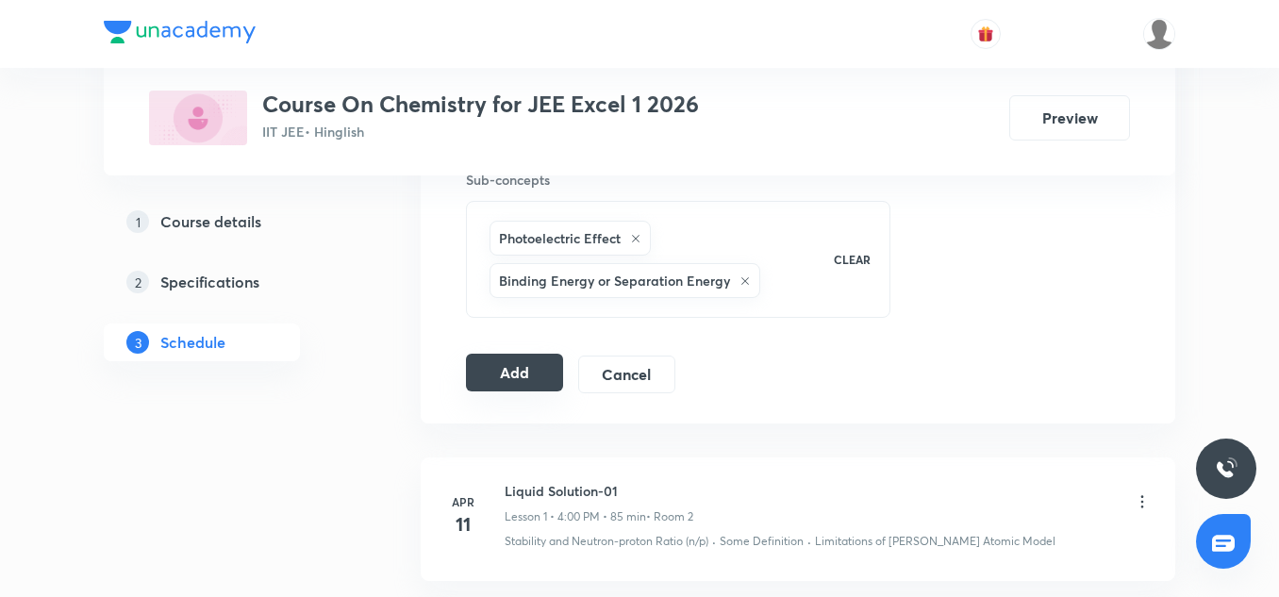
click at [537, 368] on button "Add" at bounding box center [514, 373] width 97 height 38
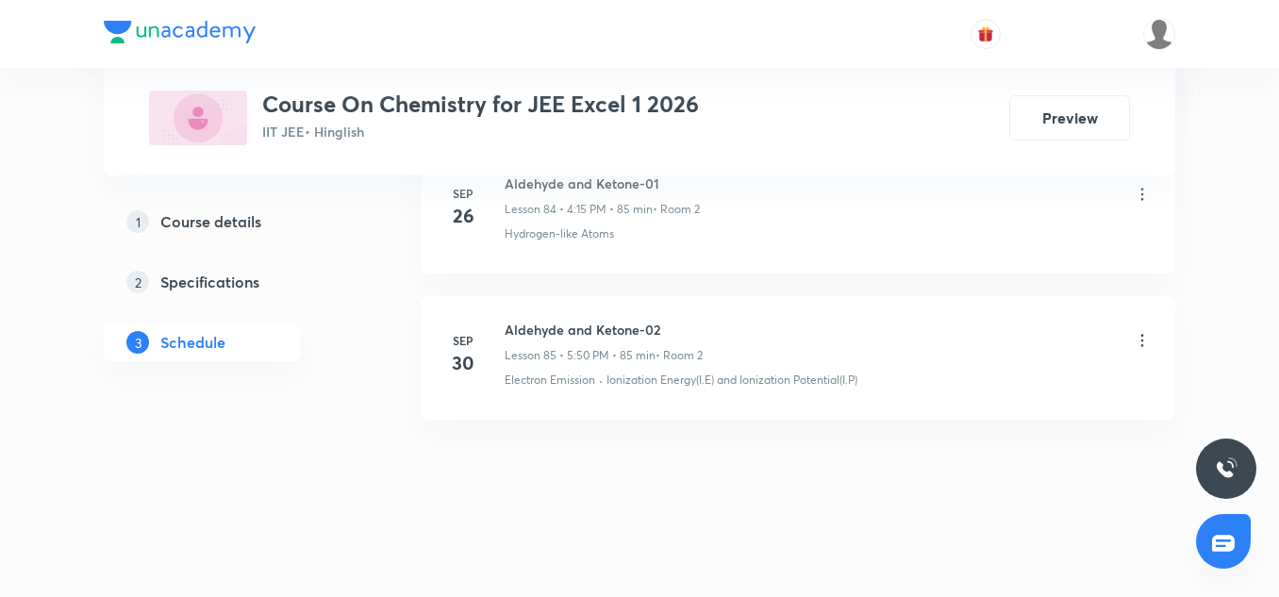
scroll to position [12572, 0]
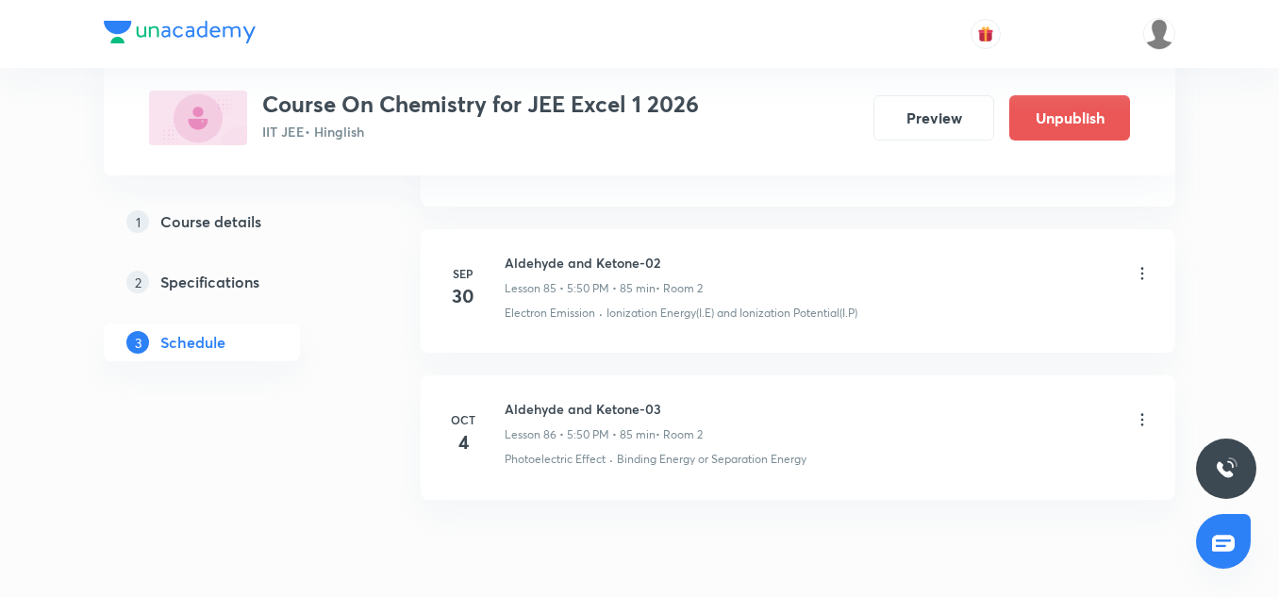
scroll to position [13587, 0]
